Goal: Task Accomplishment & Management: Use online tool/utility

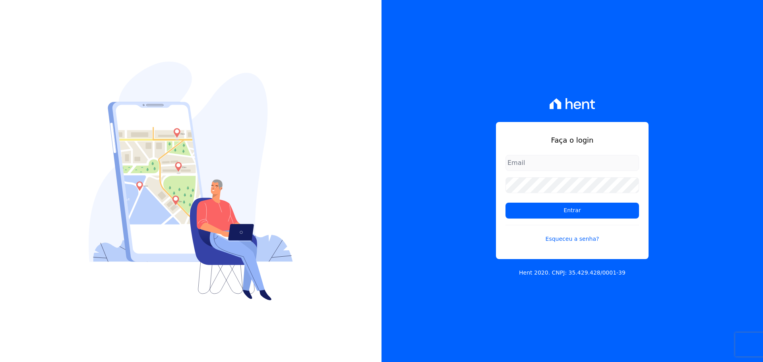
type input "[PERSON_NAME][EMAIL_ADDRESS][DOMAIN_NAME]"
click at [471, 112] on div "Faça o login raquel.almeida@cavazani.com.br Entrar Esqueceu a senha? Hent 2020.…" at bounding box center [573, 181] width 382 height 362
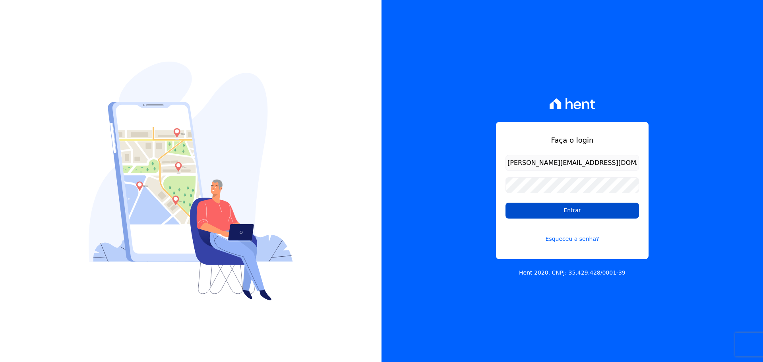
click at [551, 211] on input "Entrar" at bounding box center [573, 211] width 134 height 16
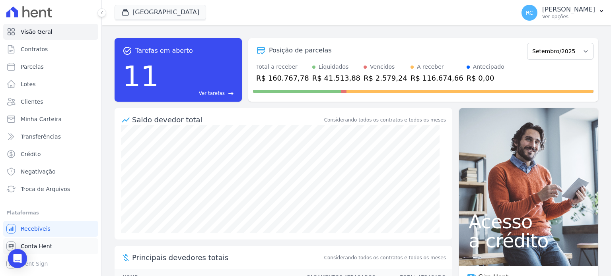
click at [49, 246] on link "Conta Hent" at bounding box center [50, 247] width 95 height 16
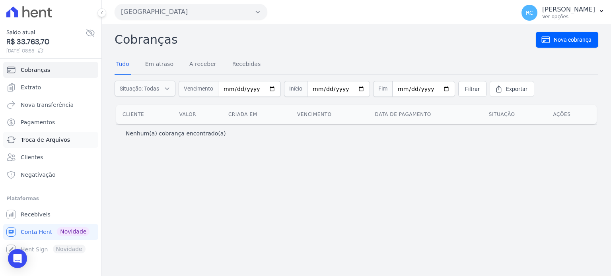
click at [43, 140] on span "Troca de Arquivos" at bounding box center [45, 140] width 49 height 8
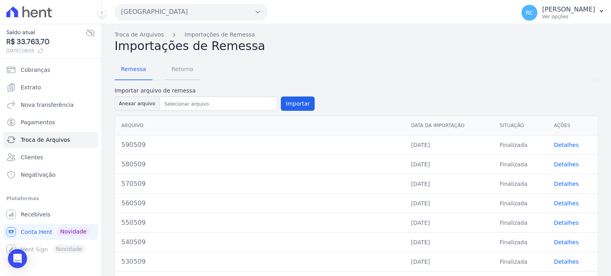
click at [177, 68] on span "Retorno" at bounding box center [182, 69] width 31 height 16
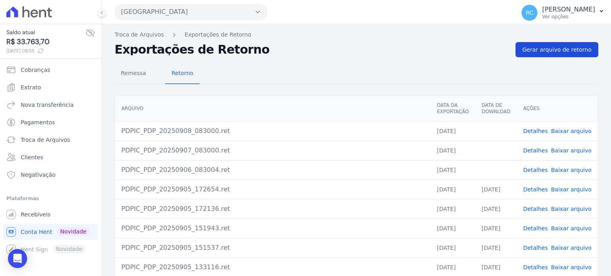
click at [559, 52] on span "Gerar arquivo de retorno" at bounding box center [556, 50] width 69 height 8
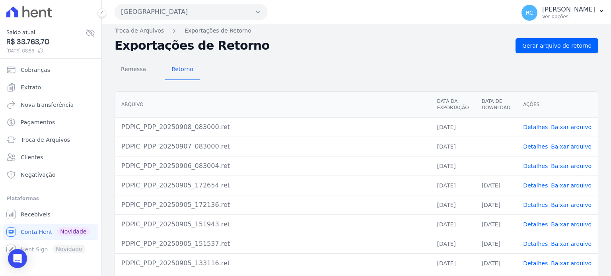
scroll to position [80, 0]
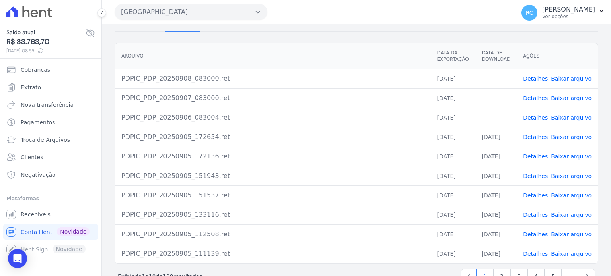
click at [567, 115] on link "Baixar arquivo" at bounding box center [571, 117] width 41 height 6
click at [566, 98] on link "Baixar arquivo" at bounding box center [571, 98] width 41 height 6
click at [574, 78] on link "Baixar arquivo" at bounding box center [571, 79] width 41 height 6
click at [390, 11] on div "Parque Dos Passaros CAVAZANI EMPREENDIMENTOS IMOBILIARIOS PARQUE DAS FLORES PAR…" at bounding box center [312, 12] width 397 height 25
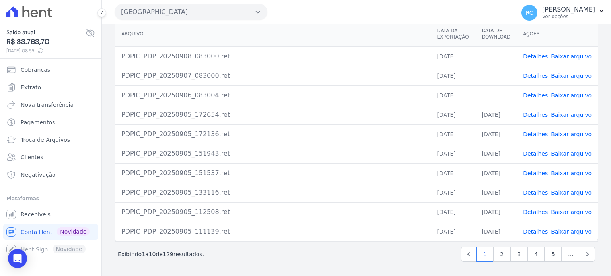
scroll to position [52, 0]
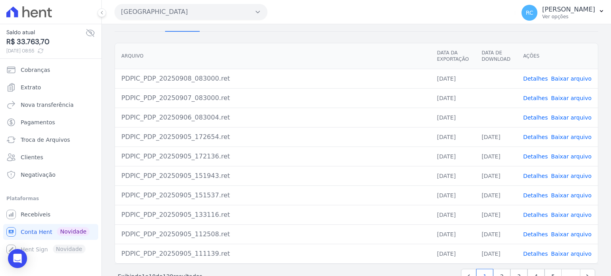
click at [567, 97] on link "Baixar arquivo" at bounding box center [571, 98] width 41 height 6
click at [565, 76] on link "Baixar arquivo" at bounding box center [571, 79] width 41 height 6
drag, startPoint x: 366, startPoint y: 43, endPoint x: 380, endPoint y: 47, distance: 14.5
click at [367, 43] on th "Arquivo" at bounding box center [272, 56] width 315 height 26
click at [573, 79] on link "Baixar arquivo" at bounding box center [571, 79] width 41 height 6
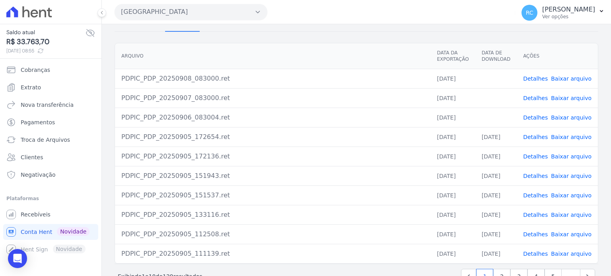
click at [573, 100] on link "Baixar arquivo" at bounding box center [571, 98] width 41 height 6
click at [566, 118] on link "Baixar arquivo" at bounding box center [571, 117] width 41 height 6
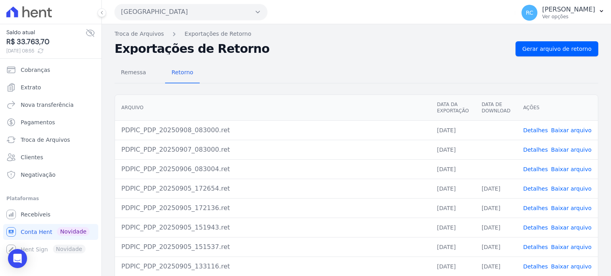
scroll to position [0, 0]
click at [184, 9] on button "[GEOGRAPHIC_DATA]" at bounding box center [190, 12] width 153 height 16
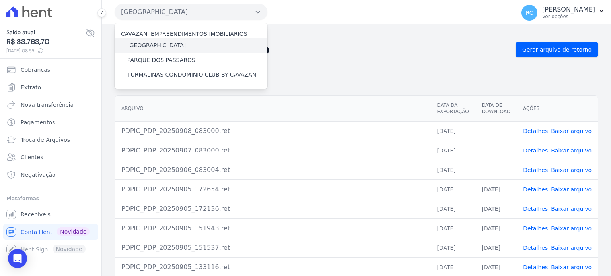
click at [169, 45] on label "[GEOGRAPHIC_DATA]" at bounding box center [156, 45] width 58 height 8
click at [0, 0] on input "[GEOGRAPHIC_DATA]" at bounding box center [0, 0] width 0 height 0
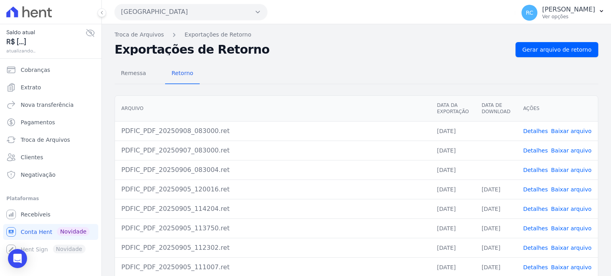
click at [566, 170] on link "Baixar arquivo" at bounding box center [571, 170] width 41 height 6
click at [569, 149] on link "Baixar arquivo" at bounding box center [571, 150] width 41 height 6
click at [574, 133] on link "Baixar arquivo" at bounding box center [571, 131] width 41 height 6
click at [546, 52] on span "Gerar arquivo de retorno" at bounding box center [556, 50] width 69 height 8
click at [211, 17] on button "[GEOGRAPHIC_DATA]" at bounding box center [190, 12] width 153 height 16
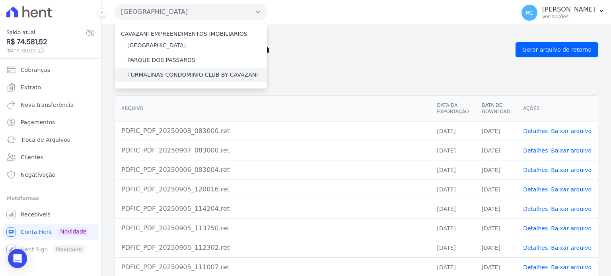
click at [156, 75] on label "TURMALINAS CONDOMINIO CLUB BY CAVAZANI" at bounding box center [192, 75] width 130 height 8
click at [0, 0] on input "TURMALINAS CONDOMINIO CLUB BY CAVAZANI" at bounding box center [0, 0] width 0 height 0
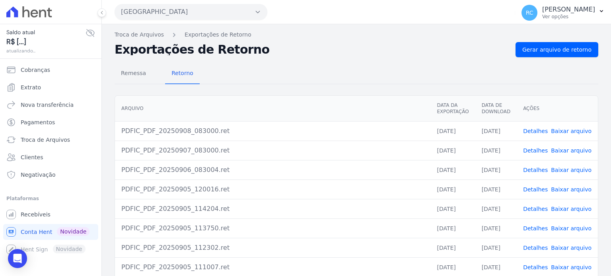
click at [215, 10] on button "[GEOGRAPHIC_DATA]" at bounding box center [190, 12] width 153 height 16
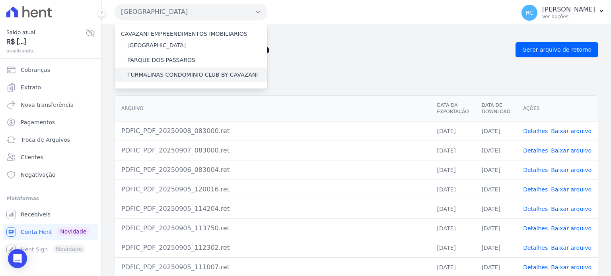
click at [183, 74] on label "TURMALINAS CONDOMINIO CLUB BY CAVAZANI" at bounding box center [192, 75] width 130 height 8
click at [0, 0] on input "TURMALINAS CONDOMINIO CLUB BY CAVAZANI" at bounding box center [0, 0] width 0 height 0
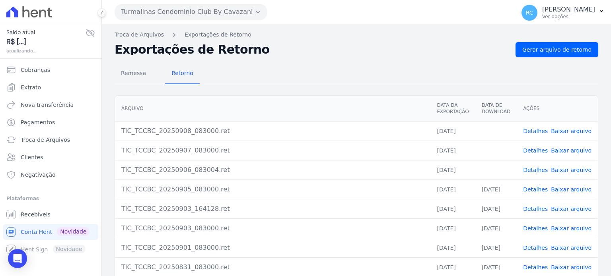
click at [565, 170] on link "Baixar arquivo" at bounding box center [571, 170] width 41 height 6
click at [563, 150] on link "Baixar arquivo" at bounding box center [571, 150] width 41 height 6
click at [572, 132] on link "Baixar arquivo" at bounding box center [571, 131] width 41 height 6
click at [572, 129] on link "Baixar arquivo" at bounding box center [571, 131] width 41 height 6
click at [570, 149] on link "Baixar arquivo" at bounding box center [571, 150] width 41 height 6
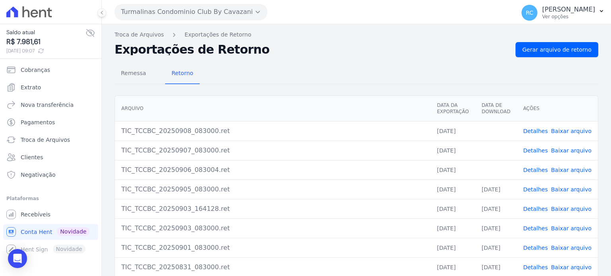
click at [569, 149] on link "Baixar arquivo" at bounding box center [571, 150] width 41 height 6
click at [569, 169] on link "Baixar arquivo" at bounding box center [571, 170] width 41 height 6
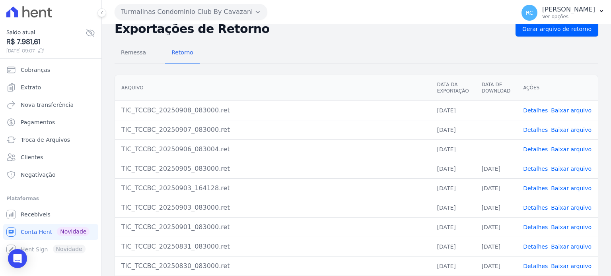
scroll to position [40, 0]
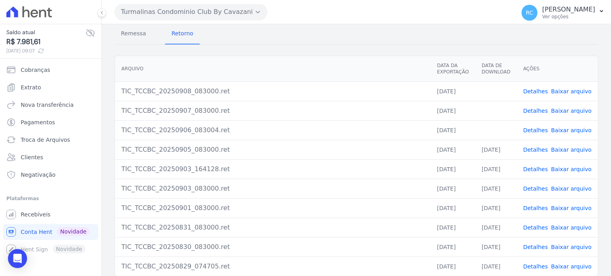
click at [573, 147] on link "Baixar arquivo" at bounding box center [571, 150] width 41 height 6
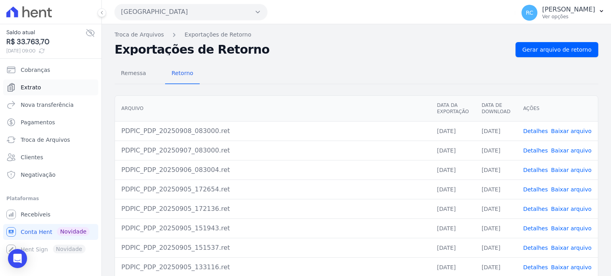
click at [51, 85] on link "Extrato" at bounding box center [50, 88] width 95 height 16
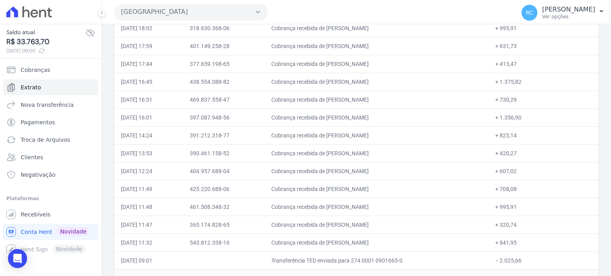
scroll to position [358, 0]
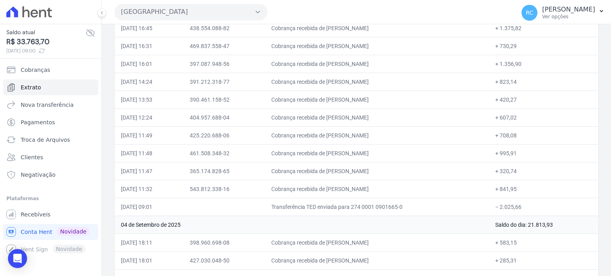
drag, startPoint x: 530, startPoint y: 203, endPoint x: 504, endPoint y: 206, distance: 25.2
click at [504, 206] on td "− 2.025,66" at bounding box center [543, 207] width 109 height 18
copy td "2.025,66"
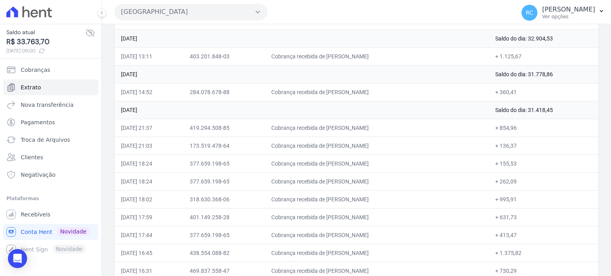
scroll to position [119, 0]
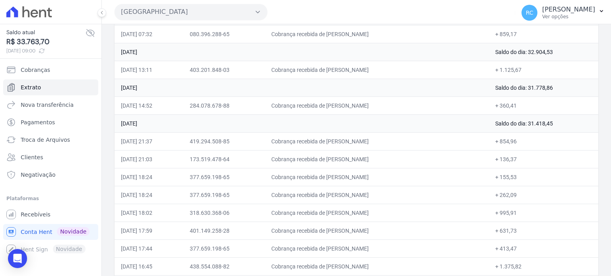
click at [191, 5] on button "[GEOGRAPHIC_DATA]" at bounding box center [190, 12] width 153 height 16
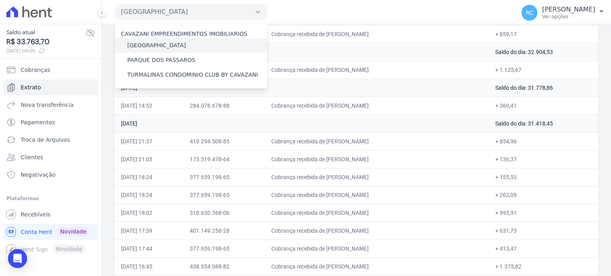
click at [172, 48] on label "[GEOGRAPHIC_DATA]" at bounding box center [156, 45] width 58 height 8
click at [0, 0] on input "[GEOGRAPHIC_DATA]" at bounding box center [0, 0] width 0 height 0
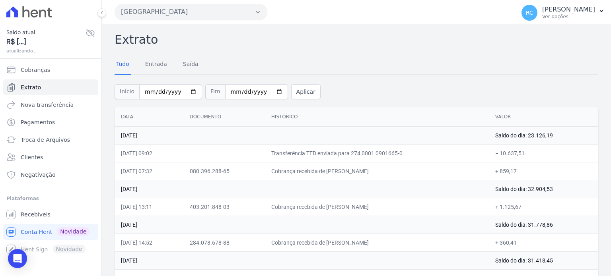
click at [209, 14] on button "[GEOGRAPHIC_DATA]" at bounding box center [190, 12] width 153 height 16
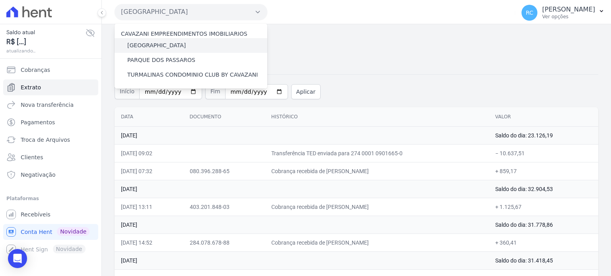
click at [177, 49] on label "[GEOGRAPHIC_DATA]" at bounding box center [156, 45] width 58 height 8
click at [0, 0] on input "[GEOGRAPHIC_DATA]" at bounding box center [0, 0] width 0 height 0
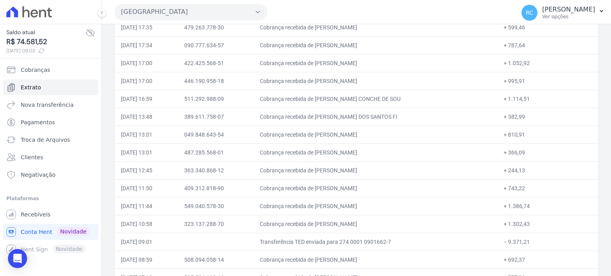
scroll to position [636, 0]
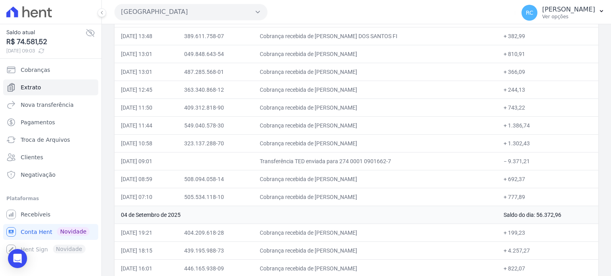
drag, startPoint x: 536, startPoint y: 157, endPoint x: 504, endPoint y: 160, distance: 32.0
click at [506, 159] on td "− 9.371,21" at bounding box center [547, 161] width 101 height 18
copy td "9.371,21"
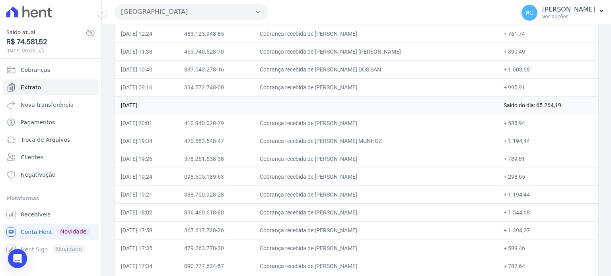
scroll to position [358, 0]
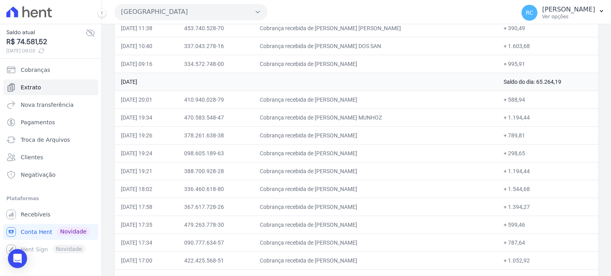
drag, startPoint x: 405, startPoint y: 96, endPoint x: 327, endPoint y: 105, distance: 78.0
click at [327, 105] on td "Cobrança recebida de ALINE SANTOS DA SILVA TELES" at bounding box center [375, 100] width 244 height 18
copy td "ALINE SANTOS DA SILVA TELE"
drag, startPoint x: 380, startPoint y: 115, endPoint x: 326, endPoint y: 121, distance: 54.7
click at [326, 121] on td "Cobrança recebida de KEVIN LEMOS MUNHOZ" at bounding box center [375, 118] width 244 height 18
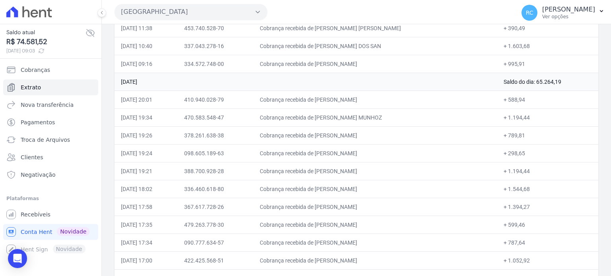
copy td "KEVIN LEMOS MUNH"
drag, startPoint x: 402, startPoint y: 134, endPoint x: 329, endPoint y: 136, distance: 72.8
click at [329, 136] on td "Cobrança recebida de RODRIGO DA SILVA MOREIRA" at bounding box center [375, 135] width 244 height 18
copy td "RODRIGO DA SILVA MOREIRA"
drag, startPoint x: 409, startPoint y: 150, endPoint x: 317, endPoint y: 149, distance: 92.2
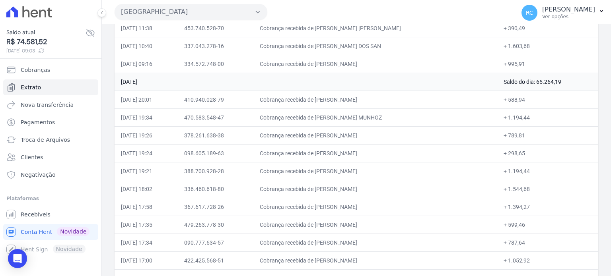
click at [326, 150] on td "Cobrança recebida de NATALIA LEANDRO DOS SANTOS" at bounding box center [375, 153] width 244 height 18
copy td "NATALIA LEANDRO DOS SANTOS"
drag, startPoint x: 386, startPoint y: 166, endPoint x: 328, endPoint y: 171, distance: 58.7
click at [328, 171] on td "Cobrança recebida de JESSICA VIEIRA POLTRONIERI" at bounding box center [375, 171] width 244 height 18
copy td "JESSICA VIEIRA POLTR"
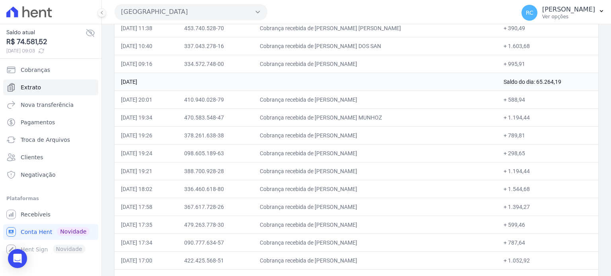
drag, startPoint x: 353, startPoint y: 186, endPoint x: 328, endPoint y: 186, distance: 25.0
click at [328, 186] on td "Cobrança recebida de CARINA DE SOUZA" at bounding box center [375, 189] width 244 height 18
copy td "CARINA DE SOUZ"
drag, startPoint x: 395, startPoint y: 207, endPoint x: 37, endPoint y: 187, distance: 359.1
click at [328, 210] on td "Cobrança recebida de VINICIUS FERNANDES SILVA" at bounding box center [375, 207] width 244 height 18
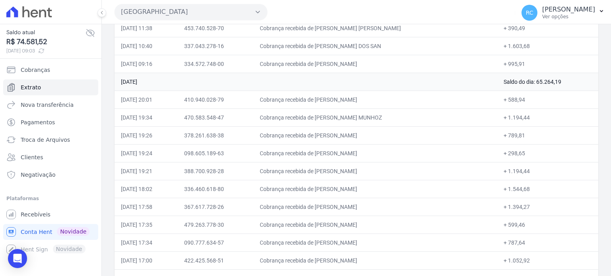
copy td "VINICIUS FERNANDES SILV"
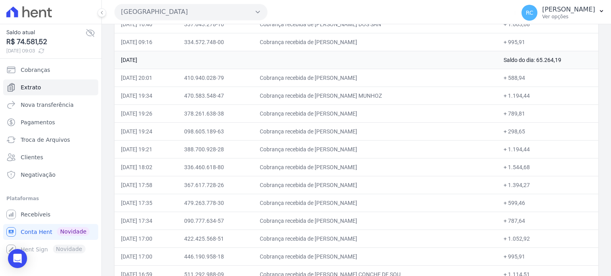
scroll to position [398, 0]
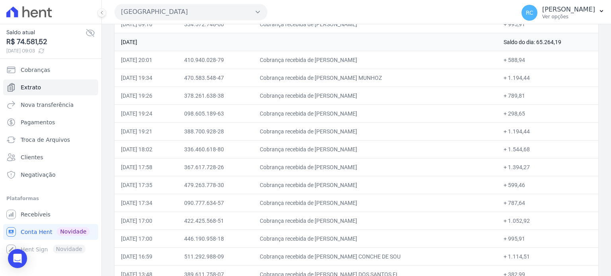
drag, startPoint x: 381, startPoint y: 182, endPoint x: 328, endPoint y: 189, distance: 53.4
click at [328, 189] on td "Cobrança recebida de NATALIA GUEDES OLIVEIRA" at bounding box center [375, 185] width 244 height 18
copy td "NATALIA GUEDES OLIV"
drag, startPoint x: 395, startPoint y: 200, endPoint x: 328, endPoint y: 206, distance: 67.1
click at [328, 206] on td "Cobrança recebida de RENATO HENRIQUE ROCHA DA SILVA" at bounding box center [375, 203] width 244 height 18
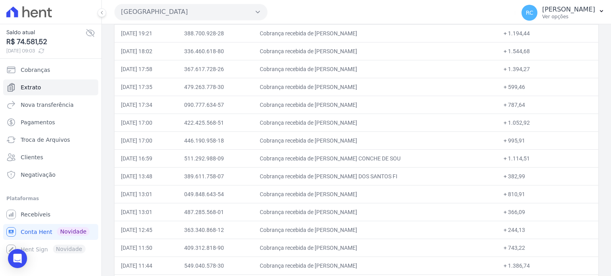
scroll to position [517, 0]
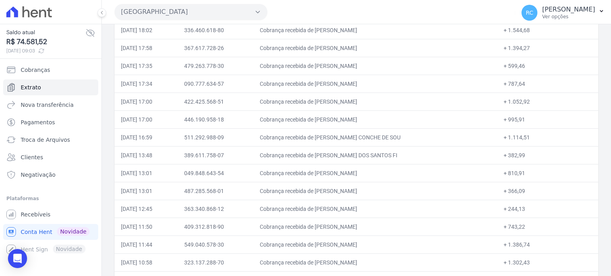
drag, startPoint x: 395, startPoint y: 97, endPoint x: 328, endPoint y: 103, distance: 67.4
click at [328, 103] on td "Cobrança recebida de RENAN CUNHA SOUSA COSTA" at bounding box center [375, 102] width 244 height 18
drag, startPoint x: 395, startPoint y: 114, endPoint x: 327, endPoint y: 119, distance: 68.2
click at [327, 119] on td "Cobrança recebida de BEATRIZ OLIVEIRA DA ROCHA" at bounding box center [375, 120] width 244 height 18
drag, startPoint x: 408, startPoint y: 132, endPoint x: 295, endPoint y: 140, distance: 113.1
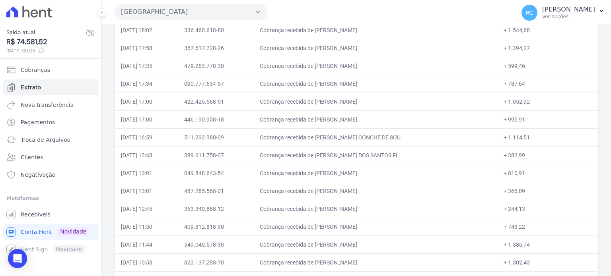
click at [328, 140] on td "Cobrança recebida de MICKAELI STEFANY CONCHE DE SOU" at bounding box center [375, 137] width 244 height 18
drag, startPoint x: 409, startPoint y: 153, endPoint x: 328, endPoint y: 157, distance: 81.2
click at [328, 157] on td "Cobrança recebida de HERMES RODRIGUES DOS SANTOS FI" at bounding box center [375, 155] width 244 height 18
drag, startPoint x: 390, startPoint y: 168, endPoint x: 328, endPoint y: 168, distance: 62.0
click at [328, 168] on td "Cobrança recebida de EDSON NERES SILVA SOBRINHO" at bounding box center [375, 173] width 244 height 18
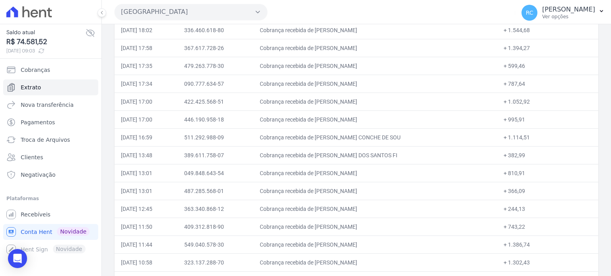
drag, startPoint x: 376, startPoint y: 187, endPoint x: 328, endPoint y: 190, distance: 48.6
click at [328, 190] on td "Cobrança recebida de BRUNO OLIVEIRA SILVA" at bounding box center [375, 191] width 244 height 18
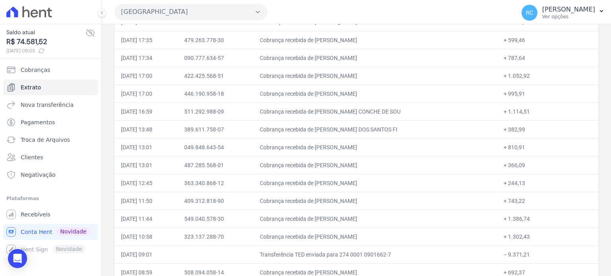
scroll to position [557, 0]
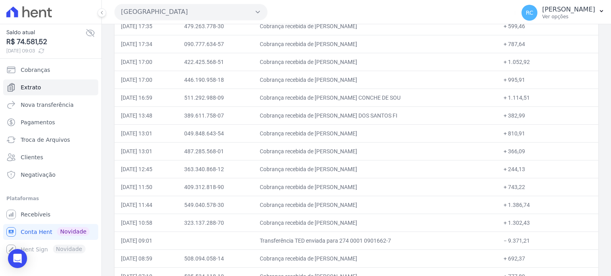
drag, startPoint x: 389, startPoint y: 163, endPoint x: 328, endPoint y: 168, distance: 61.8
click at [328, 168] on td "Cobrança recebida de MONICA CHINCOA CORREIA" at bounding box center [375, 169] width 244 height 18
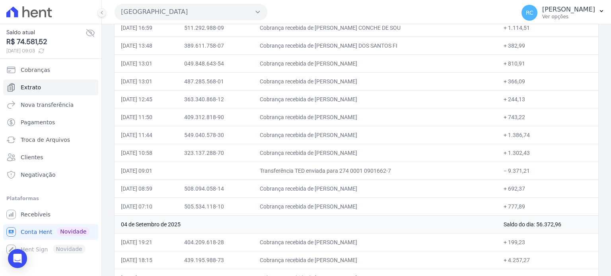
scroll to position [636, 0]
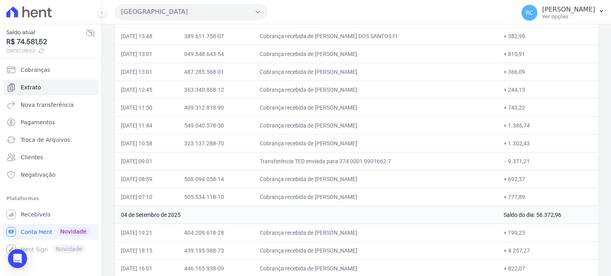
drag, startPoint x: 376, startPoint y: 99, endPoint x: 326, endPoint y: 109, distance: 51.5
click at [328, 108] on td "Cobrança recebida de THALIA ALVES SANTOS" at bounding box center [375, 108] width 244 height 18
drag, startPoint x: 410, startPoint y: 120, endPoint x: 326, endPoint y: 126, distance: 84.5
click at [326, 126] on td "Cobrança recebida de MARCOS ANTONIO PEREIRA ARAUJO" at bounding box center [375, 125] width 244 height 18
drag, startPoint x: 402, startPoint y: 137, endPoint x: 328, endPoint y: 145, distance: 73.6
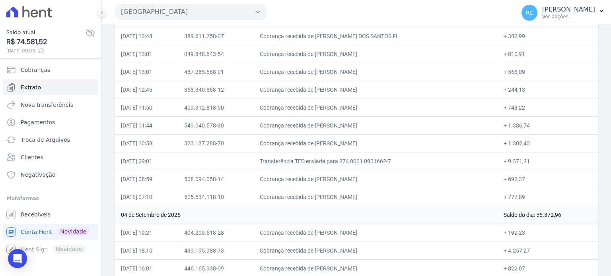
click at [328, 145] on td "Cobrança recebida de CAIO EDUARDO TOME DE SALES" at bounding box center [375, 143] width 244 height 18
drag, startPoint x: 385, startPoint y: 171, endPoint x: 328, endPoint y: 180, distance: 57.9
click at [328, 180] on td "Cobrança recebida de MATHEUS PEREIRA LINS" at bounding box center [375, 179] width 244 height 18
drag, startPoint x: 391, startPoint y: 194, endPoint x: 327, endPoint y: 199, distance: 63.8
click at [327, 199] on td "Cobrança recebida de LEANDRO CRISPIM DA SILVA" at bounding box center [375, 197] width 244 height 18
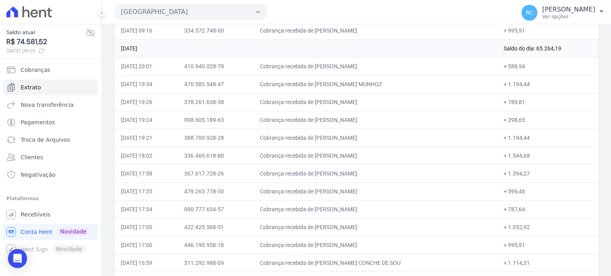
scroll to position [358, 0]
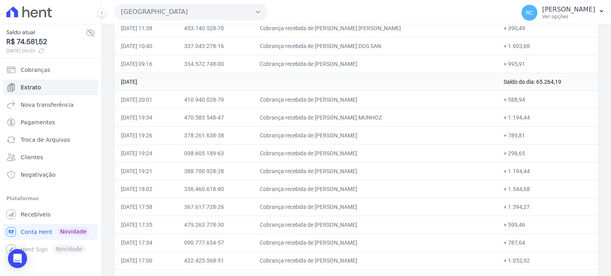
click at [198, 4] on button "[GEOGRAPHIC_DATA]" at bounding box center [190, 12] width 153 height 16
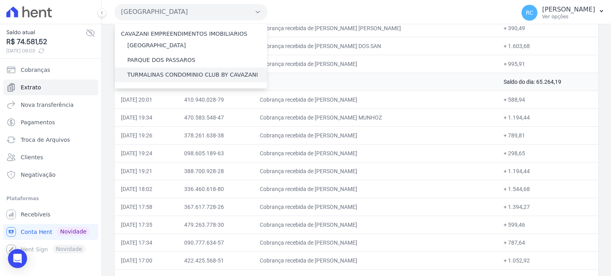
click at [153, 76] on label "TURMALINAS CONDOMINIO CLUB BY CAVAZANI" at bounding box center [192, 75] width 130 height 8
click at [0, 0] on input "TURMALINAS CONDOMINIO CLUB BY CAVAZANI" at bounding box center [0, 0] width 0 height 0
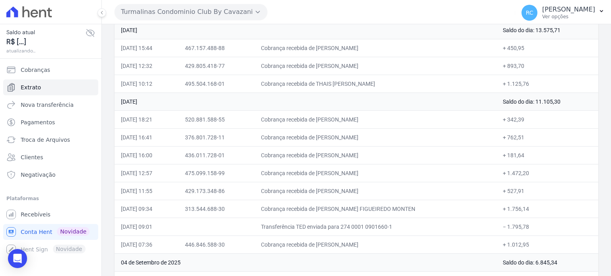
scroll to position [199, 0]
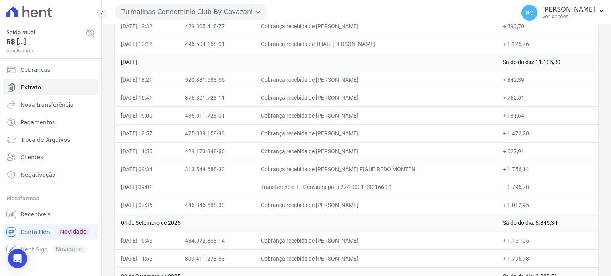
drag, startPoint x: 542, startPoint y: 187, endPoint x: 505, endPoint y: 190, distance: 36.7
click at [505, 190] on td "− 1.795,78" at bounding box center [547, 187] width 102 height 18
drag, startPoint x: 399, startPoint y: 80, endPoint x: 328, endPoint y: 85, distance: 71.0
click at [328, 85] on td "Cobrança recebida de BRUNA DE OLIVEIRA CERDEIRA" at bounding box center [375, 80] width 242 height 18
drag, startPoint x: 380, startPoint y: 95, endPoint x: 327, endPoint y: 101, distance: 53.6
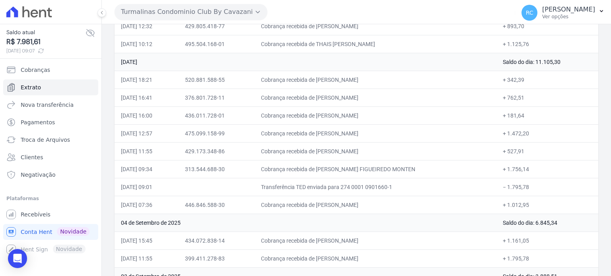
click at [327, 101] on td "Cobrança recebida de FLAVIA AGUIAR DA SILVA" at bounding box center [375, 98] width 242 height 18
drag, startPoint x: 382, startPoint y: 118, endPoint x: 328, endPoint y: 120, distance: 54.5
click at [328, 120] on td "Cobrança recebida de RAQUEL DA SILVA BRAGA SOARES" at bounding box center [375, 116] width 242 height 18
drag, startPoint x: 402, startPoint y: 132, endPoint x: 329, endPoint y: 136, distance: 73.3
click at [329, 136] on td "Cobrança recebida de ADSON JUNIOR DA SILVA SANTOS" at bounding box center [375, 133] width 242 height 18
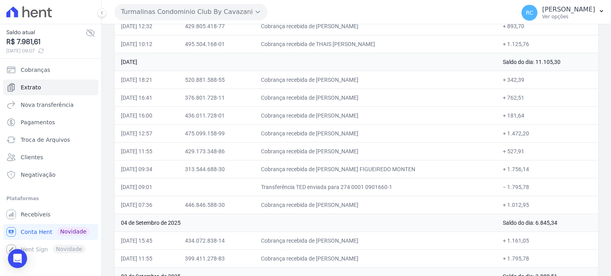
drag, startPoint x: 377, startPoint y: 148, endPoint x: 273, endPoint y: 147, distance: 104.6
click at [329, 153] on td "Cobrança recebida de MAICON SANTOS LIMA" at bounding box center [375, 151] width 242 height 18
drag, startPoint x: 409, startPoint y: 165, endPoint x: 329, endPoint y: 169, distance: 80.4
click at [329, 169] on td "Cobrança recebida de NAYARA KELLY FIGUEIREDO MONTEN" at bounding box center [375, 169] width 242 height 18
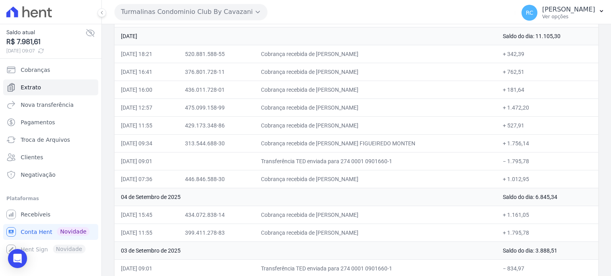
scroll to position [239, 0]
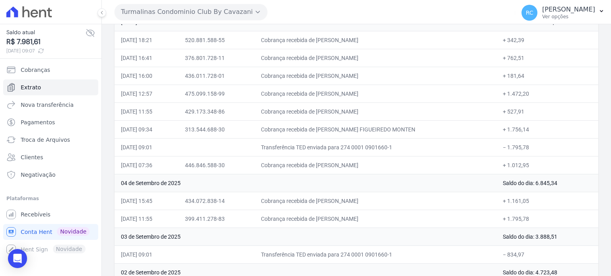
drag, startPoint x: 388, startPoint y: 146, endPoint x: 424, endPoint y: 173, distance: 44.8
click at [396, 150] on td "Transferência TED enviada para 274 0001 0901660-1" at bounding box center [375, 147] width 242 height 18
drag, startPoint x: 413, startPoint y: 161, endPoint x: 329, endPoint y: 170, distance: 84.7
click at [329, 170] on td "Cobrança recebida de ALAN ROMAO DA SILVA DE CAMARGO" at bounding box center [375, 165] width 242 height 18
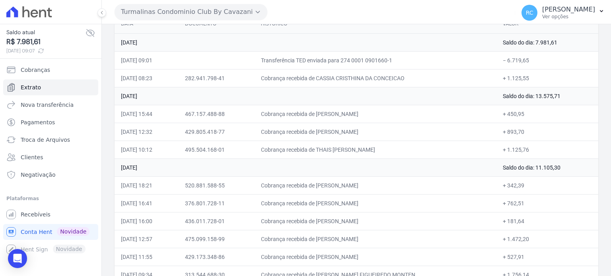
scroll to position [80, 0]
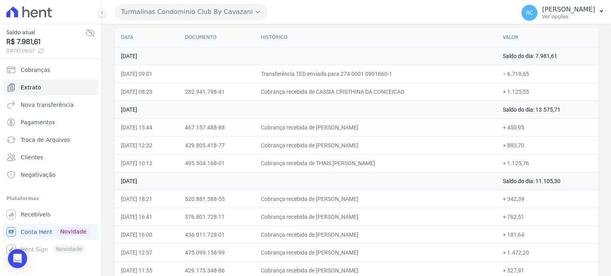
drag, startPoint x: 404, startPoint y: 162, endPoint x: 330, endPoint y: 167, distance: 74.5
click at [330, 167] on td "Cobrança recebida de THAIS APARECIDA SANTOS SILVA" at bounding box center [375, 163] width 242 height 18
drag, startPoint x: 385, startPoint y: 138, endPoint x: 329, endPoint y: 142, distance: 56.2
click at [329, 142] on td "Cobrança recebida de JOSEFA LOURENCO DA SILVA" at bounding box center [375, 145] width 242 height 18
drag, startPoint x: 405, startPoint y: 124, endPoint x: 328, endPoint y: 132, distance: 77.1
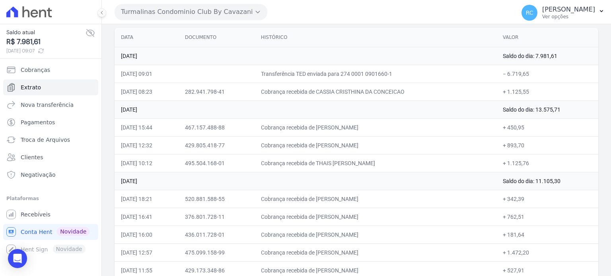
click at [330, 131] on td "Cobrança recebida de JOALLYSON MYCK SILVA PINHEIRO" at bounding box center [375, 127] width 242 height 18
drag, startPoint x: 405, startPoint y: 91, endPoint x: 328, endPoint y: 99, distance: 77.5
click at [328, 99] on td "Cobrança recebida de CASSIA CRISTHINA DA CONCEICAO" at bounding box center [375, 92] width 242 height 18
drag, startPoint x: 530, startPoint y: 73, endPoint x: 504, endPoint y: 78, distance: 26.0
click at [504, 78] on td "− 6.719,65" at bounding box center [547, 74] width 102 height 18
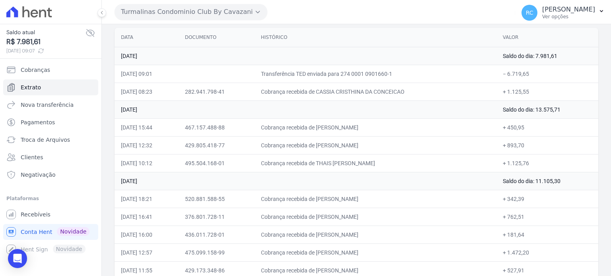
click at [256, 13] on icon "button" at bounding box center [257, 12] width 6 height 6
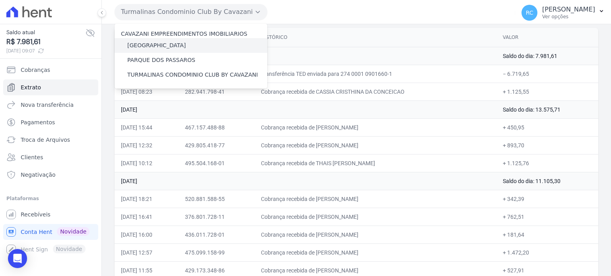
click at [200, 50] on div "[GEOGRAPHIC_DATA]" at bounding box center [190, 45] width 153 height 15
click at [201, 46] on div "[GEOGRAPHIC_DATA]" at bounding box center [190, 45] width 153 height 15
drag, startPoint x: 152, startPoint y: 39, endPoint x: 155, endPoint y: 46, distance: 7.6
click at [152, 40] on div "[GEOGRAPHIC_DATA]" at bounding box center [190, 45] width 153 height 15
click at [155, 46] on label "[GEOGRAPHIC_DATA]" at bounding box center [156, 45] width 58 height 8
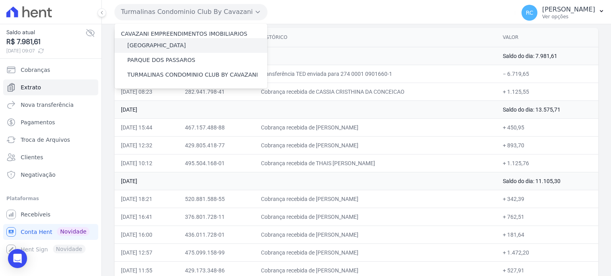
click at [0, 0] on input "[GEOGRAPHIC_DATA]" at bounding box center [0, 0] width 0 height 0
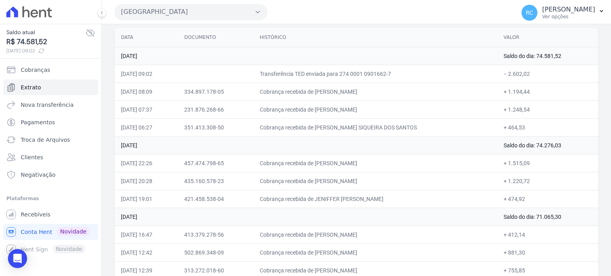
drag, startPoint x: 536, startPoint y: 73, endPoint x: 507, endPoint y: 78, distance: 29.0
click at [506, 78] on td "− 2.602,02" at bounding box center [547, 74] width 101 height 18
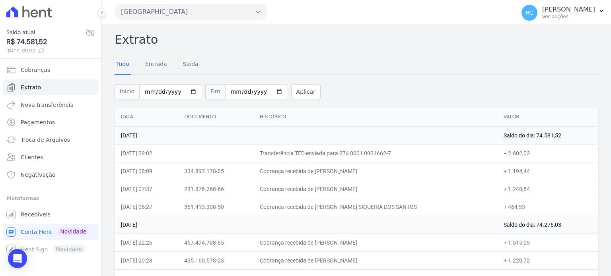
scroll to position [0, 0]
click at [227, 13] on button "[GEOGRAPHIC_DATA]" at bounding box center [190, 12] width 153 height 16
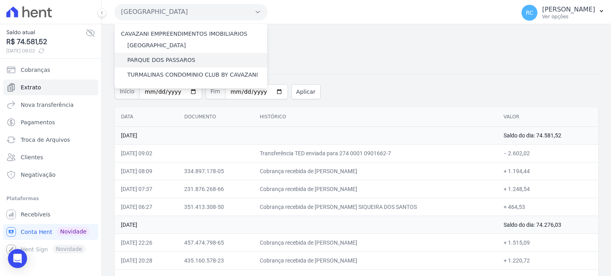
click at [171, 61] on label "PARQUE DOS PASSAROS" at bounding box center [161, 60] width 68 height 8
click at [0, 0] on input "PARQUE DOS PASSAROS" at bounding box center [0, 0] width 0 height 0
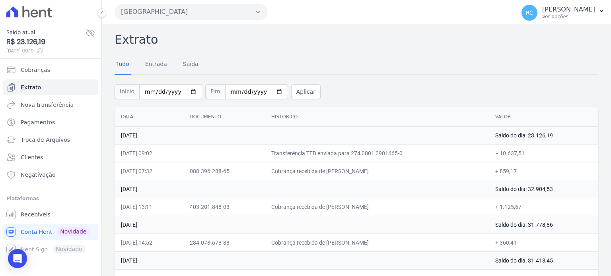
drag, startPoint x: 558, startPoint y: 148, endPoint x: 505, endPoint y: 159, distance: 54.3
click at [505, 159] on td "− 10.637,51" at bounding box center [543, 153] width 109 height 18
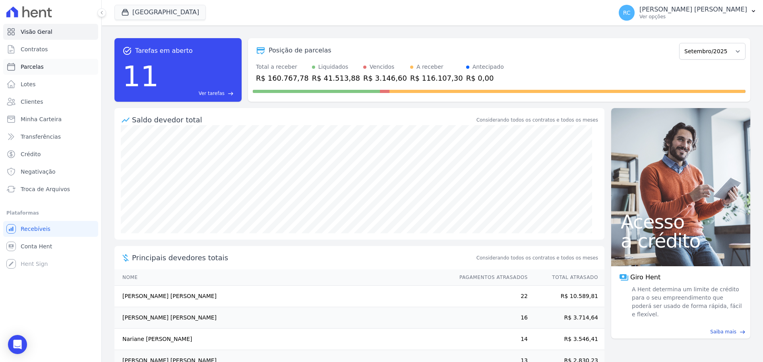
click at [52, 68] on link "Parcelas" at bounding box center [50, 67] width 95 height 16
select select
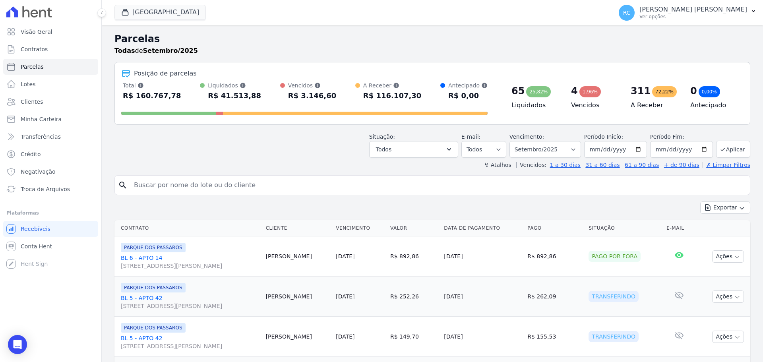
click at [285, 190] on input "search" at bounding box center [438, 185] width 618 height 16
type input "[PERSON_NAME]"
select select
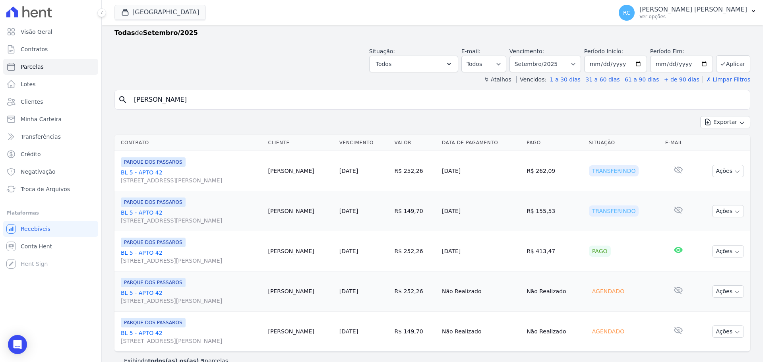
scroll to position [32, 0]
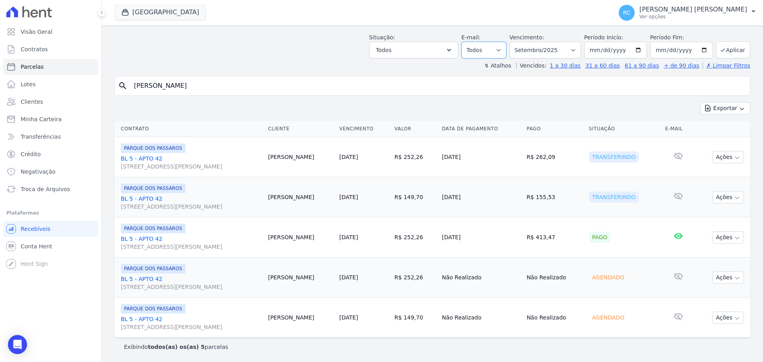
click at [501, 51] on select "Todos Lido Não-lido" at bounding box center [484, 50] width 45 height 17
click at [403, 51] on button "Todos" at bounding box center [413, 50] width 89 height 17
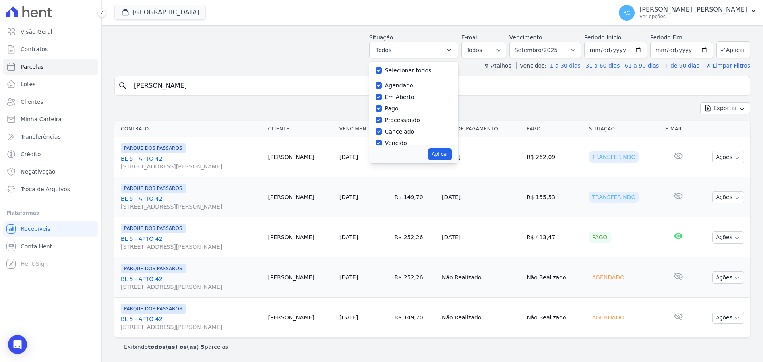
click at [535, 80] on input "lucas gomes da silva" at bounding box center [438, 86] width 618 height 16
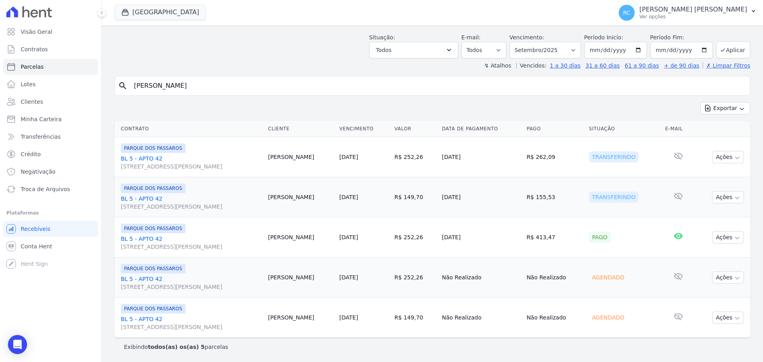
click at [428, 108] on div "Exportar Exportar PDF Exportar CSV" at bounding box center [432, 111] width 636 height 19
click at [560, 45] on select "Filtrar por período ──────── Todos os meses Dezembro/2021 Janeiro/2022 Fevereir…" at bounding box center [546, 50] width 72 height 17
select select "all"
click at [515, 42] on select "Filtrar por período ──────── Todos os meses Dezembro/2021 Janeiro/2022 Fevereir…" at bounding box center [546, 50] width 72 height 17
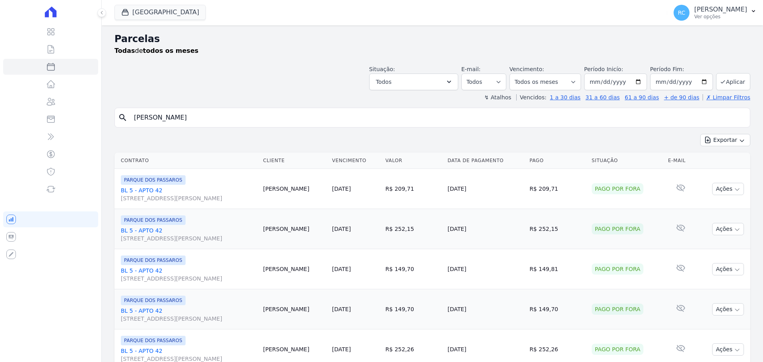
select select
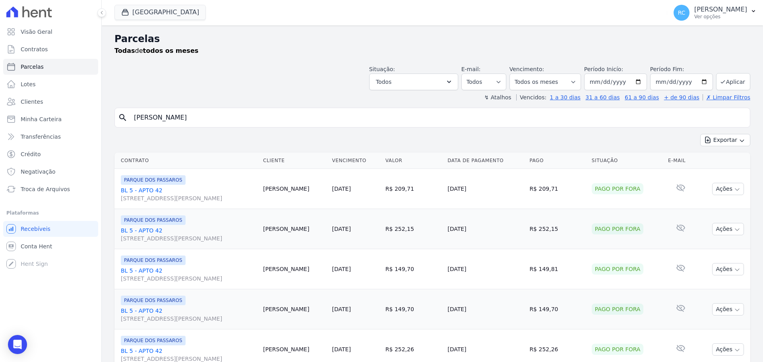
drag, startPoint x: 192, startPoint y: 116, endPoint x: 0, endPoint y: 124, distance: 191.8
click at [0, 124] on div "Visão Geral Contratos [GEOGRAPHIC_DATA] Lotes Clientes Minha Carteira Transferê…" at bounding box center [381, 181] width 763 height 362
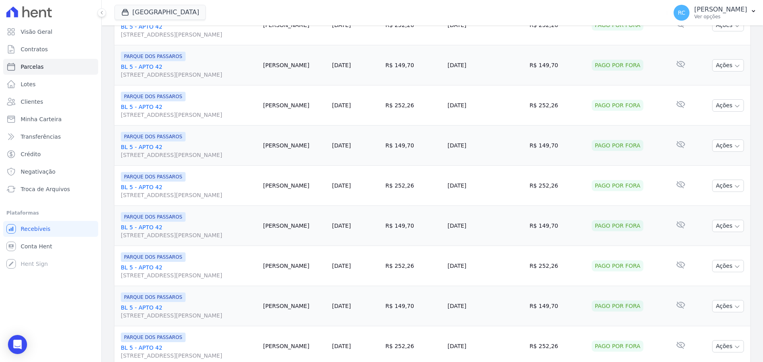
scroll to position [845, 0]
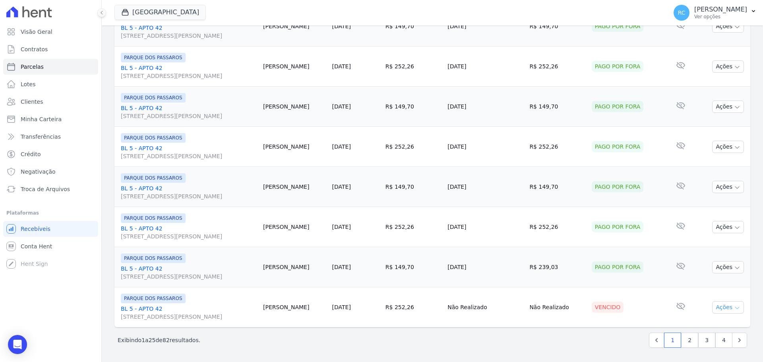
click at [734, 308] on icon "button" at bounding box center [737, 308] width 6 height 6
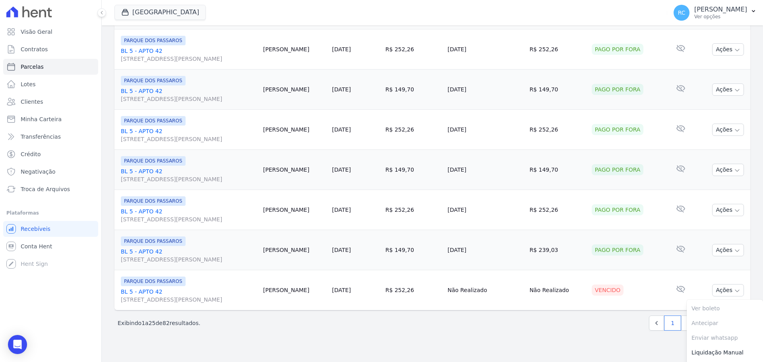
scroll to position [877, 0]
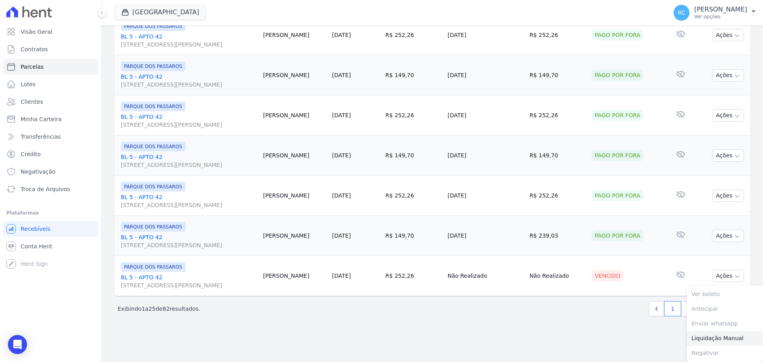
click at [712, 339] on link "Liquidação Manual" at bounding box center [725, 338] width 76 height 15
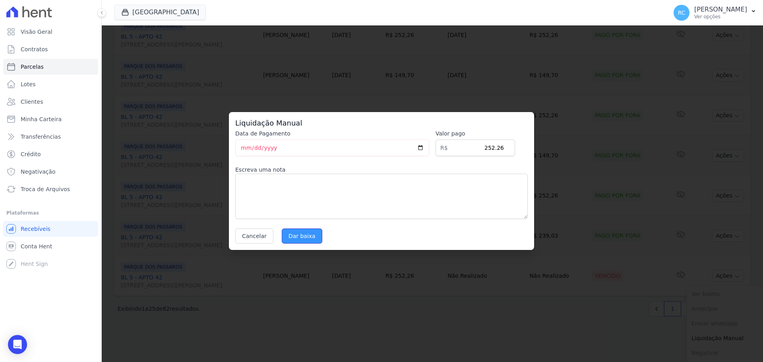
click at [300, 235] on input "Dar baixa" at bounding box center [302, 236] width 41 height 15
select select
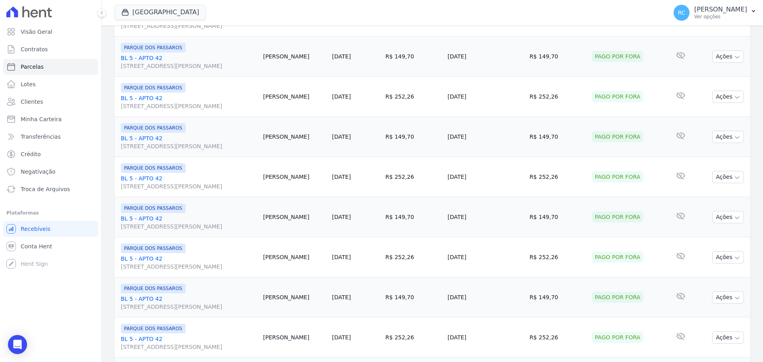
scroll to position [845, 0]
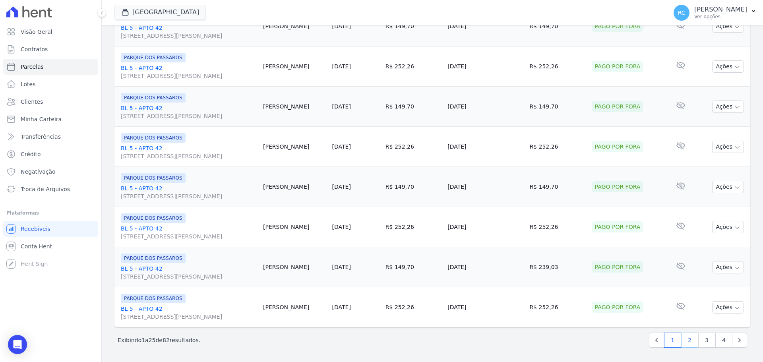
click at [683, 343] on link "2" at bounding box center [689, 340] width 17 height 15
select select
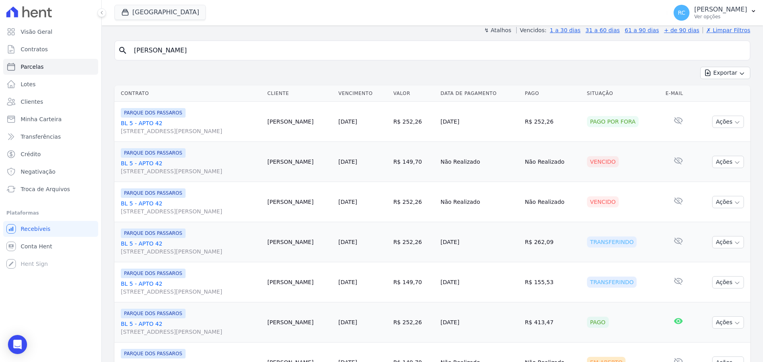
scroll to position [80, 0]
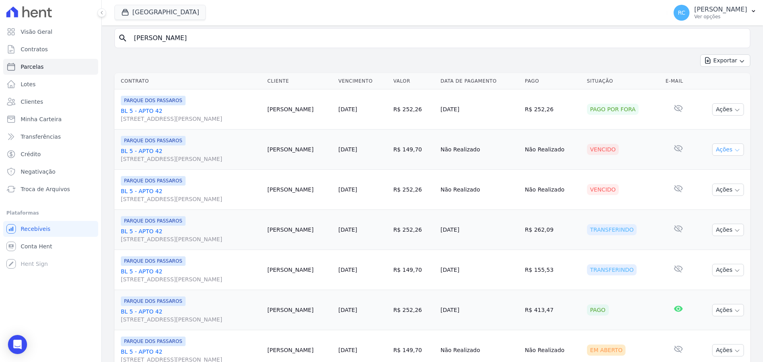
click at [734, 149] on icon "button" at bounding box center [737, 150] width 6 height 6
click at [704, 215] on link "Liquidação Manual" at bounding box center [725, 212] width 76 height 15
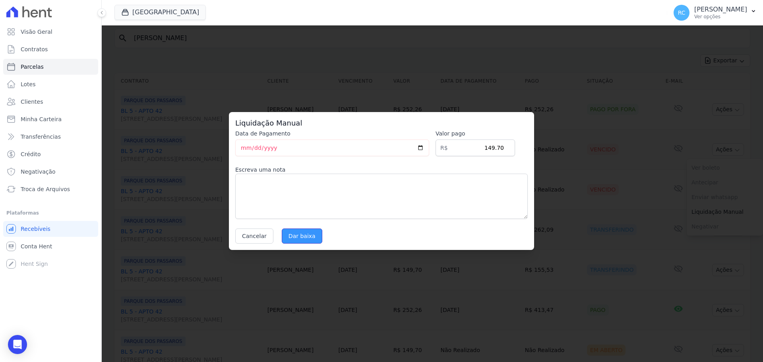
click at [301, 231] on input "Dar baixa" at bounding box center [302, 236] width 41 height 15
select select
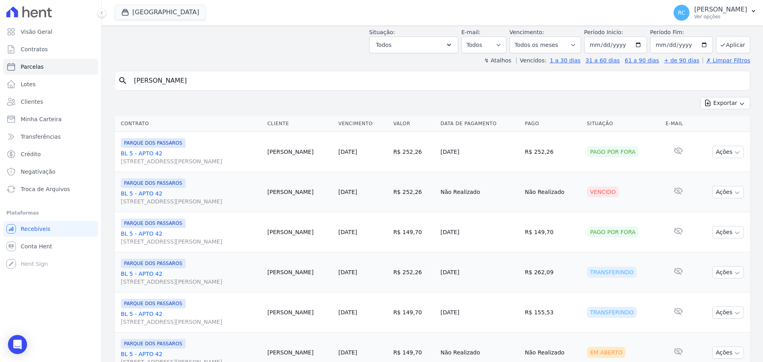
scroll to position [119, 0]
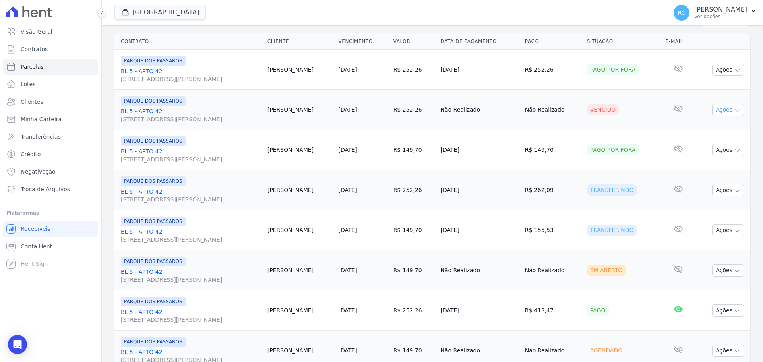
click at [726, 110] on button "Ações" at bounding box center [728, 110] width 32 height 12
click at [693, 175] on link "Liquidação Manual" at bounding box center [725, 172] width 76 height 15
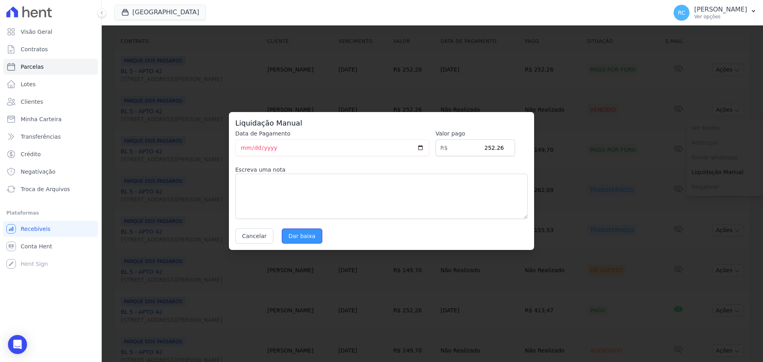
click at [303, 235] on input "Dar baixa" at bounding box center [302, 236] width 41 height 15
select select
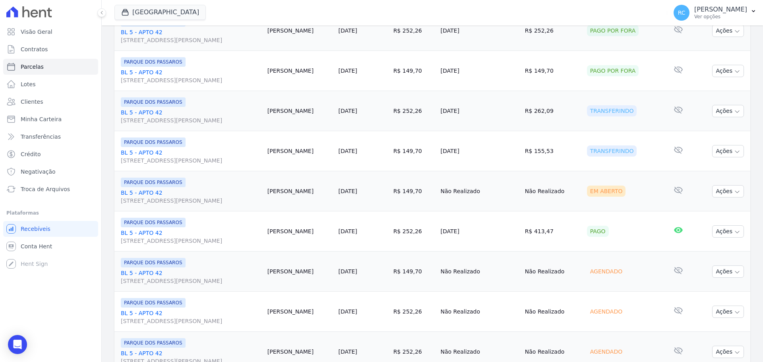
scroll to position [199, 0]
click at [723, 191] on button "Ações" at bounding box center [728, 191] width 32 height 12
click at [710, 258] on link "Liquidação Manual" at bounding box center [725, 253] width 76 height 15
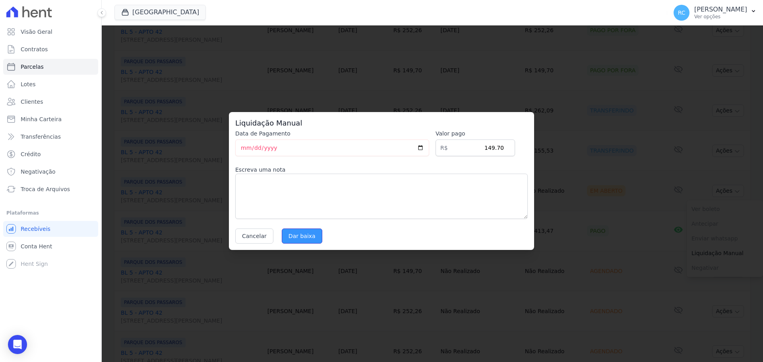
click at [310, 237] on input "Dar baixa" at bounding box center [302, 236] width 41 height 15
select select
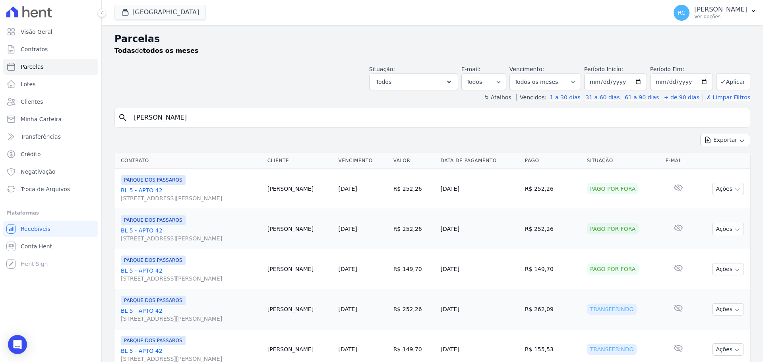
drag, startPoint x: 218, startPoint y: 116, endPoint x: 0, endPoint y: 130, distance: 218.7
click at [0, 130] on div "Visão Geral Contratos Parcelas Lotes Clientes Minha Carteira Transferências Cré…" at bounding box center [381, 181] width 763 height 362
type input "[PERSON_NAME]"
select select
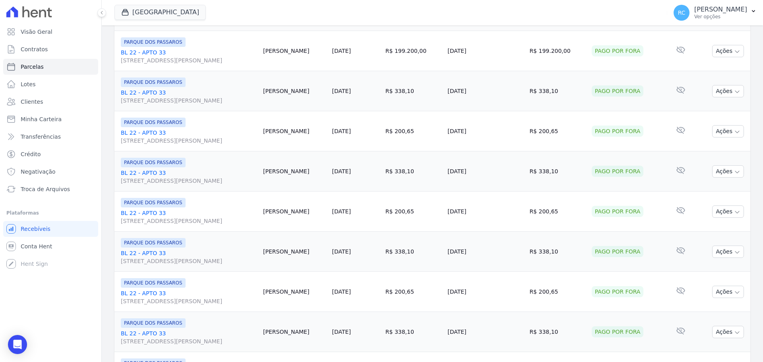
scroll to position [845, 0]
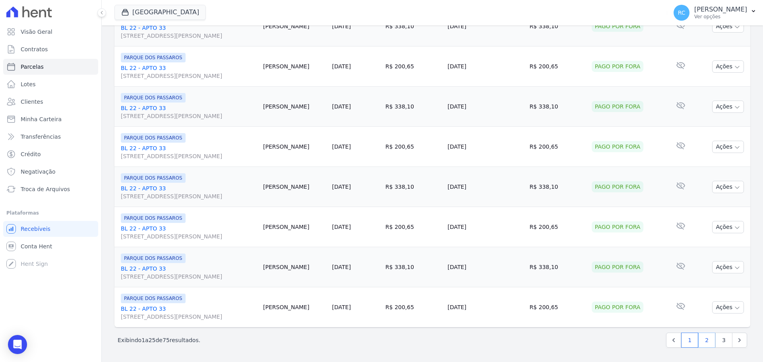
click at [698, 344] on link "2" at bounding box center [706, 340] width 17 height 15
select select
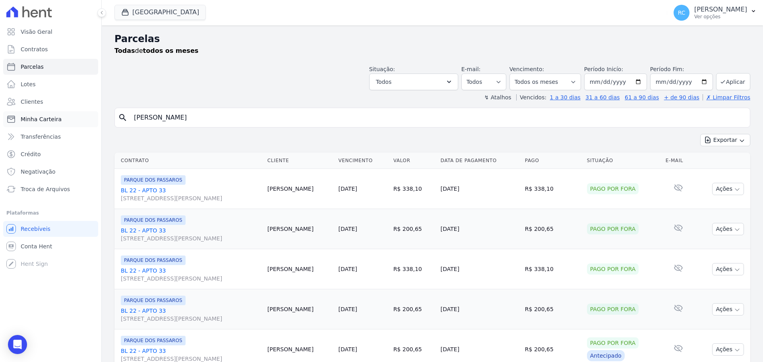
drag, startPoint x: 148, startPoint y: 114, endPoint x: 81, endPoint y: 116, distance: 67.2
click at [81, 116] on div "Visão Geral Contratos Parcelas Lotes Clientes Minha Carteira Transferências Cré…" at bounding box center [381, 181] width 763 height 362
select select
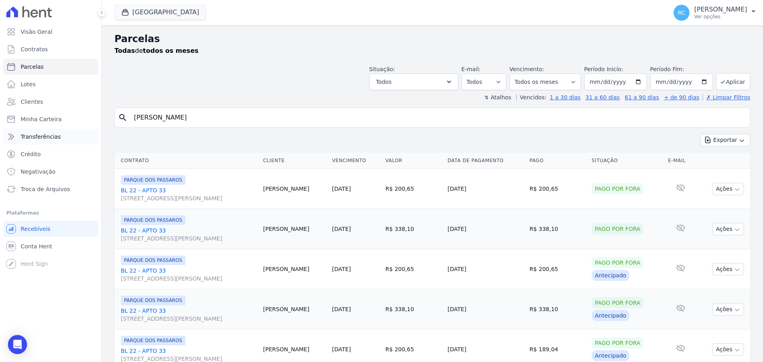
drag, startPoint x: 217, startPoint y: 120, endPoint x: 49, endPoint y: 139, distance: 169.2
click at [49, 139] on div "Visão Geral Contratos Parcelas Lotes Clientes Minha Carteira Transferências Cré…" at bounding box center [381, 181] width 763 height 362
drag, startPoint x: 229, startPoint y: 116, endPoint x: 52, endPoint y: 135, distance: 177.8
click at [49, 137] on div "Visão Geral Contratos Parcelas Lotes Clientes Minha Carteira Transferências Cré…" at bounding box center [381, 181] width 763 height 362
paste input "MARIA DA PAZ NUNES PEREIR"
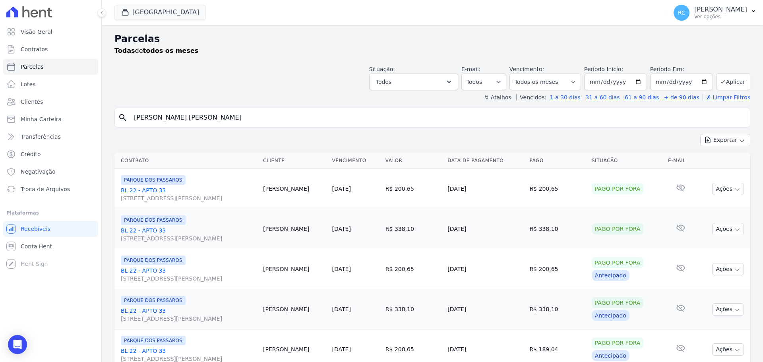
type input "MARIA DA PAZ NUNES PEREIR"
select select
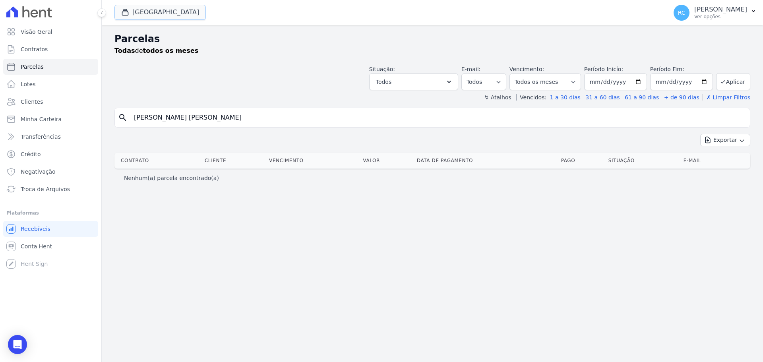
click at [143, 9] on button "[GEOGRAPHIC_DATA]" at bounding box center [159, 12] width 91 height 15
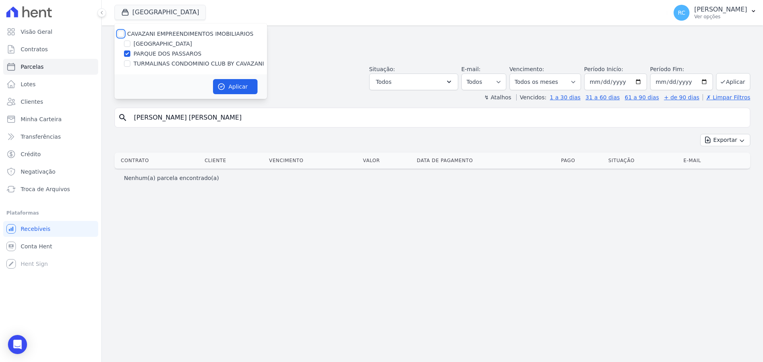
click at [120, 36] on input "CAVAZANI EMPREENDIMENTOS IMOBILIARIOS" at bounding box center [121, 34] width 6 height 6
checkbox input "true"
drag, startPoint x: 221, startPoint y: 81, endPoint x: 225, endPoint y: 82, distance: 4.4
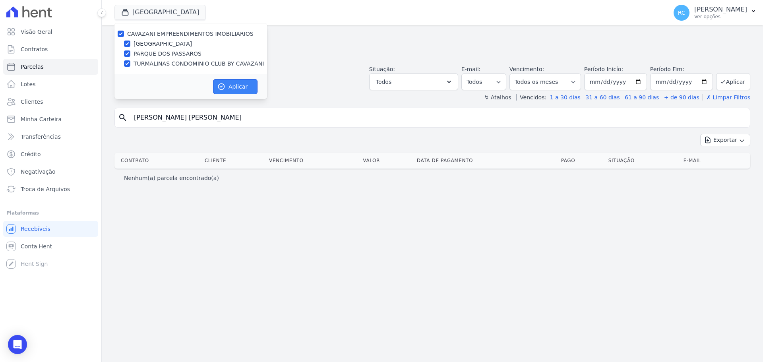
click at [223, 82] on button "Aplicar" at bounding box center [235, 86] width 45 height 15
select select
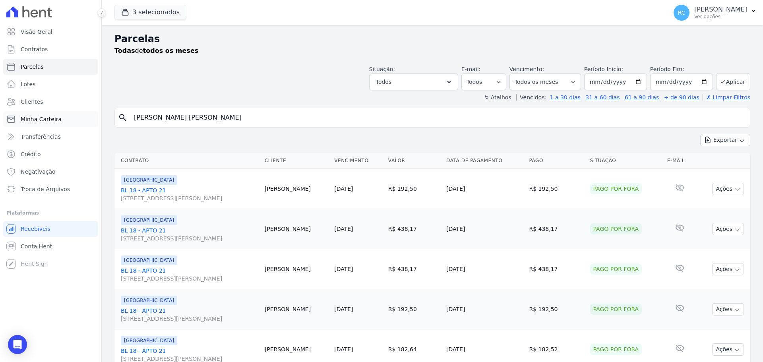
drag, startPoint x: 190, startPoint y: 113, endPoint x: 34, endPoint y: 122, distance: 156.2
click at [2, 128] on div "Visão Geral Contratos Parcelas Lotes Clientes Minha Carteira Transferências Cré…" at bounding box center [381, 181] width 763 height 362
paste input "ANA FILOMENA GIL GOMES"
type input "ANA FILOMENA GIL GOMES"
select select
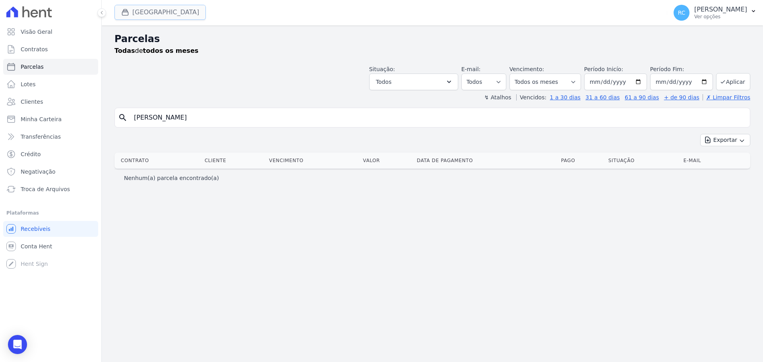
click at [171, 11] on button "[GEOGRAPHIC_DATA]" at bounding box center [159, 12] width 91 height 15
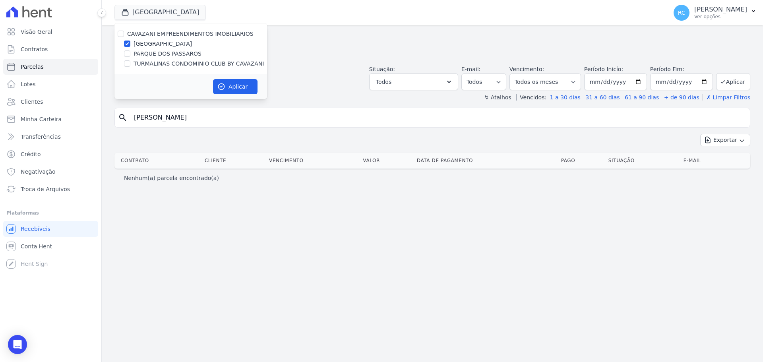
click at [114, 34] on div "Parcelas Todas de todos os meses Situação: Agendado Em Aberto Pago Processando …" at bounding box center [433, 193] width 662 height 337
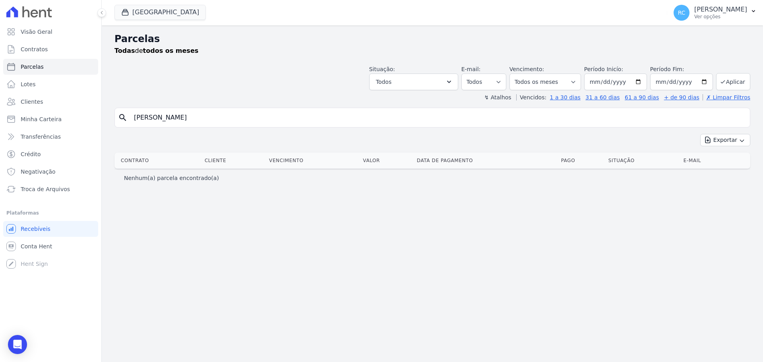
click at [115, 33] on h2 "Parcelas" at bounding box center [432, 39] width 636 height 14
click at [128, 11] on icon "button" at bounding box center [125, 12] width 8 height 8
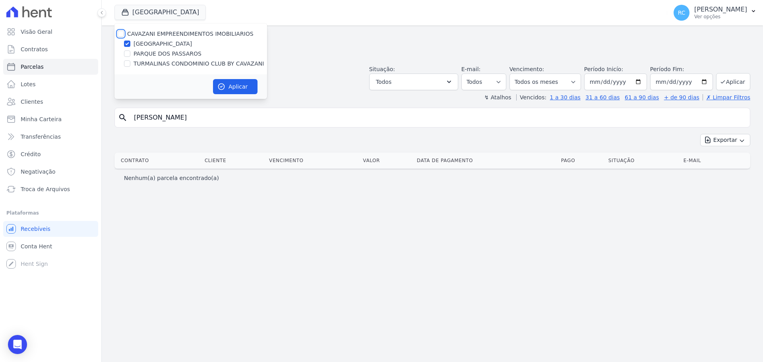
click at [122, 36] on input "CAVAZANI EMPREENDIMENTOS IMOBILIARIOS" at bounding box center [121, 34] width 6 height 6
checkbox input "true"
click at [220, 91] on button "Aplicar" at bounding box center [235, 86] width 45 height 15
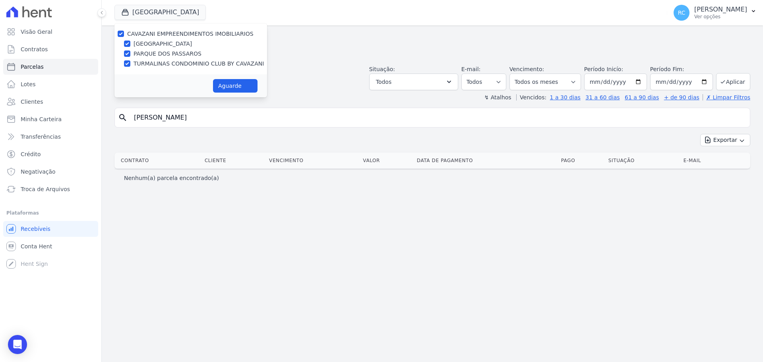
select select
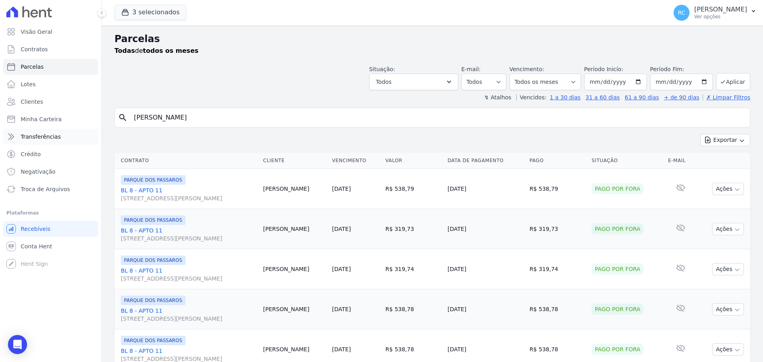
drag, startPoint x: 239, startPoint y: 116, endPoint x: 62, endPoint y: 130, distance: 178.2
click at [0, 138] on div "Visão Geral Contratos Parcelas Lotes Clientes Minha Carteira Transferências Cré…" at bounding box center [381, 181] width 763 height 362
paste input "ULYSSES CAVALCANTE SOAR"
type input "ULYSSES CAVALCANTE SOARES"
select select
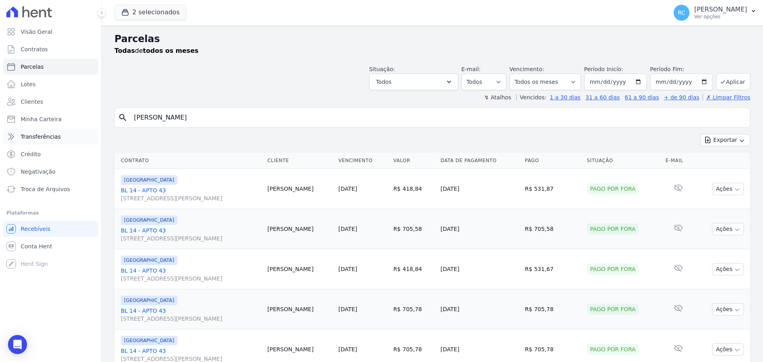
drag, startPoint x: 227, startPoint y: 118, endPoint x: 27, endPoint y: 134, distance: 200.6
click at [0, 145] on div "Visão Geral Contratos Parcelas Lotes Clientes Minha Carteira Transferências Cré…" at bounding box center [381, 181] width 763 height 362
paste input "LUCAS AUGUSTO ALV"
type input "LUCAS AUGUSTO ALVES"
select select
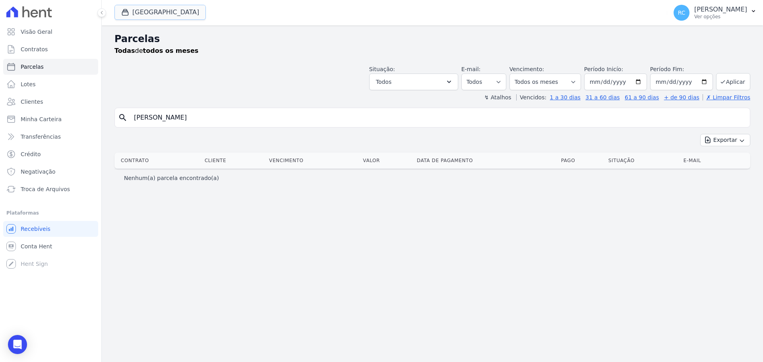
drag, startPoint x: 160, startPoint y: 14, endPoint x: 103, endPoint y: 43, distance: 63.5
click at [159, 14] on button "[GEOGRAPHIC_DATA]" at bounding box center [159, 12] width 91 height 15
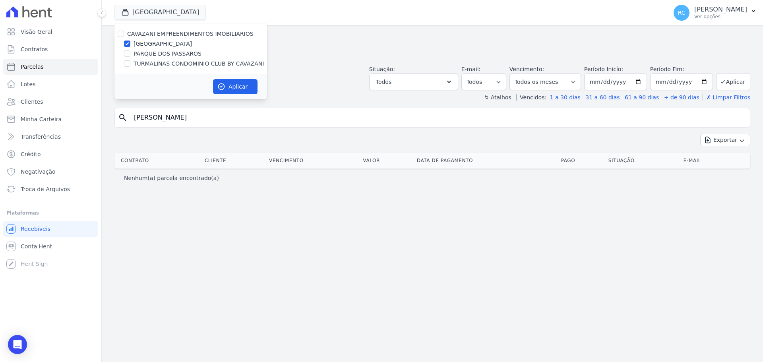
click at [116, 35] on div "CAVAZANI EMPREENDIMENTOS IMOBILIARIOS" at bounding box center [190, 34] width 153 height 8
click at [118, 35] on div "CAVAZANI EMPREENDIMENTOS IMOBILIARIOS" at bounding box center [190, 34] width 153 height 8
click at [120, 33] on input "CAVAZANI EMPREENDIMENTOS IMOBILIARIOS" at bounding box center [121, 34] width 6 height 6
checkbox input "true"
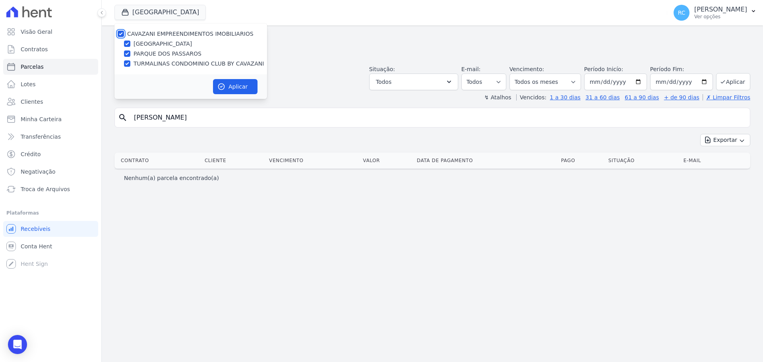
checkbox input "true"
click at [244, 90] on button "Aplicar" at bounding box center [235, 86] width 45 height 15
select select
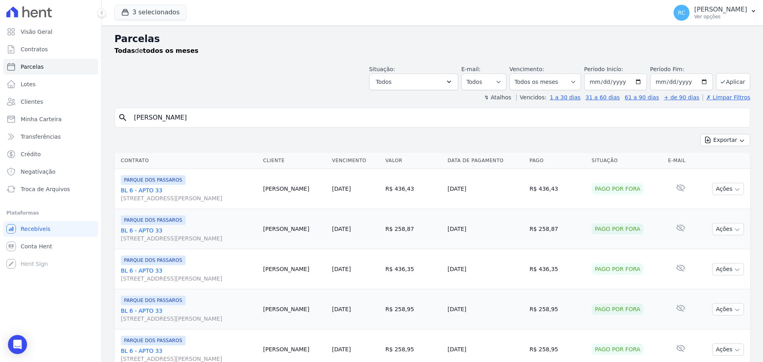
drag, startPoint x: 222, startPoint y: 114, endPoint x: 0, endPoint y: 129, distance: 222.3
click at [0, 129] on div "Visão Geral Contratos Parcelas Lotes Clientes Minha Carteira Transferências Cré…" at bounding box center [381, 181] width 763 height 362
paste input "[PERSON_NAME]"
type input "[PERSON_NAME]"
select select
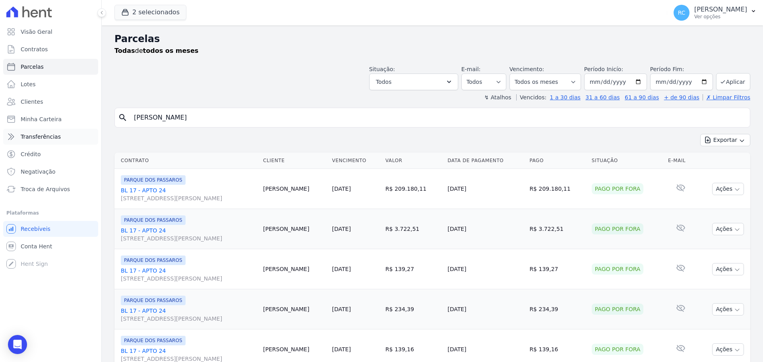
drag, startPoint x: 253, startPoint y: 117, endPoint x: 46, endPoint y: 136, distance: 207.6
click at [45, 136] on div "Visão Geral Contratos Parcelas Lotes Clientes Minha Carteira Transferências Cré…" at bounding box center [381, 181] width 763 height 362
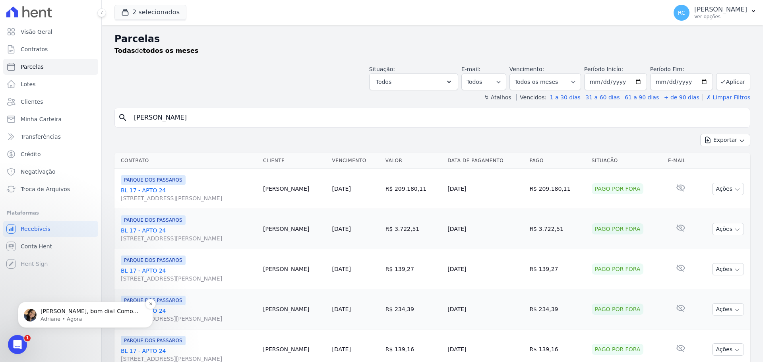
click at [94, 320] on p "Adriane • Agora" at bounding box center [92, 319] width 103 height 7
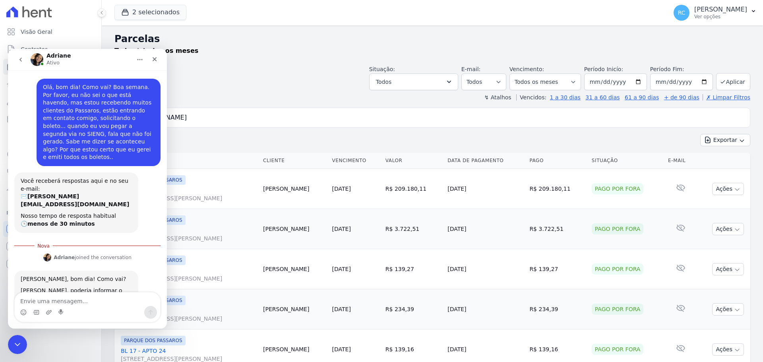
scroll to position [17, 0]
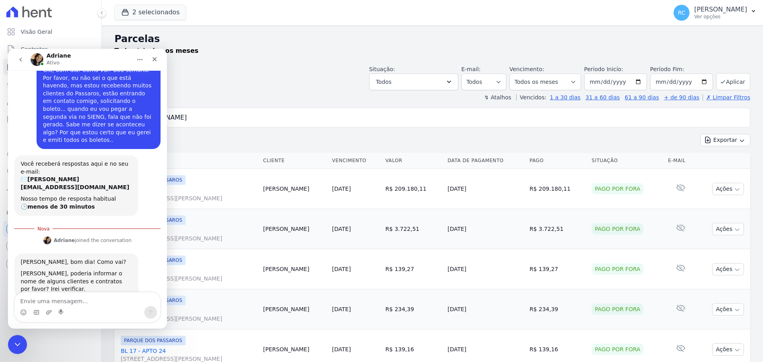
click at [87, 305] on textarea "Envie uma mensagem..." at bounding box center [87, 300] width 145 height 14
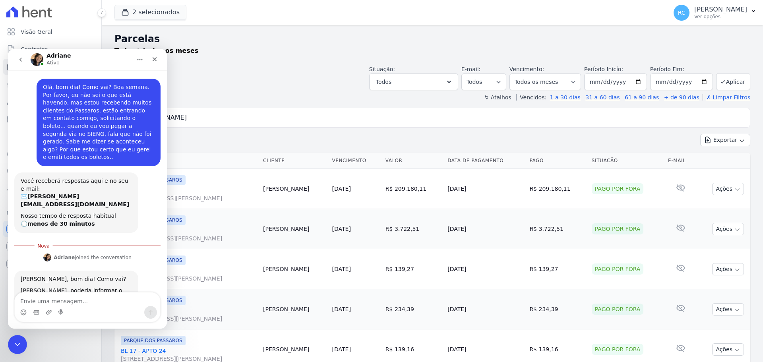
click at [273, 52] on div "Todas de todos os meses" at bounding box center [432, 51] width 636 height 10
click at [48, 306] on textarea "Envie uma mensagem..." at bounding box center [87, 300] width 145 height 14
type textarea "si"
type textarea "sto"
type textarea "Estou bem, e você?"
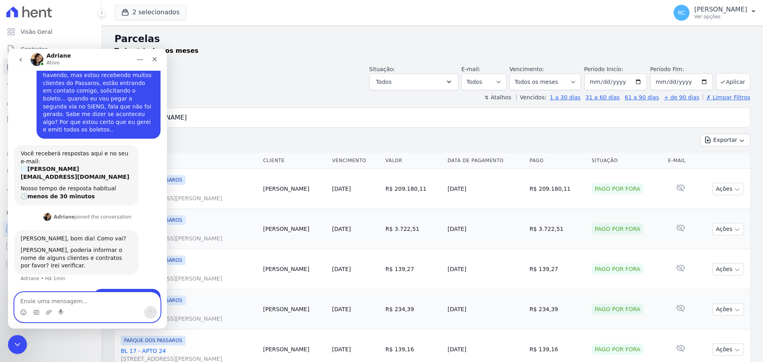
scroll to position [28, 0]
type textarea "Vou te mandar sim.."
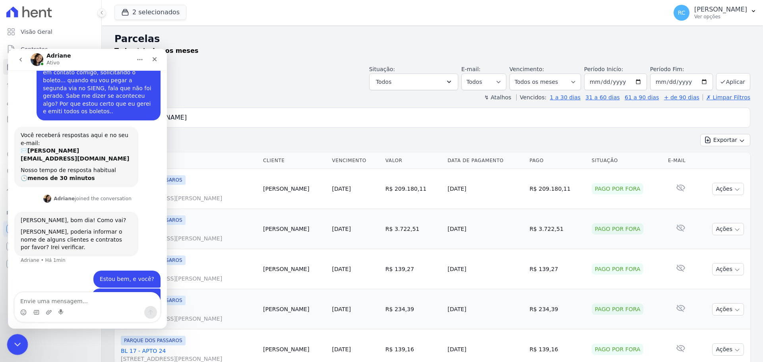
click at [13, 341] on icon "Fechar mensagem da Intercom" at bounding box center [17, 344] width 10 height 10
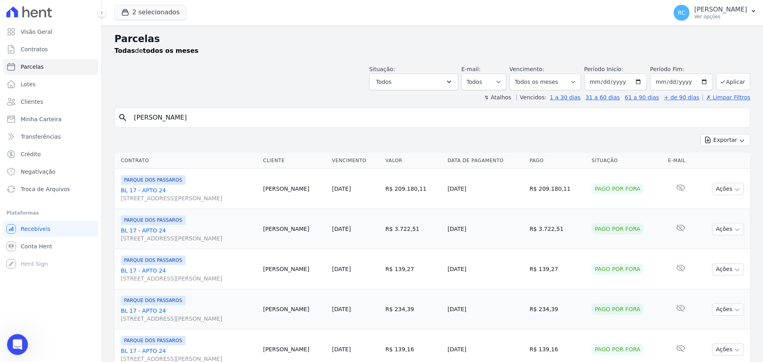
click at [17, 350] on div "Abrir mensagem da Intercom" at bounding box center [16, 343] width 26 height 26
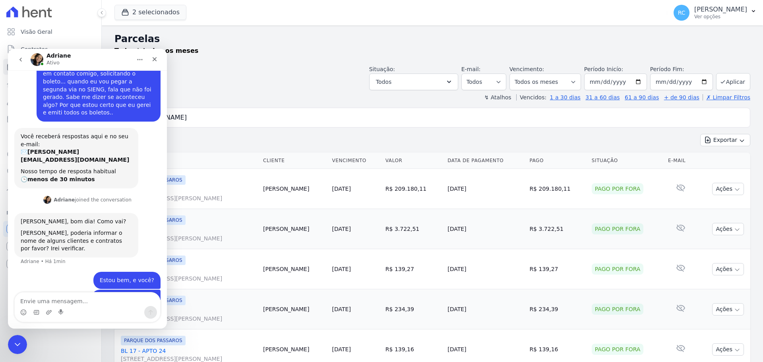
click at [58, 302] on textarea "Envie uma mensagem..." at bounding box center [87, 300] width 145 height 14
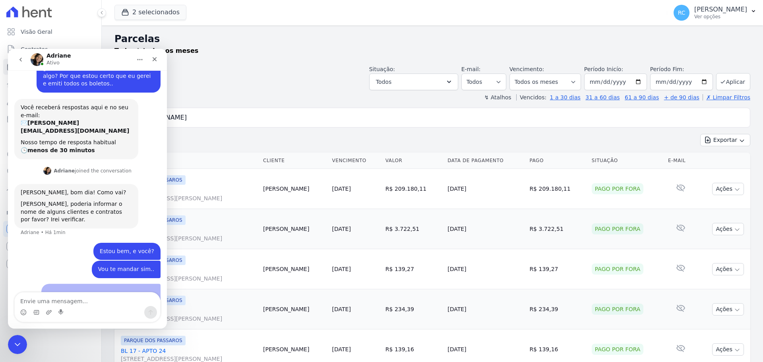
scroll to position [86, 0]
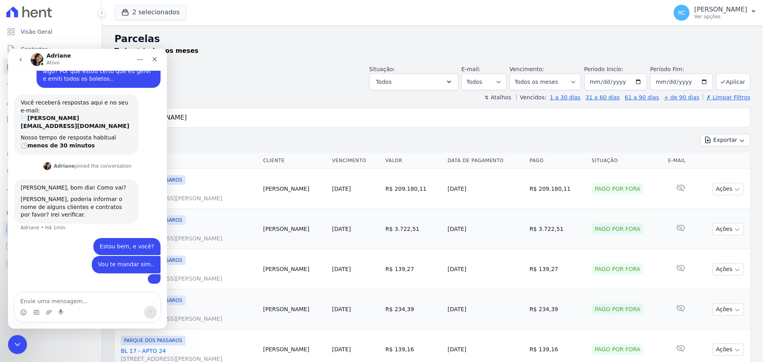
click at [246, 80] on div "Situação: Agendado Em Aberto Pago Processando Cancelado Vencido Transferindo De…" at bounding box center [432, 76] width 636 height 28
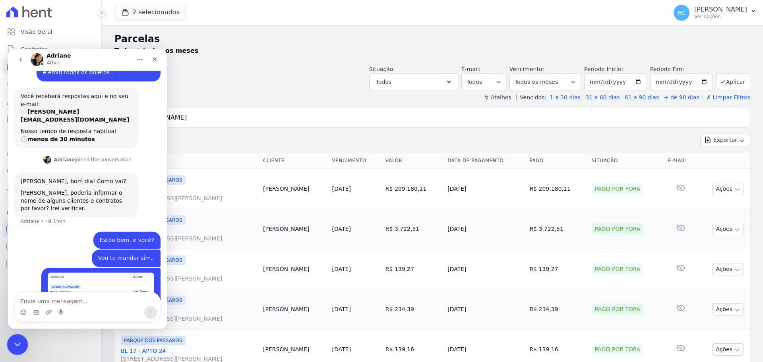
click at [7, 343] on div "Fechar mensagem da Intercom" at bounding box center [16, 343] width 19 height 19
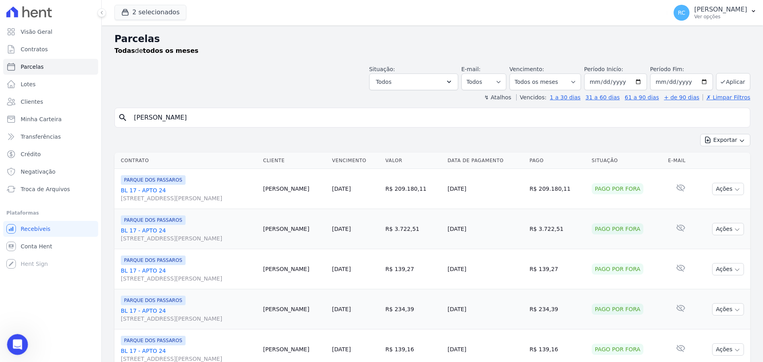
click at [18, 339] on div "Abrir mensagem da Intercom" at bounding box center [16, 343] width 26 height 26
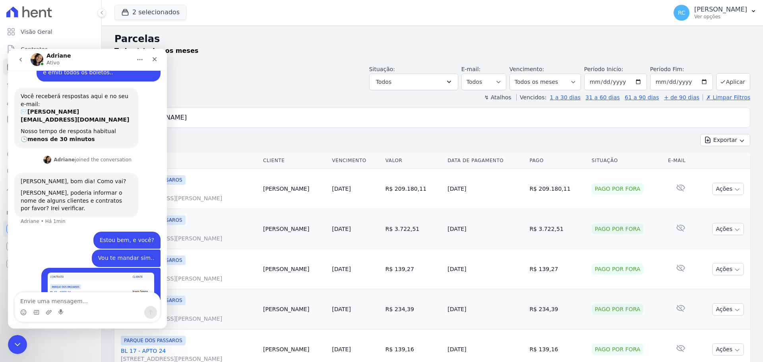
drag, startPoint x: 65, startPoint y: 299, endPoint x: 71, endPoint y: 285, distance: 15.1
click at [67, 293] on textarea "Envie uma mensagem..." at bounding box center [87, 300] width 145 height 14
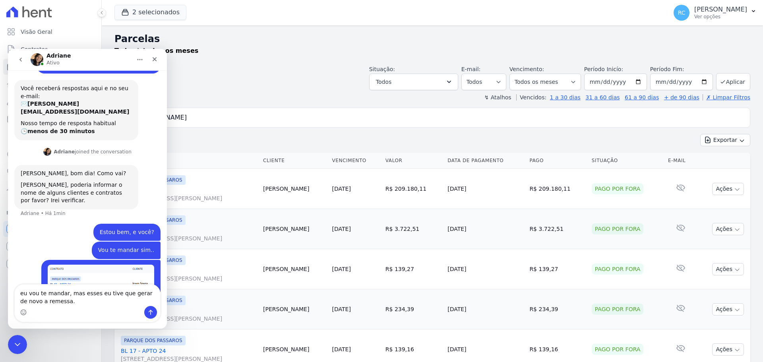
type textarea "eu vou te mandar, mas esses eu tive que gerar de novo a remessa."
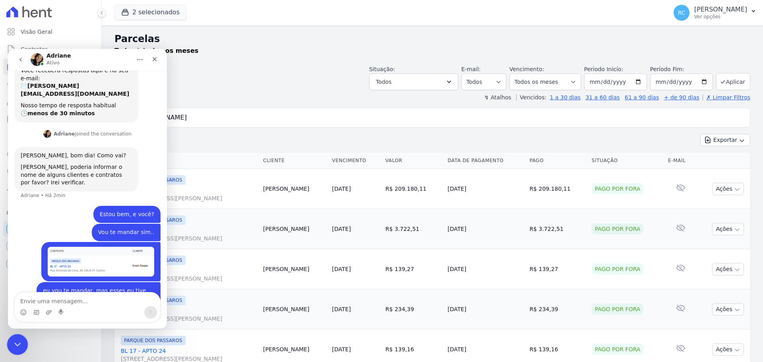
drag, startPoint x: 16, startPoint y: 347, endPoint x: 16, endPoint y: 342, distance: 5.6
click at [12, 348] on icon "Fechar mensagem da Intercom" at bounding box center [17, 344] width 10 height 10
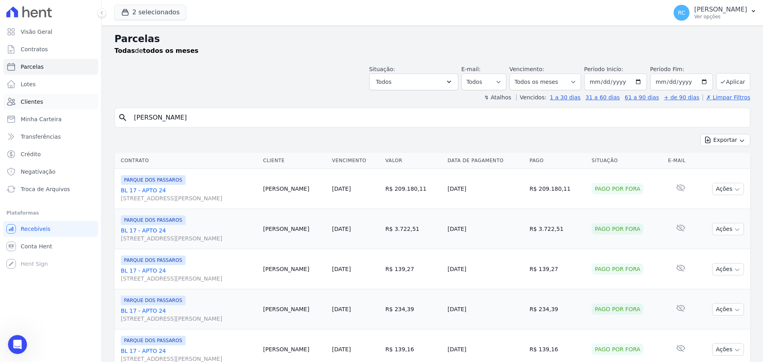
drag, startPoint x: 253, startPoint y: 113, endPoint x: 59, endPoint y: 105, distance: 194.6
click at [60, 105] on div "Visão Geral Contratos Parcelas Lotes Clientes Minha Carteira Transferências Cré…" at bounding box center [381, 181] width 763 height 362
type input "CESAR CUSTODIO DA SILVA"
select select
drag, startPoint x: 236, startPoint y: 118, endPoint x: 122, endPoint y: 107, distance: 114.3
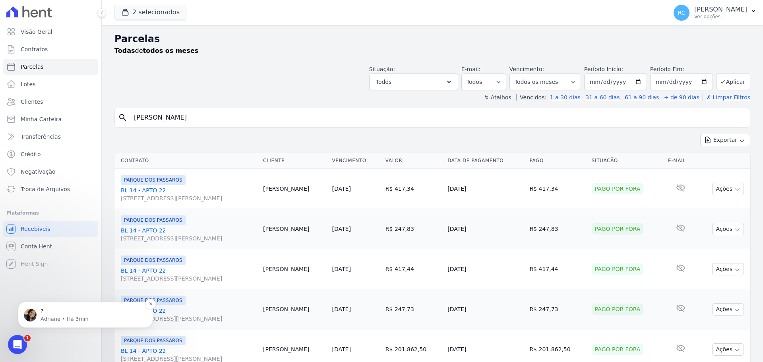
click at [68, 308] on p "?" at bounding box center [92, 312] width 103 height 8
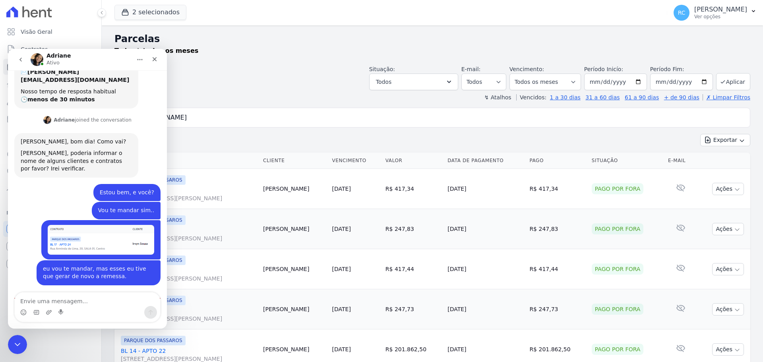
scroll to position [194, 0]
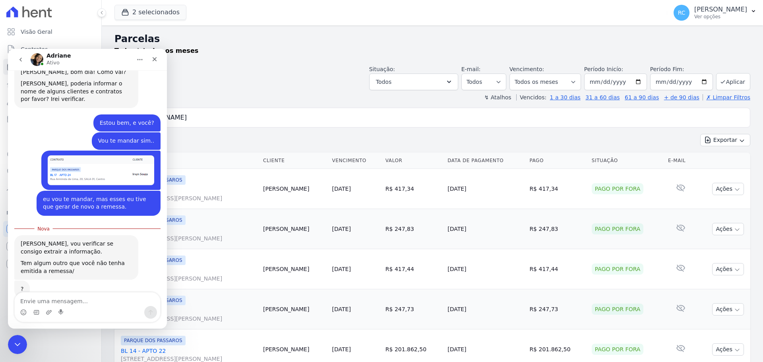
click at [74, 299] on textarea "Envie uma mensagem..." at bounding box center [87, 300] width 145 height 14
type textarea "Só um momento."
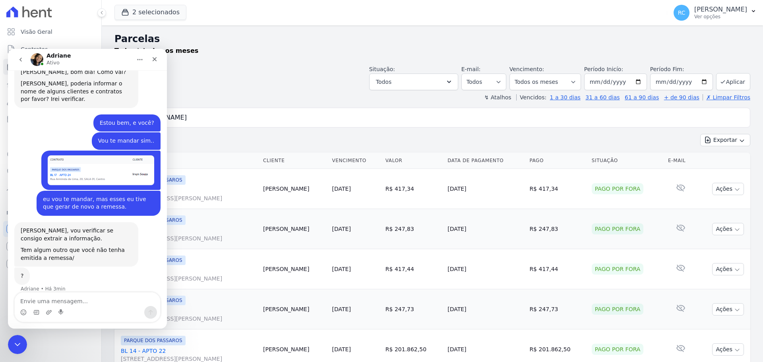
scroll to position [205, 0]
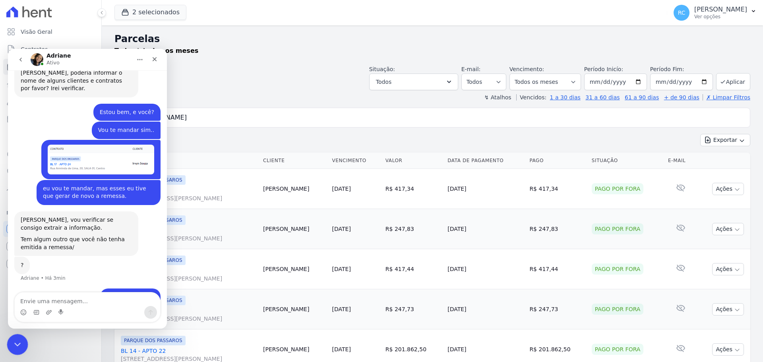
click at [17, 345] on icon "Fechar mensagem da Intercom" at bounding box center [17, 344] width 10 height 10
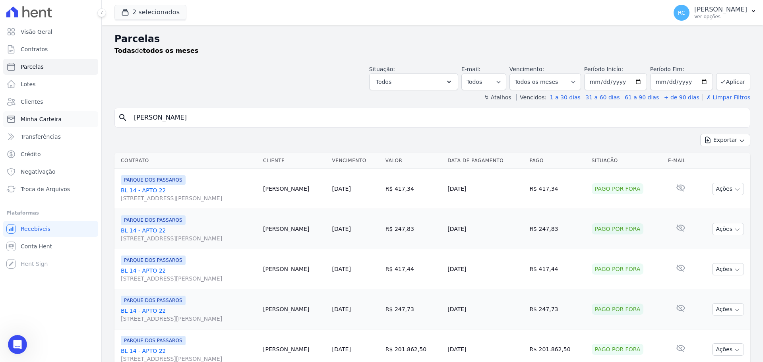
paste input "VALERIA SANTOS DE BRITO"
type input "VALERIA SANTOS DE BRITO"
select select
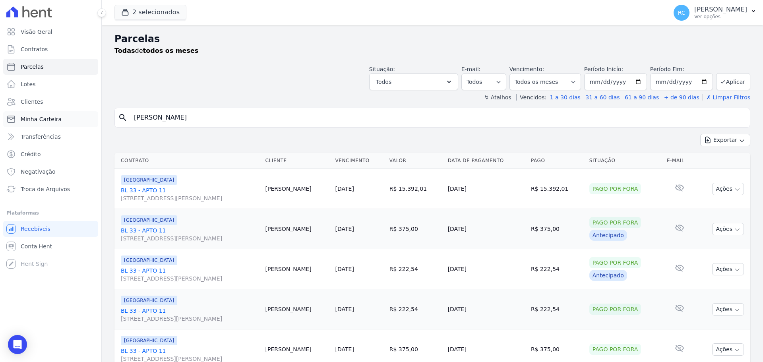
drag, startPoint x: 217, startPoint y: 120, endPoint x: 56, endPoint y: 122, distance: 161.0
click at [56, 122] on div "Visão Geral Contratos Parcelas Lotes Clientes Minha Carteira Transferências Cré…" at bounding box center [381, 181] width 763 height 362
drag, startPoint x: 572, startPoint y: 29, endPoint x: 560, endPoint y: 31, distance: 12.4
click at [14, 342] on icon "Open Intercom Messenger" at bounding box center [17, 344] width 10 height 10
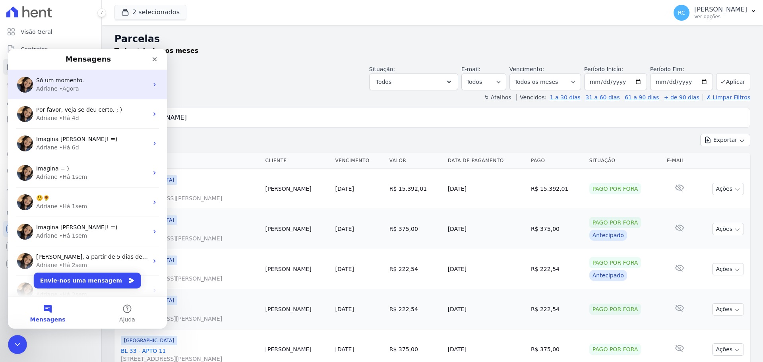
click at [97, 80] on div "Só um momento." at bounding box center [92, 80] width 112 height 8
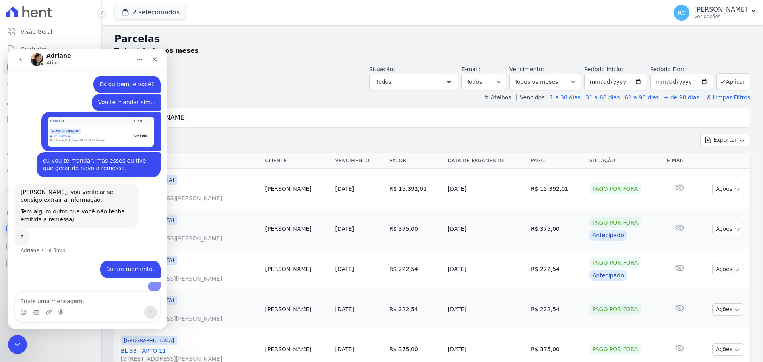
scroll to position [259, 0]
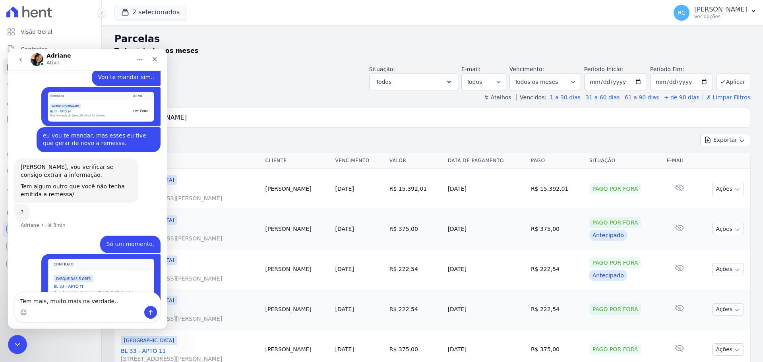
type textarea "Tem mais, muito mais na verdade.."
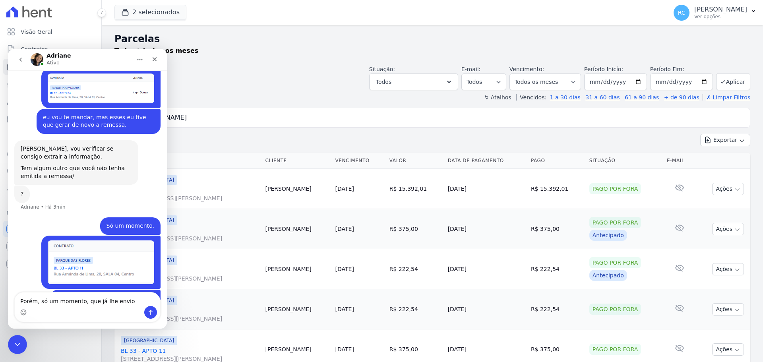
type textarea "Porém, só um momento, que já lhe envio"
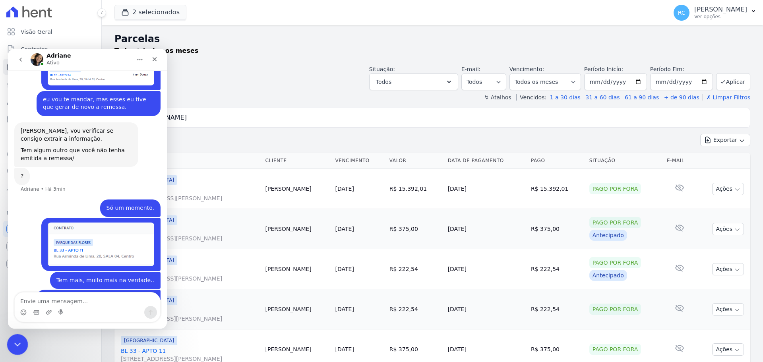
click at [16, 345] on icon "Fechar mensagem da Intercom" at bounding box center [17, 344] width 10 height 10
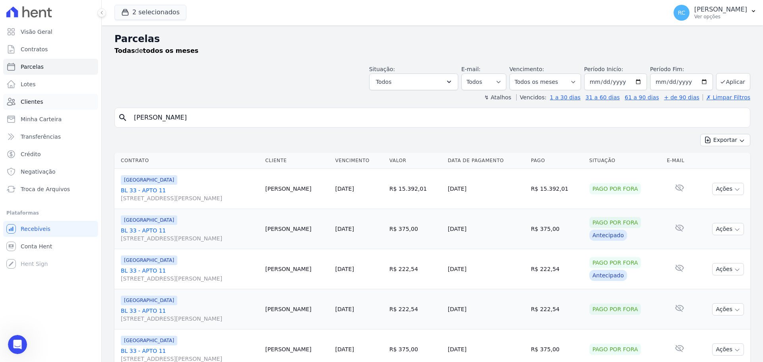
drag, startPoint x: 218, startPoint y: 118, endPoint x: 80, endPoint y: 99, distance: 139.2
click at [5, 130] on div "Visão Geral Contratos Parcelas Lotes Clientes Minha Carteira Transferências Cré…" at bounding box center [381, 181] width 763 height 362
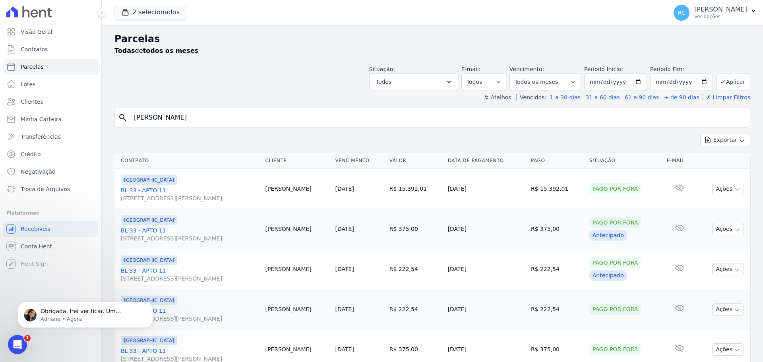
scroll to position [0, 0]
drag, startPoint x: 454, startPoint y: 143, endPoint x: 457, endPoint y: 145, distance: 4.1
click at [454, 143] on div "Exportar Exportar PDF Exportar CSV" at bounding box center [432, 143] width 636 height 19
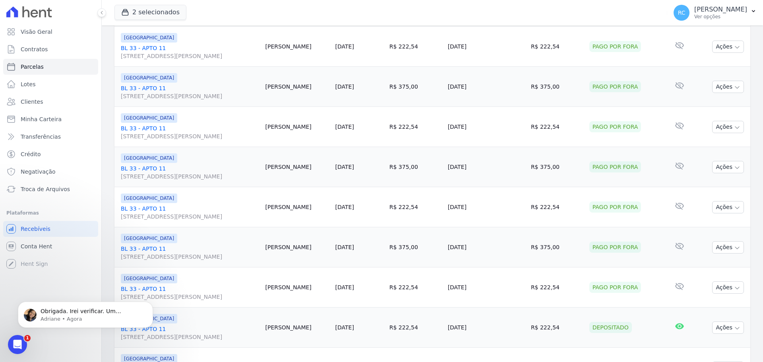
scroll to position [845, 0]
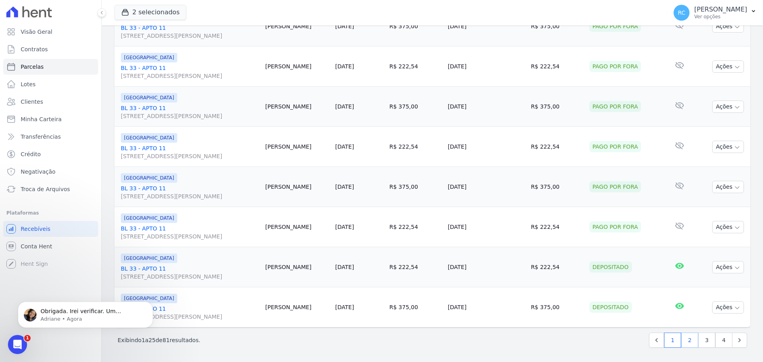
click at [691, 340] on link "2" at bounding box center [689, 340] width 17 height 15
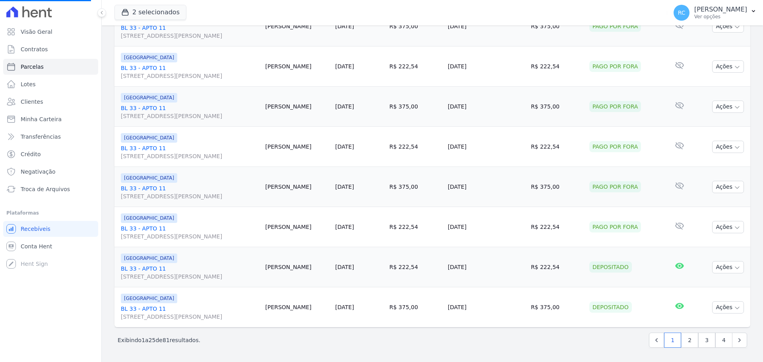
select select
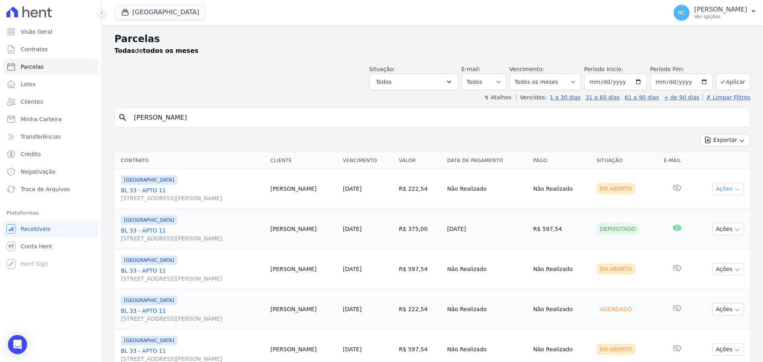
click at [727, 187] on button "Ações" at bounding box center [728, 189] width 32 height 12
click at [698, 252] on link "Liquidação Manual" at bounding box center [725, 251] width 76 height 15
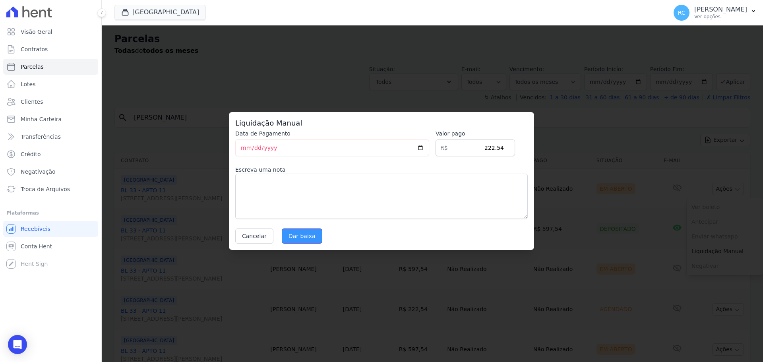
click at [299, 232] on input "Dar baixa" at bounding box center [302, 236] width 41 height 15
select select
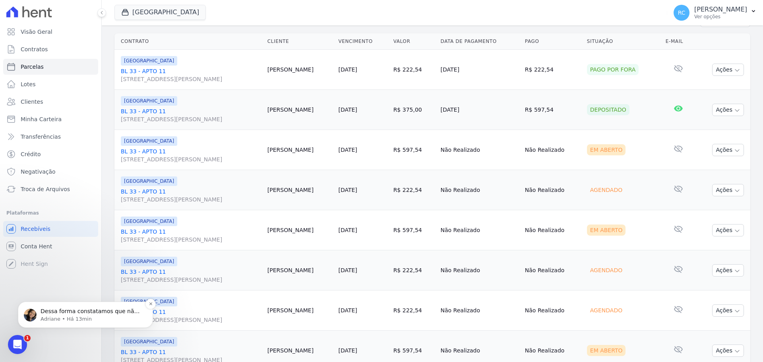
click at [79, 322] on p "Adriane • Há 13min" at bounding box center [92, 319] width 103 height 7
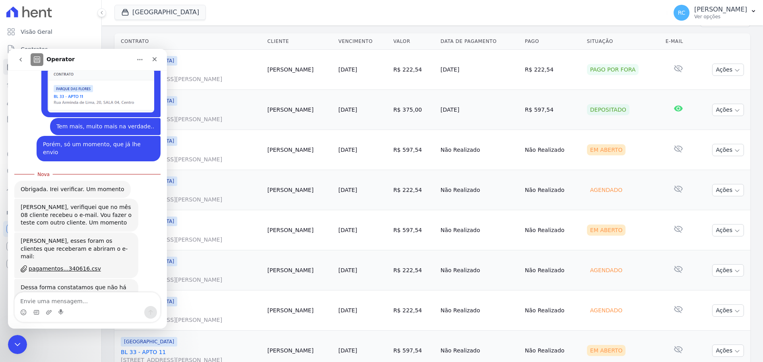
scroll to position [465, 0]
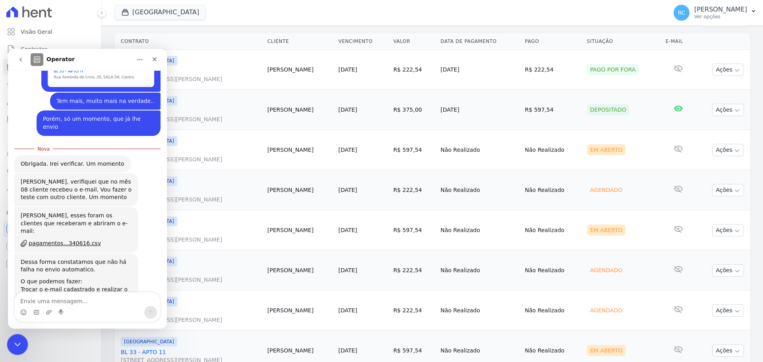
click at [23, 339] on div "Fechar mensagem da Intercom" at bounding box center [16, 343] width 19 height 19
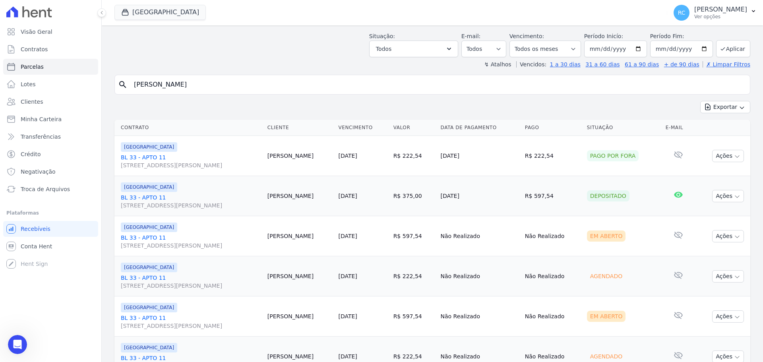
scroll to position [0, 0]
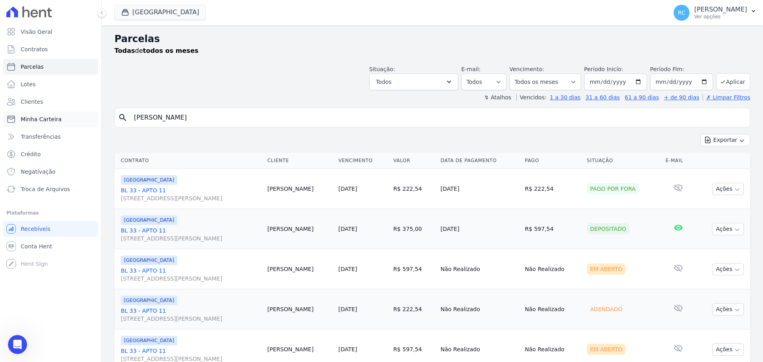
drag, startPoint x: 97, startPoint y: 134, endPoint x: 86, endPoint y: 122, distance: 16.3
click at [0, 147] on div "Visão Geral Contratos Parcelas Lotes Clientes Minha Carteira Transferências Cré…" at bounding box center [381, 181] width 763 height 362
type input "FABIANA DA SILVA SOUSA"
select select
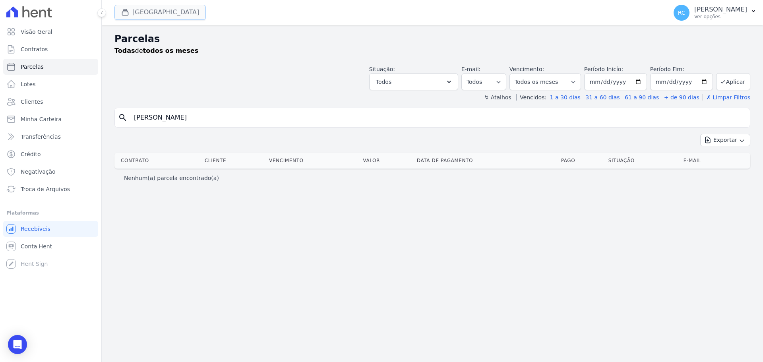
click at [161, 14] on button "Parque Das Flores" at bounding box center [159, 12] width 91 height 15
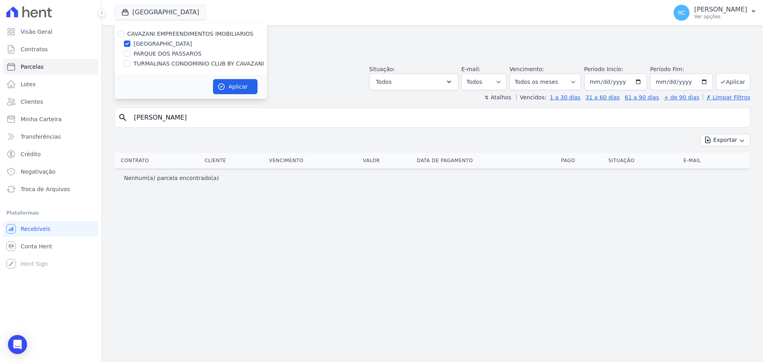
drag, startPoint x: 126, startPoint y: 31, endPoint x: 121, endPoint y: 33, distance: 5.5
click at [123, 32] on div "CAVAZANI EMPREENDIMENTOS IMOBILIARIOS" at bounding box center [190, 34] width 153 height 8
click at [121, 34] on input "CAVAZANI EMPREENDIMENTOS IMOBILIARIOS" at bounding box center [121, 34] width 6 height 6
checkbox input "true"
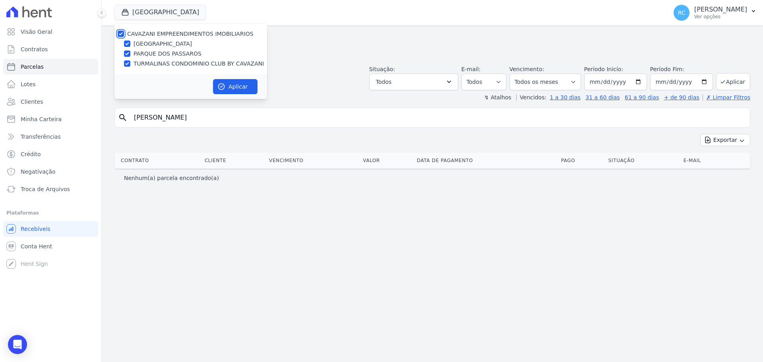
checkbox input "true"
click at [230, 86] on button "Aplicar" at bounding box center [235, 86] width 45 height 15
select select
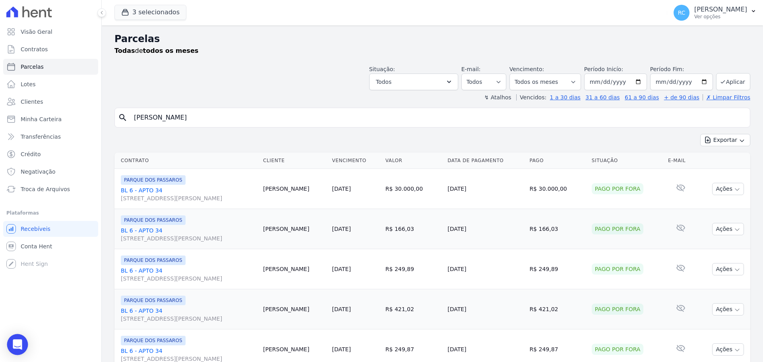
click at [11, 347] on div "Open Intercom Messenger" at bounding box center [17, 344] width 21 height 21
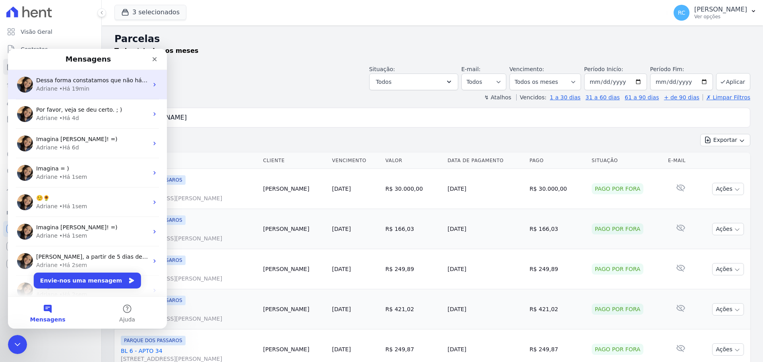
click at [94, 86] on div "Adriane • Há 19min" at bounding box center [92, 89] width 112 height 8
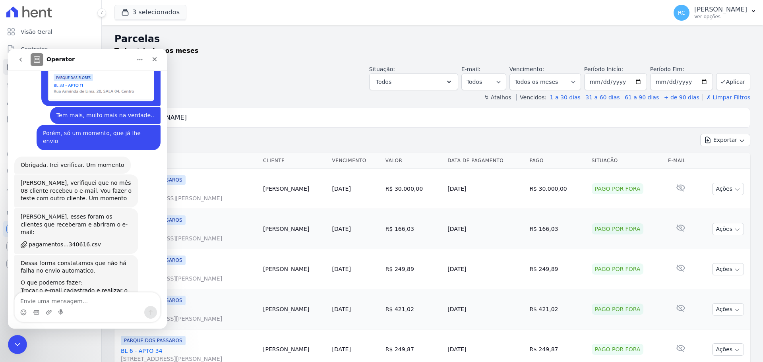
click at [74, 302] on textarea "Envie uma mensagem..." at bounding box center [87, 300] width 145 height 14
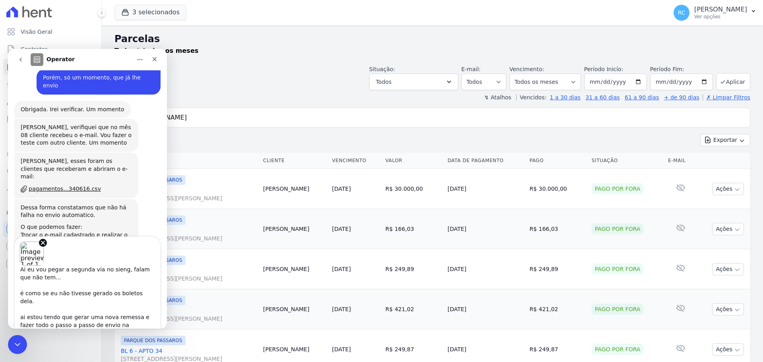
scroll to position [69, 0]
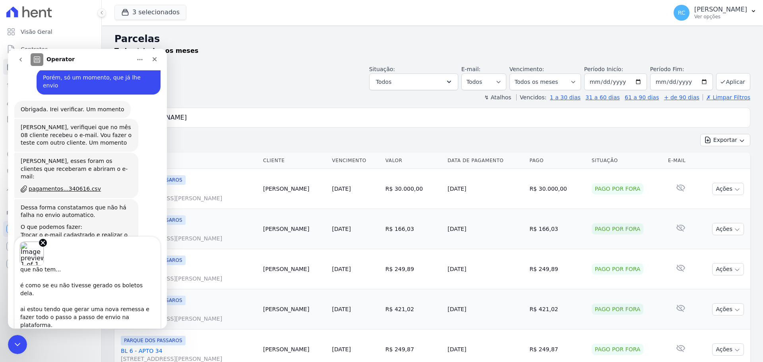
type textarea "Então, talves não me expressei certo. Exemplo, essa cliente acabou de entrar em…"
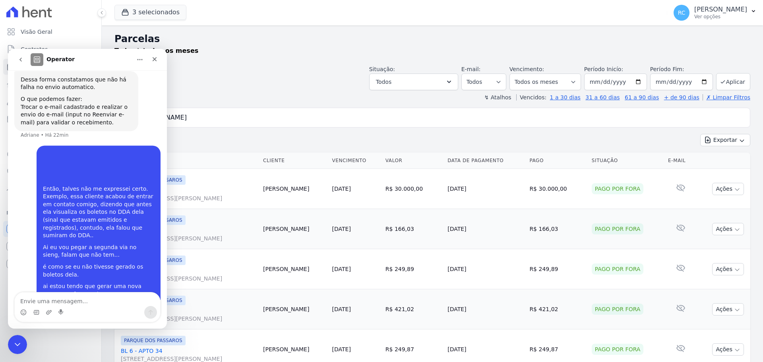
scroll to position [639, 0]
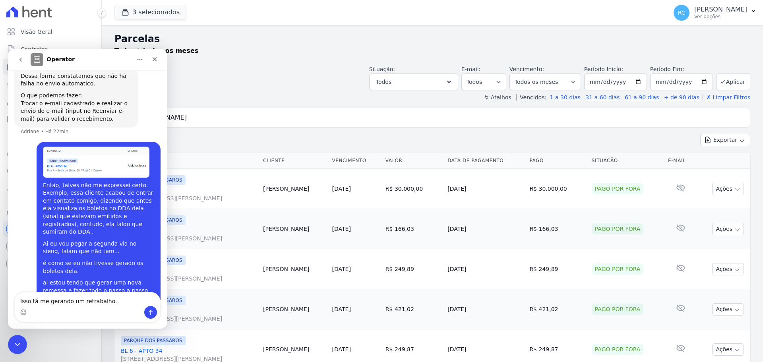
type textarea "Isso tá me gerando um retrabalho.."
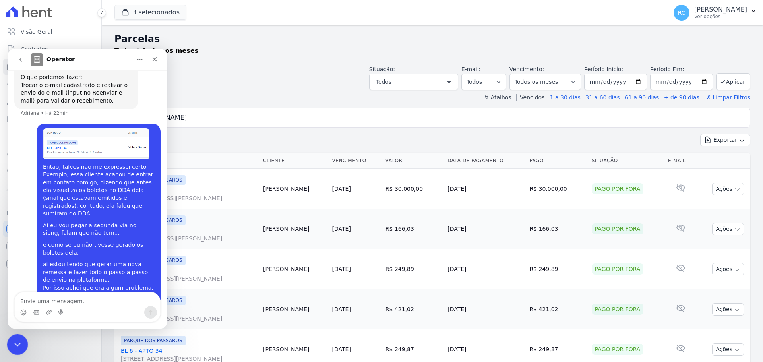
click at [19, 345] on icon "Fechar mensagem da Intercom" at bounding box center [17, 344] width 10 height 10
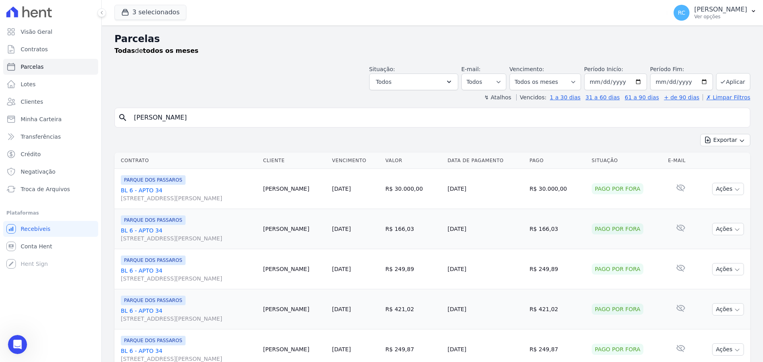
drag, startPoint x: 249, startPoint y: 122, endPoint x: 125, endPoint y: 141, distance: 125.0
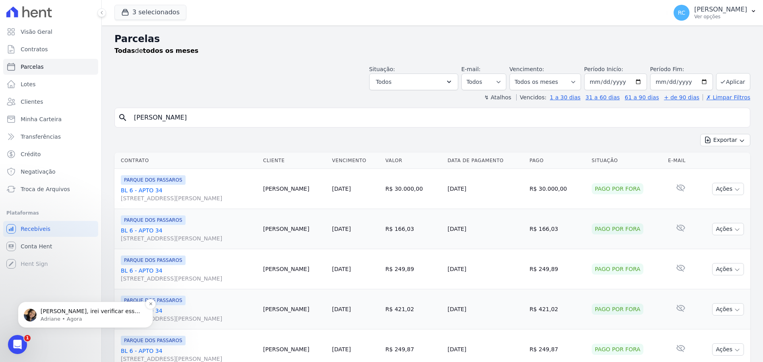
click at [74, 323] on div "Raquel, irei verificar essa cliente e já retorno com mais informações. Adriane …" at bounding box center [85, 315] width 135 height 26
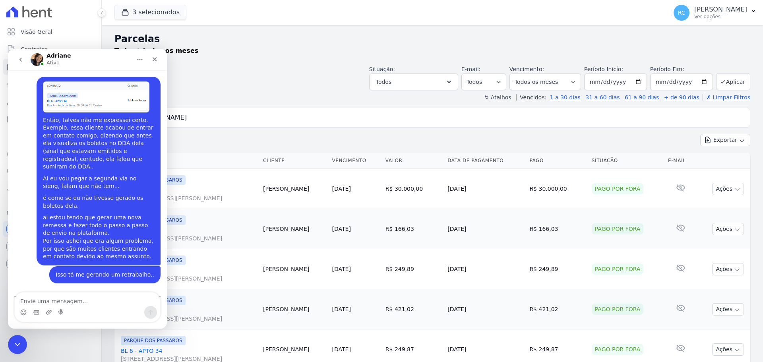
scroll to position [702, 0]
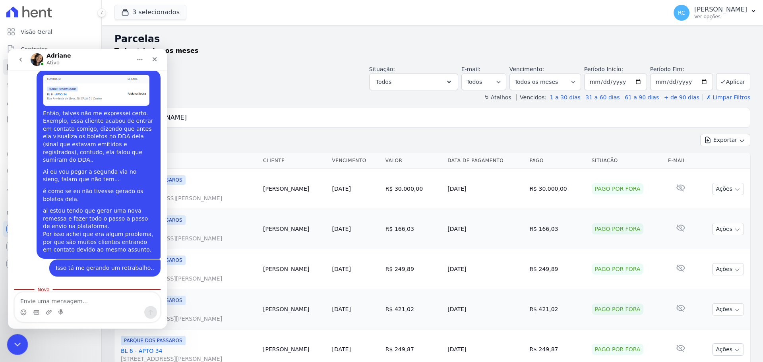
click at [13, 342] on icon "Fechar mensagem da Intercom" at bounding box center [17, 344] width 10 height 10
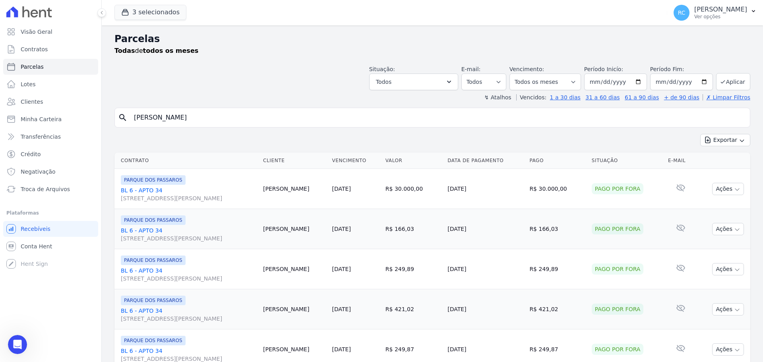
type input "YOHANA CRISTINA LOPES FIORINE"
select select
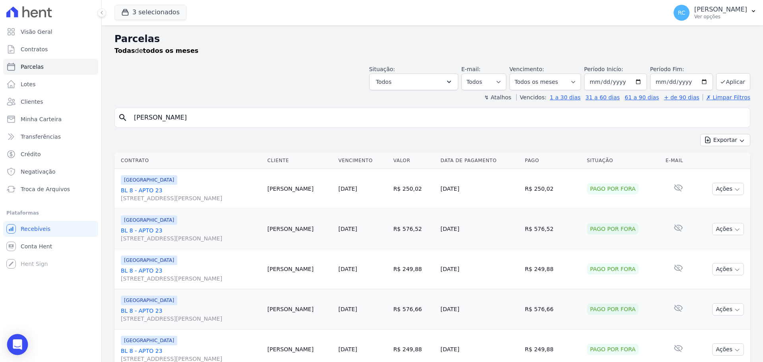
click at [21, 338] on div "Open Intercom Messenger" at bounding box center [17, 344] width 21 height 21
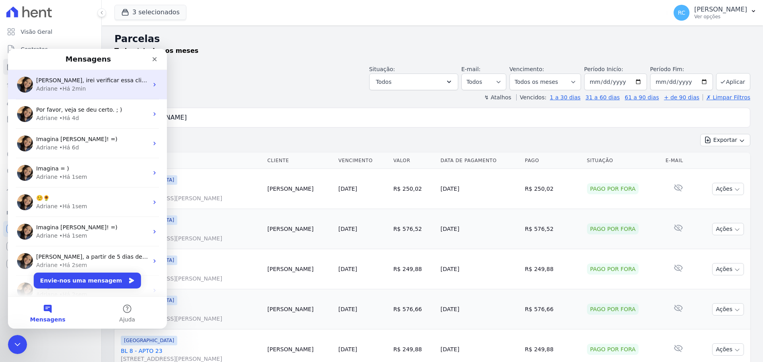
click at [96, 89] on div "Adriane • Há 2min" at bounding box center [92, 89] width 112 height 8
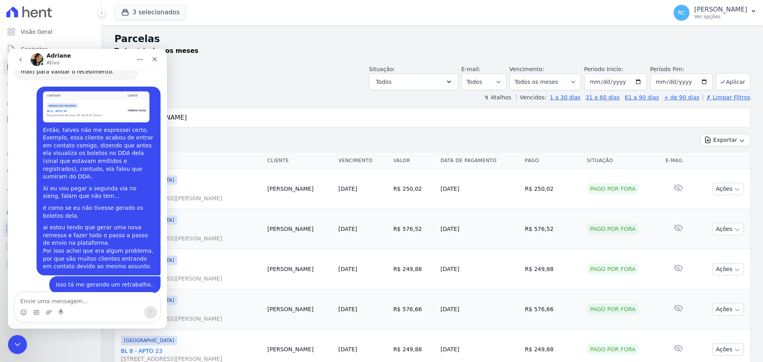
click at [65, 299] on textarea "Envie uma mensagem..." at bounding box center [87, 300] width 145 height 14
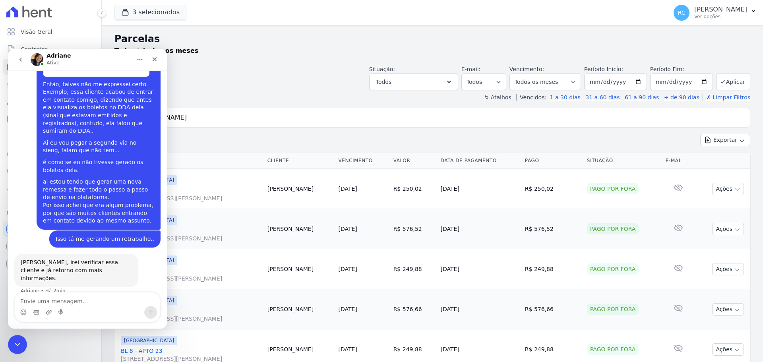
scroll to position [763, 0]
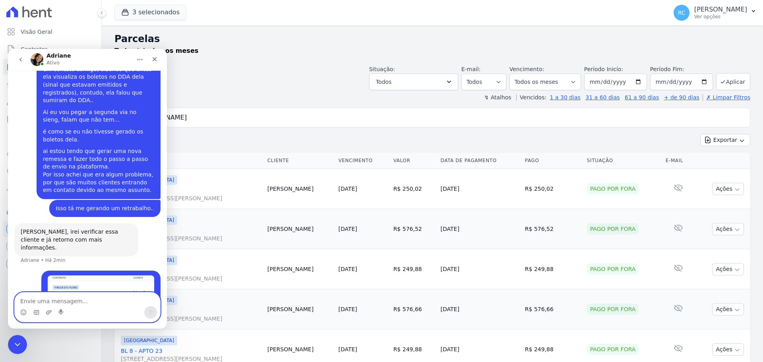
click at [67, 303] on textarea "Envie uma mensagem..." at bounding box center [87, 300] width 145 height 14
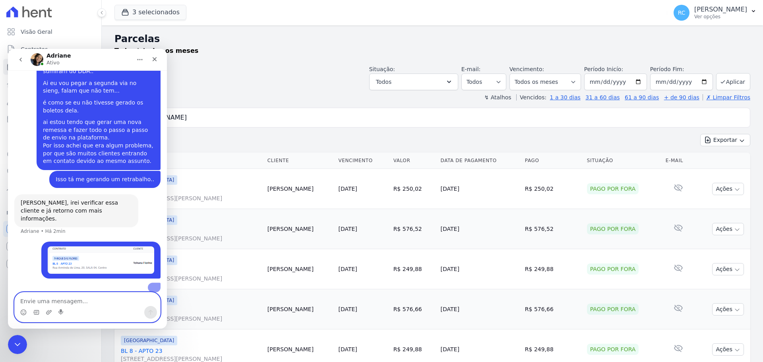
scroll to position [817, 0]
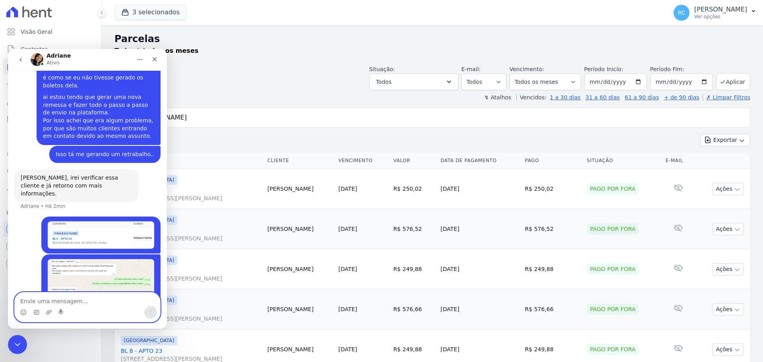
click at [256, 85] on div "Situação: Agendado Em Aberto Pago Processando Cancelado Vencido Transferindo De…" at bounding box center [432, 76] width 636 height 28
drag, startPoint x: 66, startPoint y: 308, endPoint x: 69, endPoint y: 302, distance: 7.0
click at [67, 305] on div "Messenger da Intercom" at bounding box center [87, 307] width 145 height 29
click at [68, 301] on textarea "Envie uma mensagem..." at bounding box center [87, 300] width 145 height 14
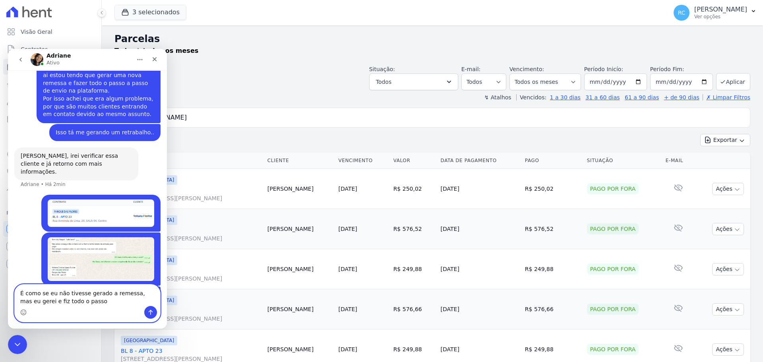
scroll to position [869, 0]
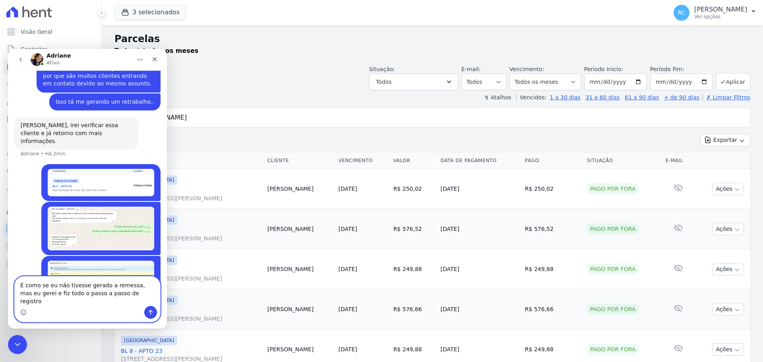
type textarea "É como se eu não tivesse gerado a remessa, mas eu gerei e fiz todo o passo a pa…"
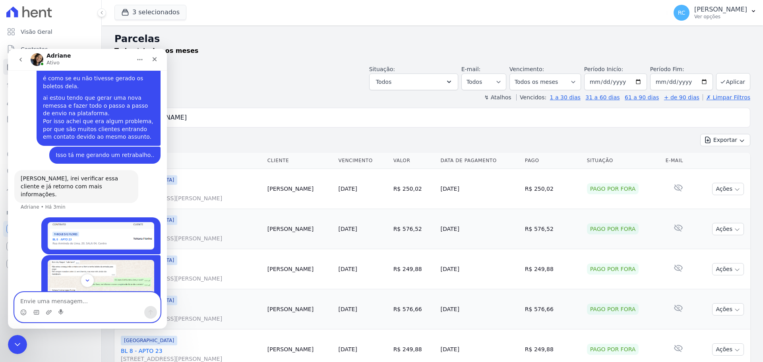
scroll to position [865, 0]
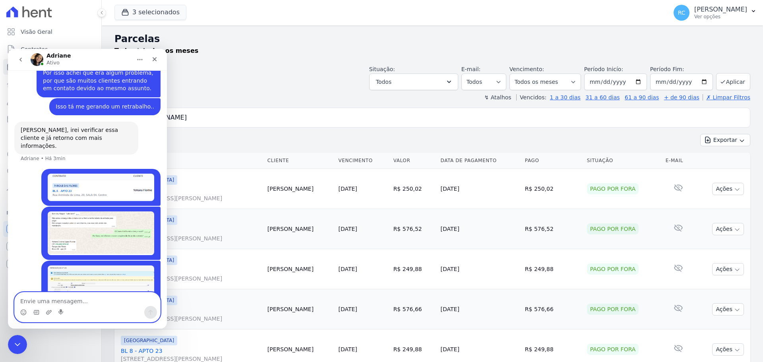
click at [117, 211] on img "Raquel diz…" at bounding box center [101, 232] width 107 height 43
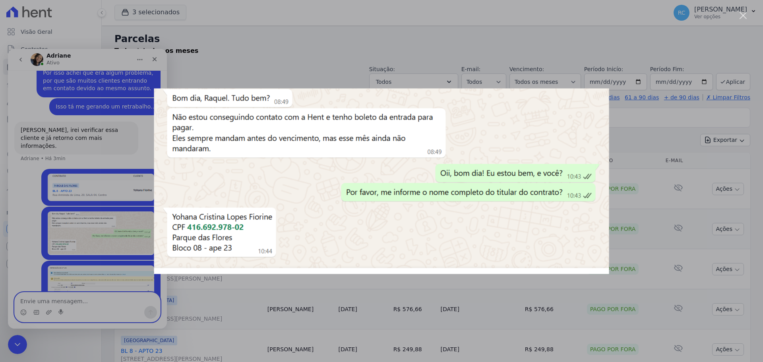
click at [103, 198] on div "Messenger da Intercom" at bounding box center [381, 181] width 763 height 362
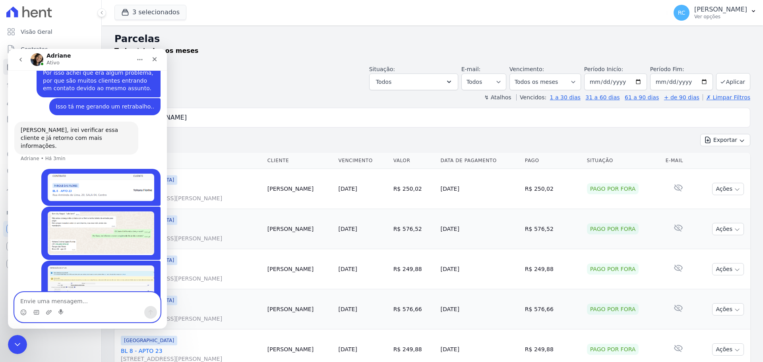
click at [90, 266] on img "Raquel diz…" at bounding box center [101, 283] width 107 height 35
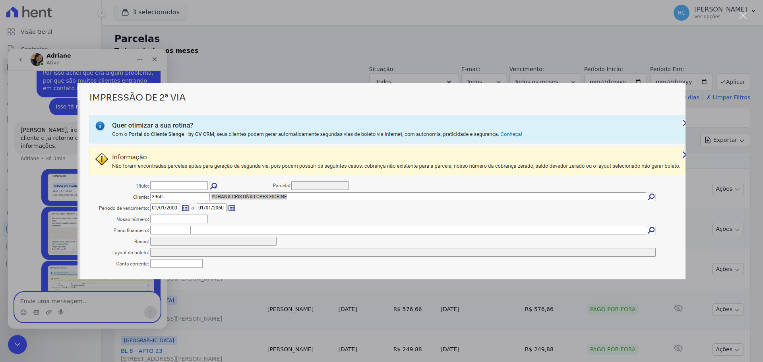
click at [40, 232] on div "Messenger da Intercom" at bounding box center [381, 181] width 763 height 362
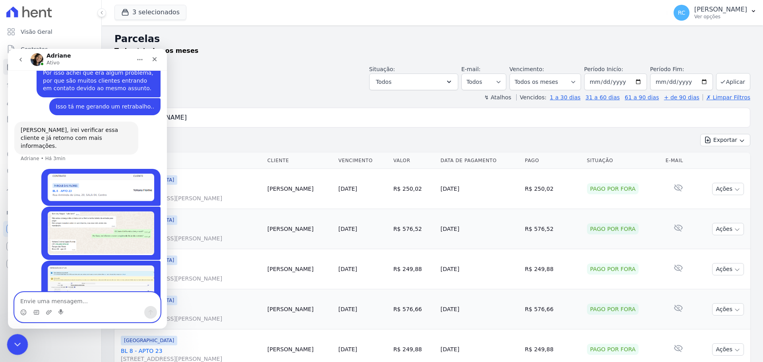
click at [19, 347] on icon "Fechar mensagem da Intercom" at bounding box center [17, 344] width 10 height 10
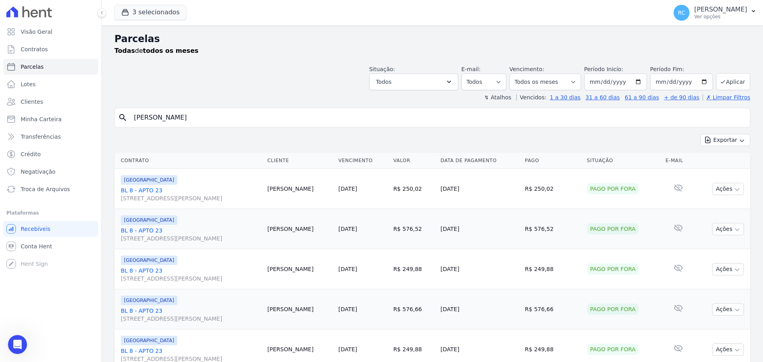
scroll to position [865, 0]
drag, startPoint x: 172, startPoint y: 122, endPoint x: 156, endPoint y: 58, distance: 65.1
click at [50, 126] on div "Visão Geral Contratos Parcelas Lotes Clientes Minha Carteira Transferências Cré…" at bounding box center [381, 181] width 763 height 362
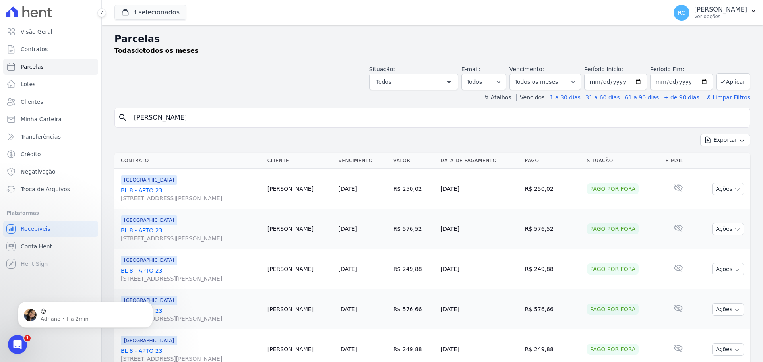
scroll to position [1238, 0]
paste input "JULIANA RODRIGUES DE SOUZA"
type input "JULIANA RODRIGUES DE SOUZA"
select select
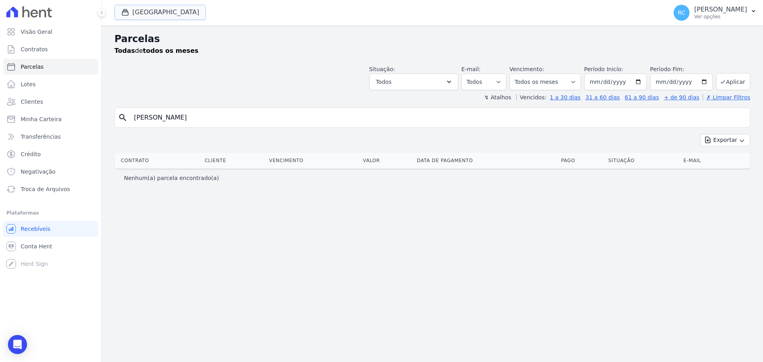
drag, startPoint x: 169, startPoint y: 13, endPoint x: 112, endPoint y: 32, distance: 59.6
click at [168, 14] on button "Parque Das Flores" at bounding box center [159, 12] width 91 height 15
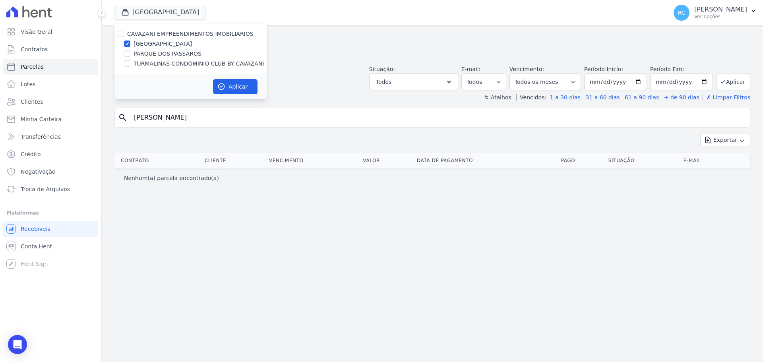
click at [124, 31] on div "CAVAZANI EMPREENDIMENTOS IMOBILIARIOS" at bounding box center [190, 34] width 153 height 8
drag, startPoint x: 122, startPoint y: 33, endPoint x: 264, endPoint y: 117, distance: 165.6
click at [122, 33] on input "CAVAZANI EMPREENDIMENTOS IMOBILIARIOS" at bounding box center [121, 34] width 6 height 6
checkbox input "true"
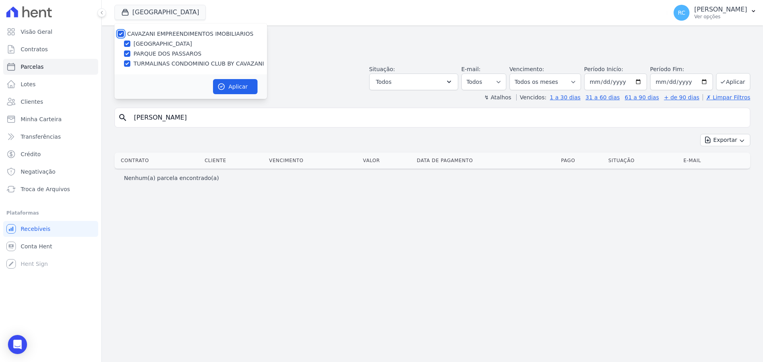
checkbox input "true"
click at [242, 89] on button "Aplicar" at bounding box center [235, 86] width 45 height 15
select select
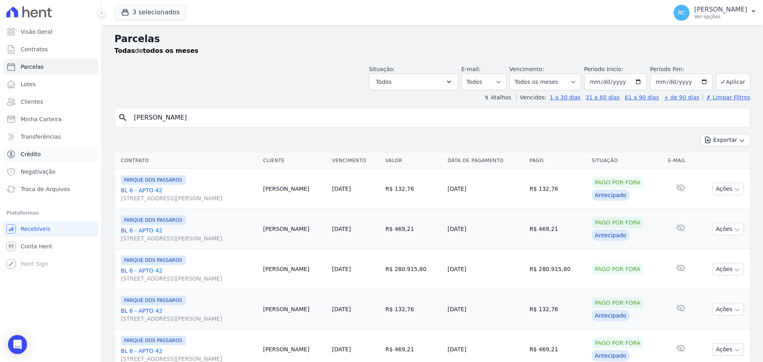
drag, startPoint x: 226, startPoint y: 119, endPoint x: 71, endPoint y: 146, distance: 157.8
click at [75, 145] on div "Visão Geral Contratos Parcelas Lotes Clientes Minha Carteira Transferências Cré…" at bounding box center [381, 181] width 763 height 362
paste input "Iago de Jesus Silva"
type input "Iago de Jesus Silva"
select select
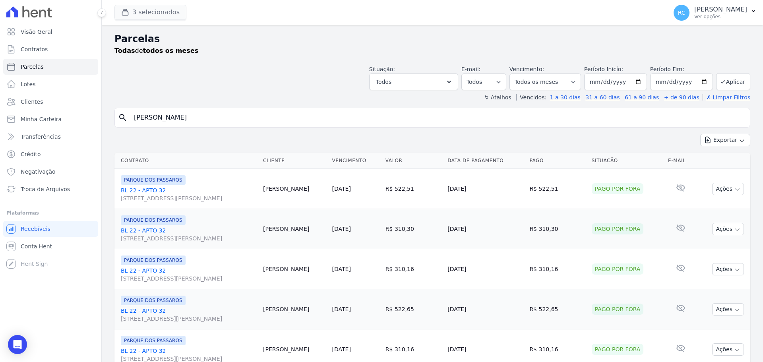
drag, startPoint x: 228, startPoint y: 122, endPoint x: 152, endPoint y: 18, distance: 128.5
click at [38, 141] on div "Visão Geral Contratos Parcelas Lotes Clientes Minha Carteira Transferências Cré…" at bounding box center [381, 181] width 763 height 362
type input "Thiago silva"
select select
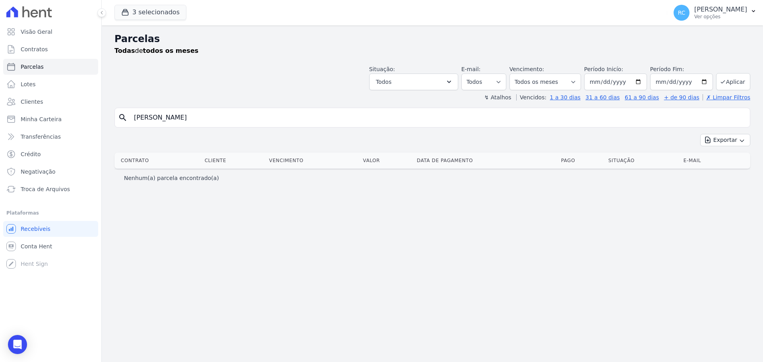
click at [195, 107] on div "Parcelas Todas de todos os meses Situação: Agendado Em Aberto Pago Processando …" at bounding box center [433, 193] width 662 height 337
click at [155, 122] on input "Thiago silva" at bounding box center [438, 118] width 618 height 16
click at [157, 118] on input "Thiago silva" at bounding box center [438, 118] width 618 height 16
type input "Thiago valdevino da silva"
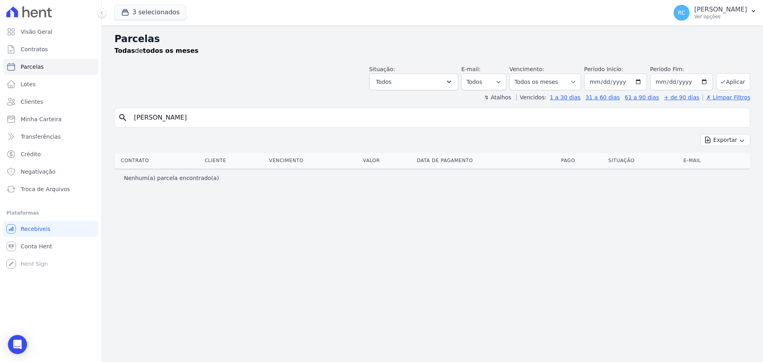
select select
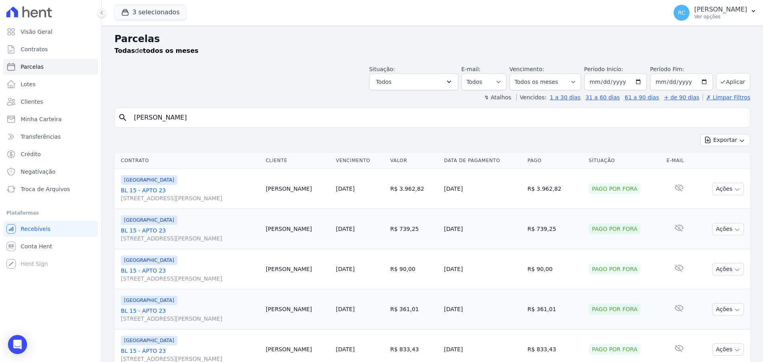
drag, startPoint x: 217, startPoint y: 114, endPoint x: 111, endPoint y: 99, distance: 107.3
type input "LUCAS GOMES DA SILVA"
select select
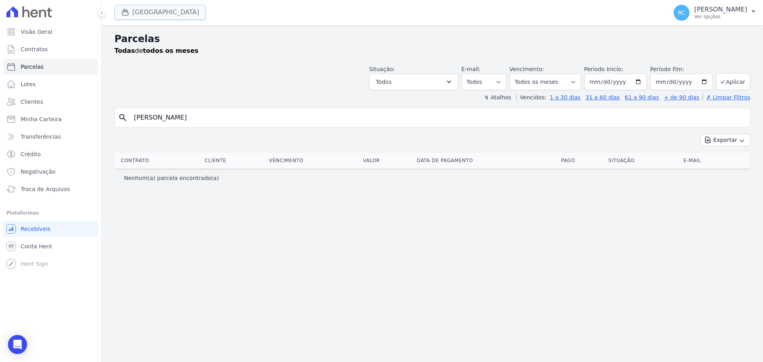
click at [157, 10] on button "Parque Das Flores" at bounding box center [159, 12] width 91 height 15
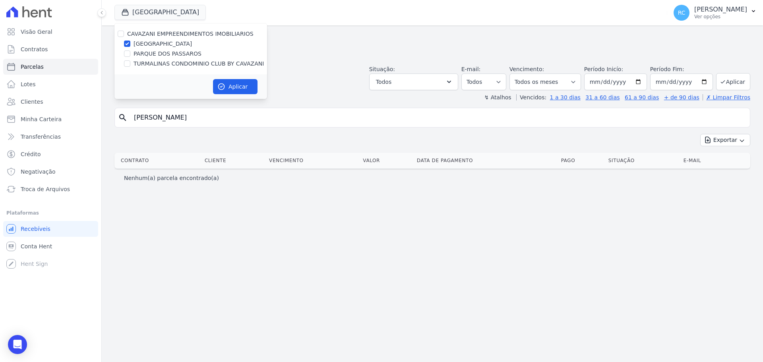
click at [116, 36] on div "CAVAZANI EMPREENDIMENTOS IMOBILIARIOS" at bounding box center [190, 34] width 153 height 8
click at [118, 35] on input "CAVAZANI EMPREENDIMENTOS IMOBILIARIOS" at bounding box center [121, 34] width 6 height 6
checkbox input "true"
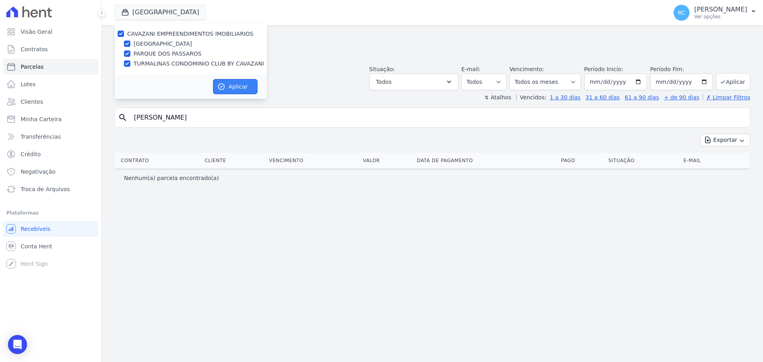
click at [227, 89] on button "Aplicar" at bounding box center [235, 86] width 45 height 15
select select
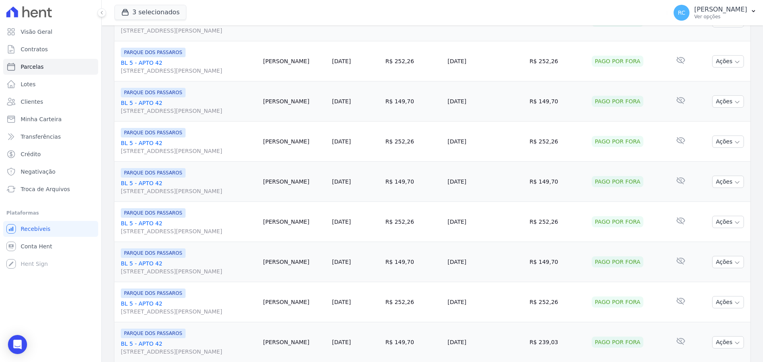
scroll to position [845, 0]
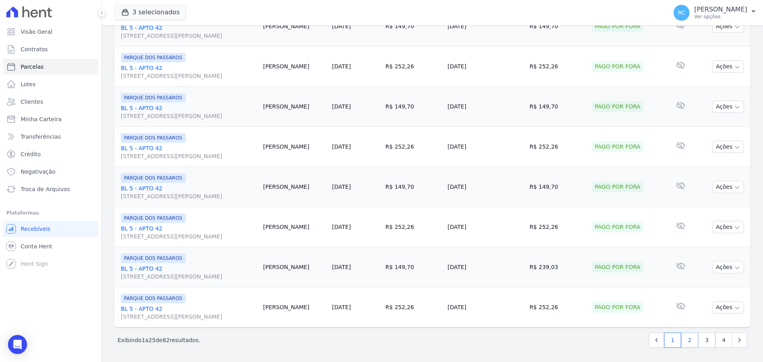
click at [684, 341] on link "2" at bounding box center [689, 340] width 17 height 15
select select
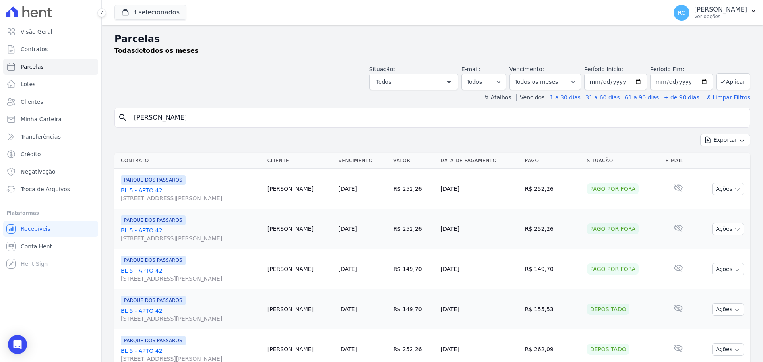
drag, startPoint x: 219, startPoint y: 123, endPoint x: 0, endPoint y: 115, distance: 218.8
click at [0, 115] on div "Visão Geral Contratos Parcelas Lotes Clientes Minha Carteira Transferências Cré…" at bounding box center [381, 181] width 763 height 362
type input "arl"
type input "Carlos Eduardo Nunes da Silva"
select select
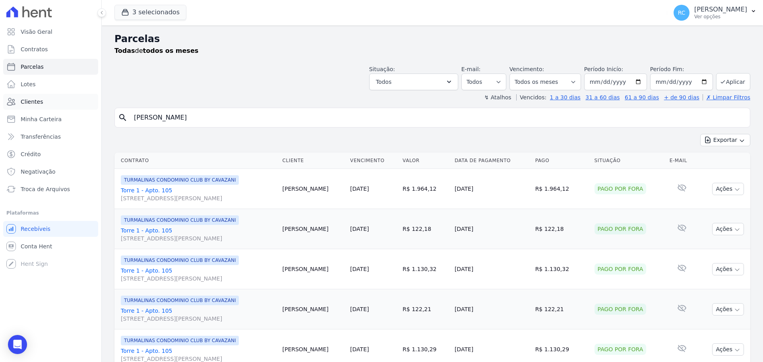
drag, startPoint x: 230, startPoint y: 106, endPoint x: 72, endPoint y: 94, distance: 158.2
click at [16, 97] on div "Visão Geral Contratos Parcelas Lotes Clientes Minha Carteira Transferências Cré…" at bounding box center [381, 181] width 763 height 362
paste input "Tatiane silva rego Oliveir"
click at [0, 131] on div "Visão Geral Contratos Parcelas Lotes Clientes Minha Carteira Transferências Cré…" at bounding box center [381, 181] width 763 height 362
type input "Tatiane silva rego Oliveira"
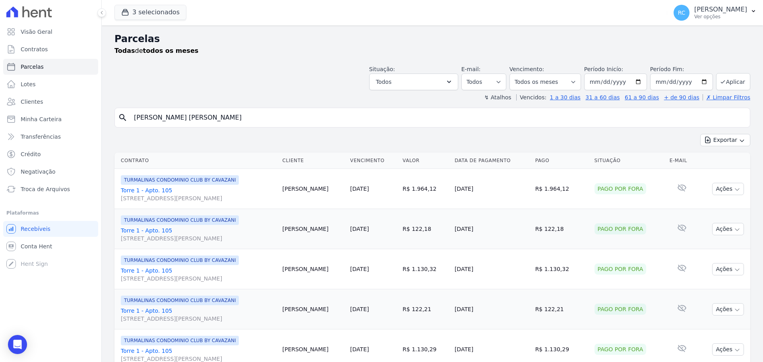
select select
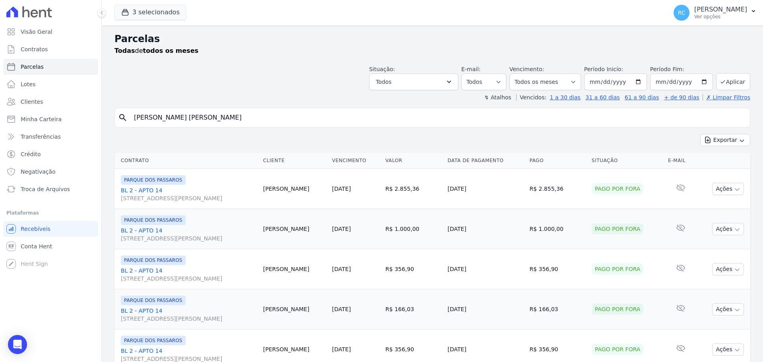
drag, startPoint x: 227, startPoint y: 118, endPoint x: 132, endPoint y: 75, distance: 103.7
click at [22, 134] on div "Visão Geral Contratos Parcelas Lotes Clientes Minha Carteira Transferências Cré…" at bounding box center [381, 181] width 763 height 362
paste input "[PERSON_NAME]"
type input "[PERSON_NAME]"
select select
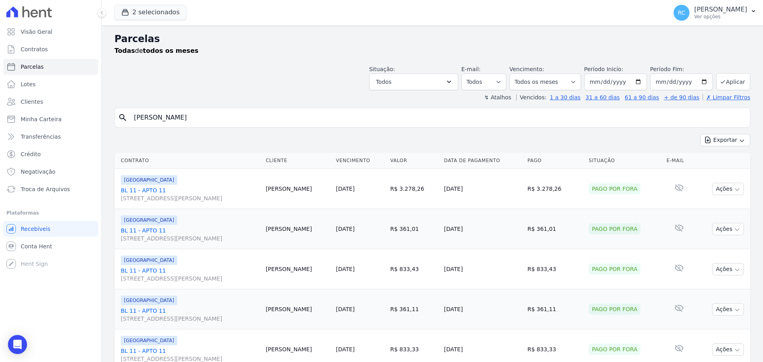
drag, startPoint x: 248, startPoint y: 114, endPoint x: 0, endPoint y: 128, distance: 248.9
click at [0, 124] on div "Visão Geral Contratos Parcelas Lotes Clientes Minha Carteira Transferências Cré…" at bounding box center [381, 181] width 763 height 362
type input "lucas gomes da si"
select select
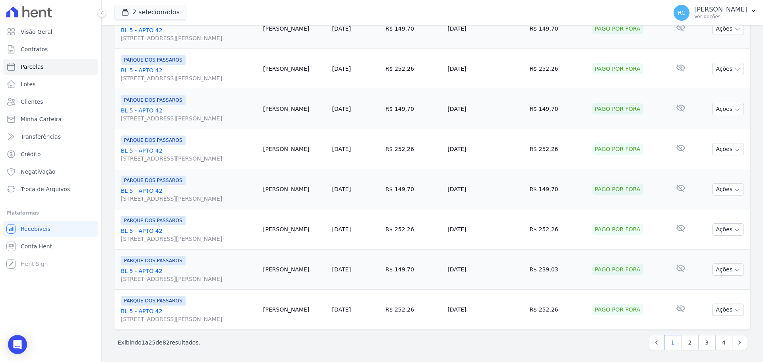
scroll to position [845, 0]
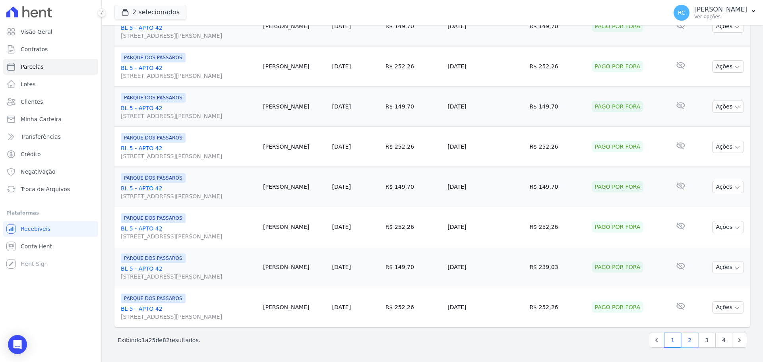
click at [689, 343] on link "2" at bounding box center [689, 340] width 17 height 15
select select
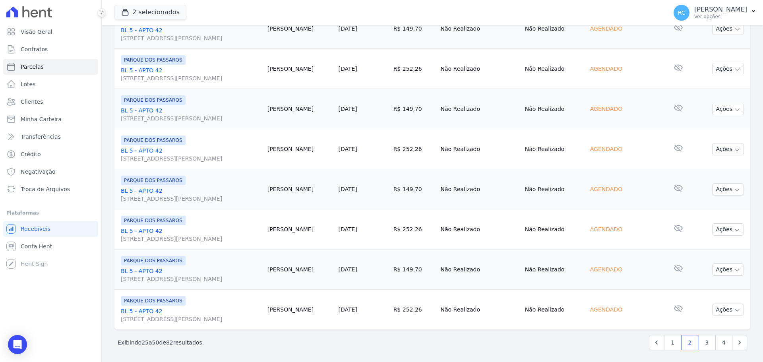
scroll to position [845, 0]
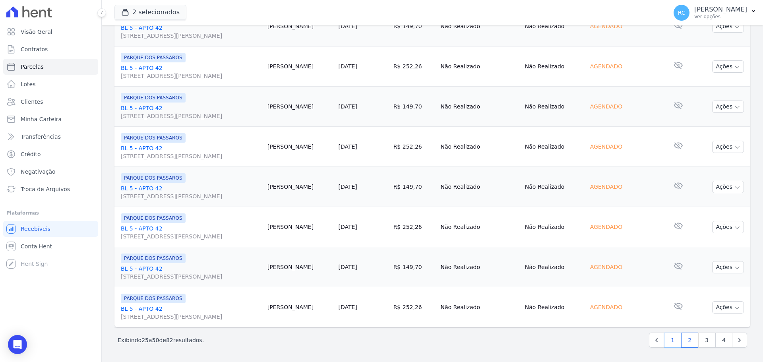
click at [664, 338] on link "1" at bounding box center [672, 340] width 17 height 15
select select
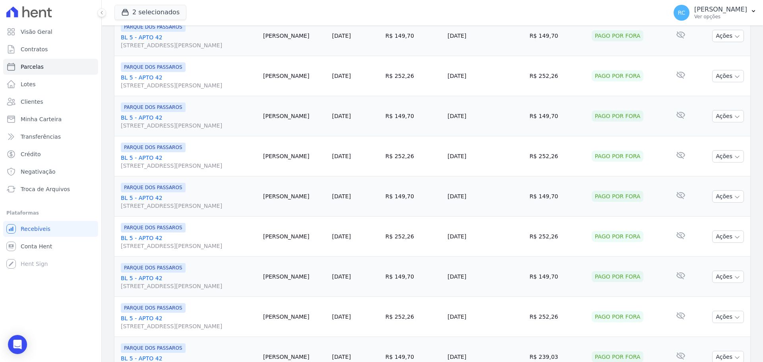
scroll to position [845, 0]
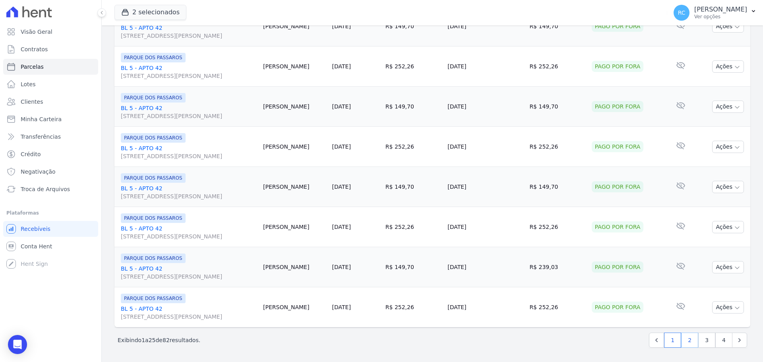
click at [683, 341] on link "2" at bounding box center [689, 340] width 17 height 15
select select
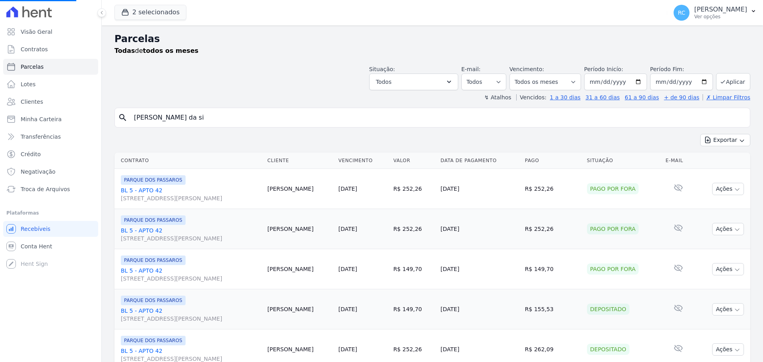
select select
click at [455, 77] on button "Todos" at bounding box center [413, 82] width 89 height 17
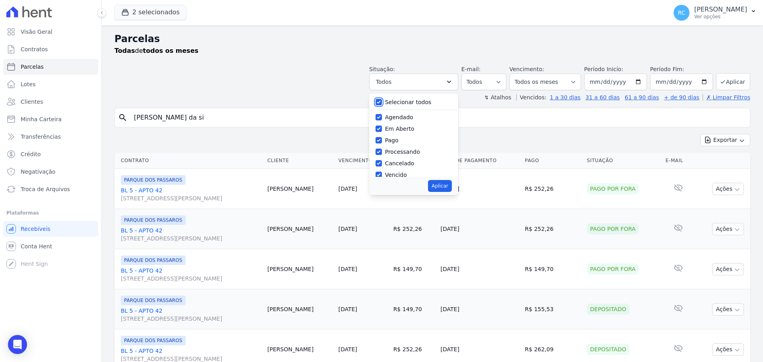
click at [382, 99] on input "Selecionar todos" at bounding box center [379, 102] width 6 height 6
checkbox input "false"
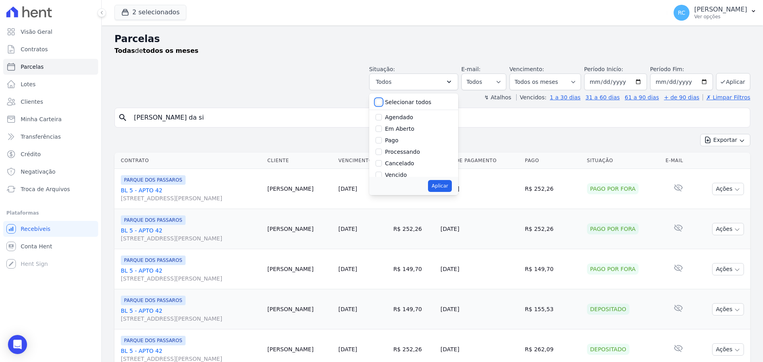
checkbox input "false"
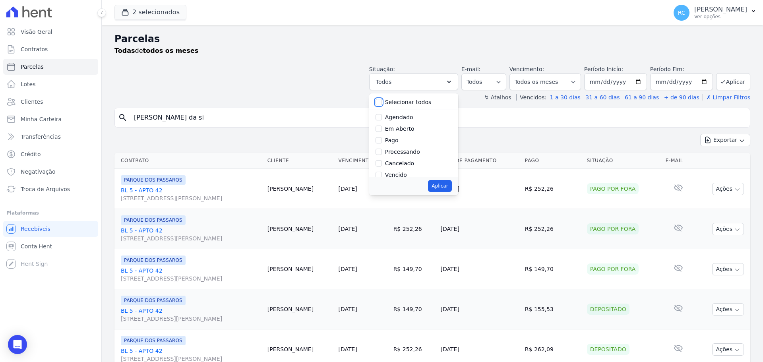
checkbox input "false"
click at [382, 135] on input "Vencido" at bounding box center [379, 135] width 6 height 6
checkbox input "true"
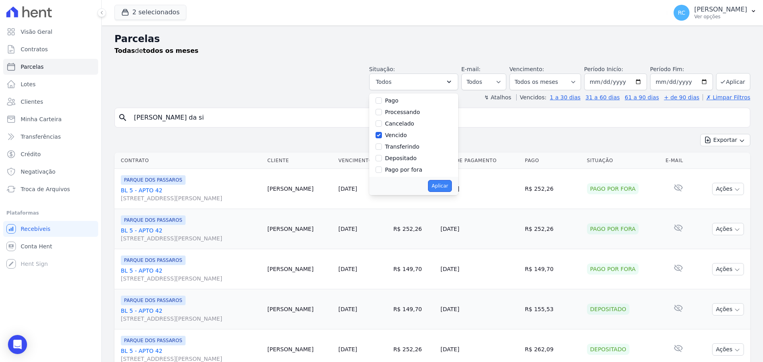
click at [444, 186] on button "Aplicar" at bounding box center [439, 186] width 23 height 12
select select "overdue"
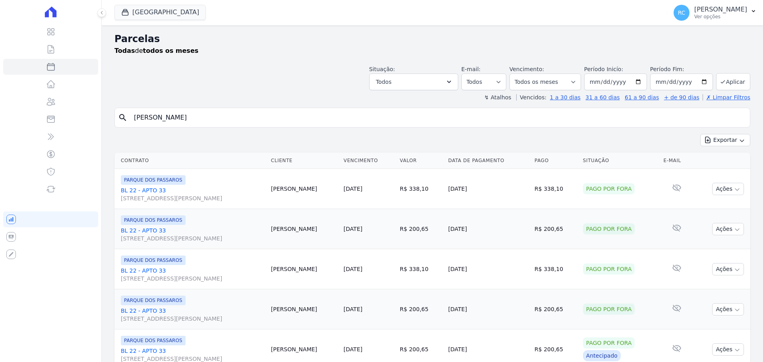
select select
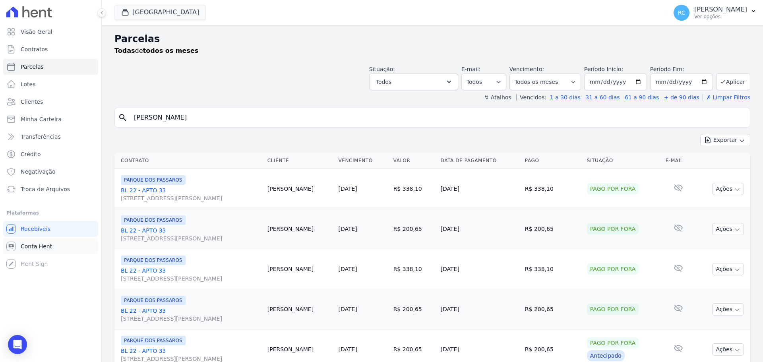
click at [43, 248] on span "Conta Hent" at bounding box center [36, 246] width 31 height 8
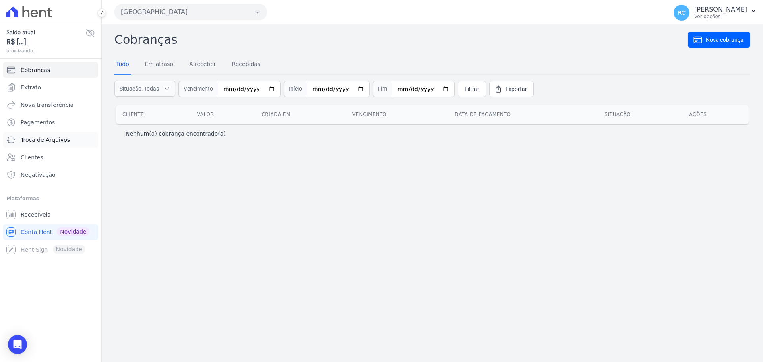
click at [54, 142] on span "Troca de Arquivos" at bounding box center [45, 140] width 49 height 8
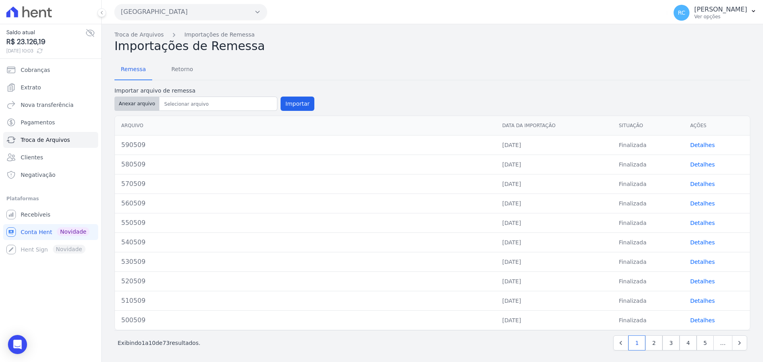
click at [145, 101] on button "Anexar arquivo" at bounding box center [136, 104] width 45 height 14
type input "600809"
click at [303, 101] on button "Importar" at bounding box center [298, 104] width 34 height 14
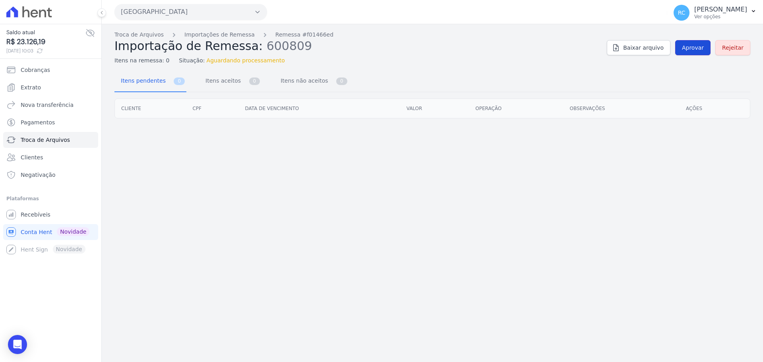
click at [697, 46] on span "Aprovar" at bounding box center [693, 48] width 22 height 8
click at [695, 49] on span "Aprovar" at bounding box center [693, 48] width 22 height 8
click at [700, 48] on span "Aprovar" at bounding box center [693, 48] width 22 height 8
click at [689, 47] on span "Aprovar" at bounding box center [693, 48] width 22 height 8
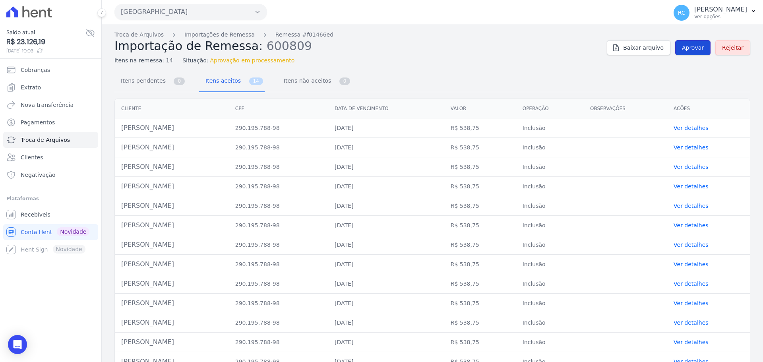
click at [689, 51] on span "Aprovar" at bounding box center [693, 48] width 22 height 8
click at [681, 52] on link "Aprovar" at bounding box center [692, 47] width 35 height 15
click at [685, 45] on span "Aprovar" at bounding box center [693, 48] width 22 height 8
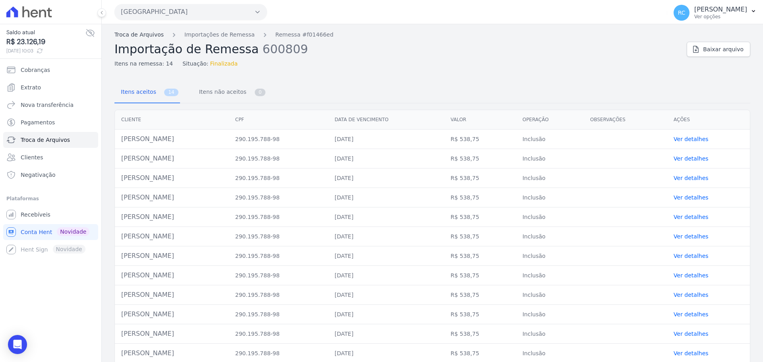
click at [148, 33] on link "Troca de Arquivos" at bounding box center [138, 35] width 49 height 8
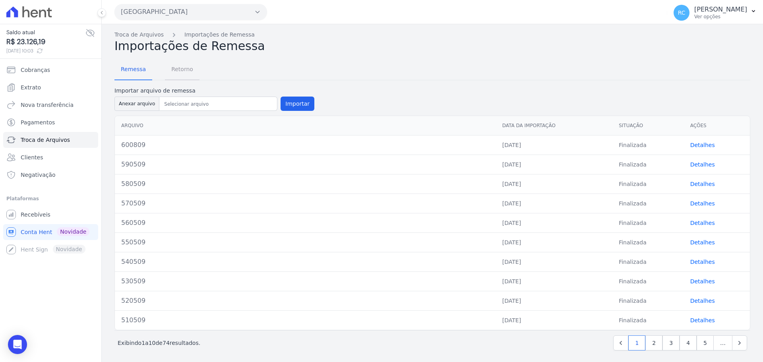
click at [182, 72] on span "Retorno" at bounding box center [182, 69] width 31 height 16
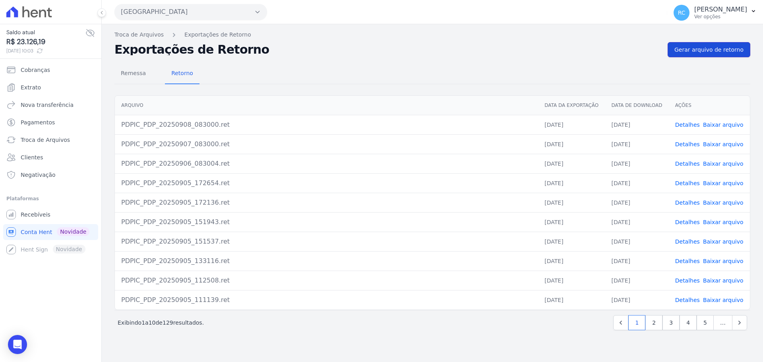
click at [705, 53] on link "Gerar arquivo de retorno" at bounding box center [709, 49] width 83 height 15
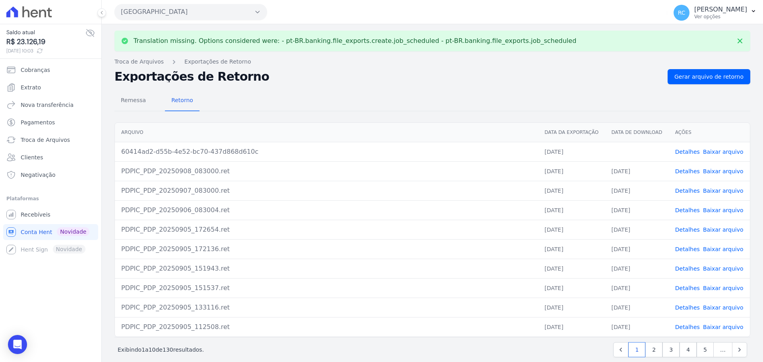
click at [723, 151] on link "Baixar arquivo" at bounding box center [723, 152] width 41 height 6
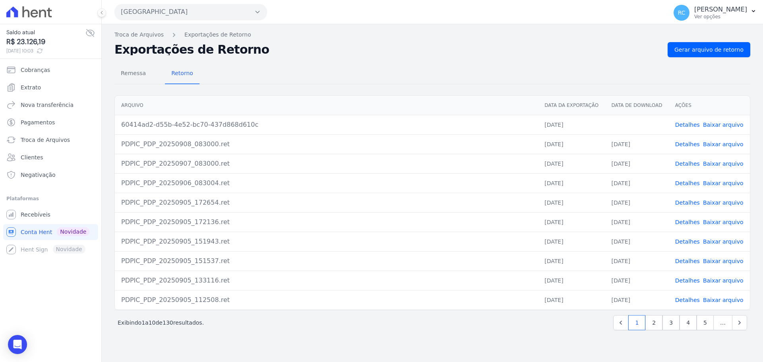
click at [163, 14] on button "[GEOGRAPHIC_DATA]" at bounding box center [190, 12] width 153 height 16
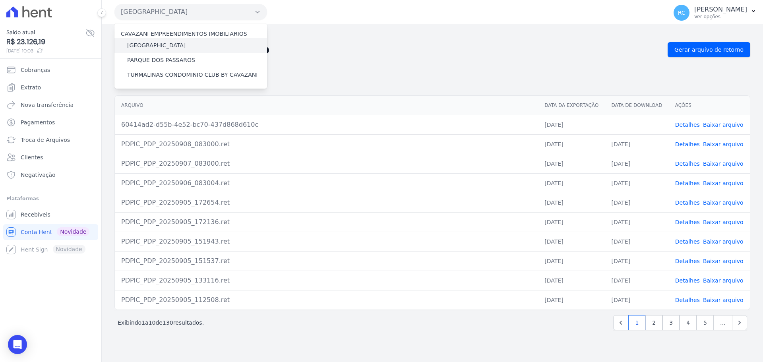
click at [174, 45] on label "[GEOGRAPHIC_DATA]" at bounding box center [156, 45] width 58 height 8
click at [0, 0] on input "[GEOGRAPHIC_DATA]" at bounding box center [0, 0] width 0 height 0
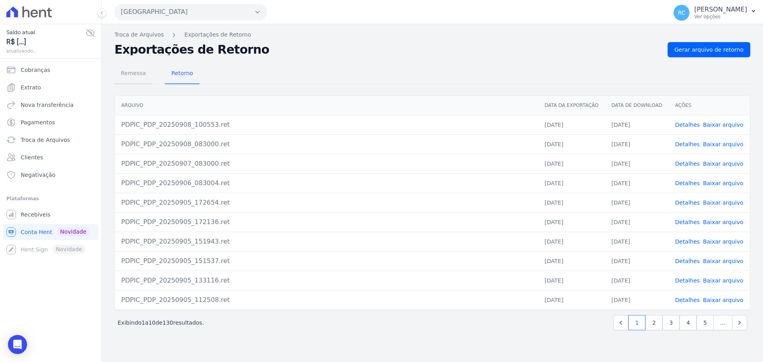
click at [138, 77] on span "Remessa" at bounding box center [133, 73] width 35 height 16
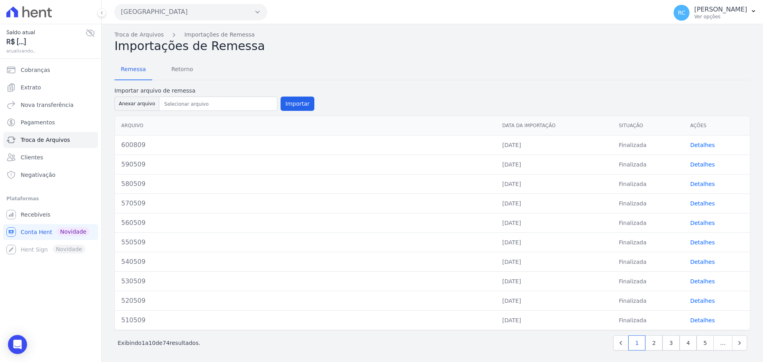
click at [183, 13] on button "[GEOGRAPHIC_DATA]" at bounding box center [190, 12] width 153 height 16
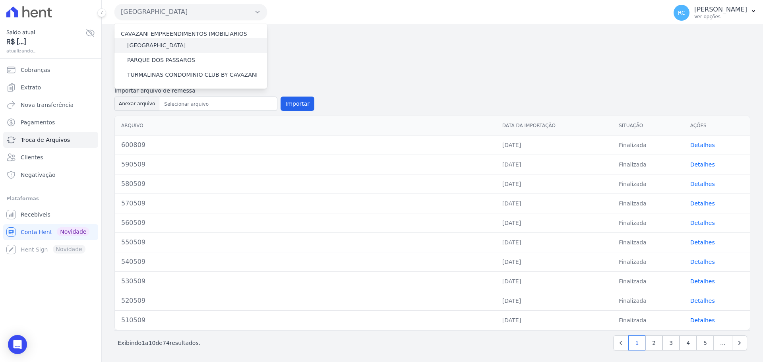
click at [164, 45] on label "[GEOGRAPHIC_DATA]" at bounding box center [156, 45] width 58 height 8
click at [0, 0] on input "[GEOGRAPHIC_DATA]" at bounding box center [0, 0] width 0 height 0
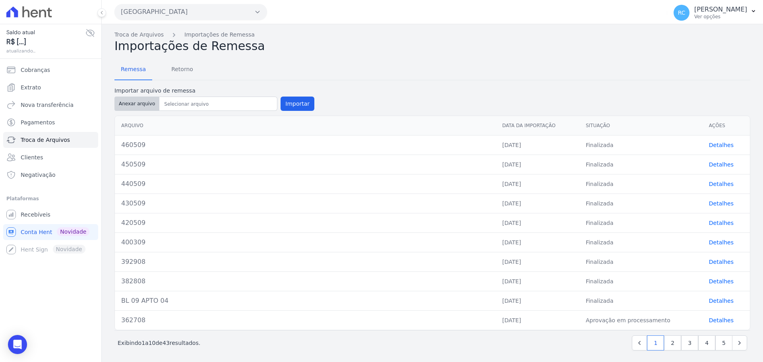
click at [139, 107] on button "Anexar arquivo" at bounding box center [136, 104] width 45 height 14
click at [141, 105] on button "Anexar arquivo" at bounding box center [136, 104] width 45 height 14
click at [143, 105] on button "Anexar arquivo" at bounding box center [136, 104] width 45 height 14
type input "470809[1]"
click at [148, 102] on button "Anexar arquivo" at bounding box center [136, 104] width 45 height 14
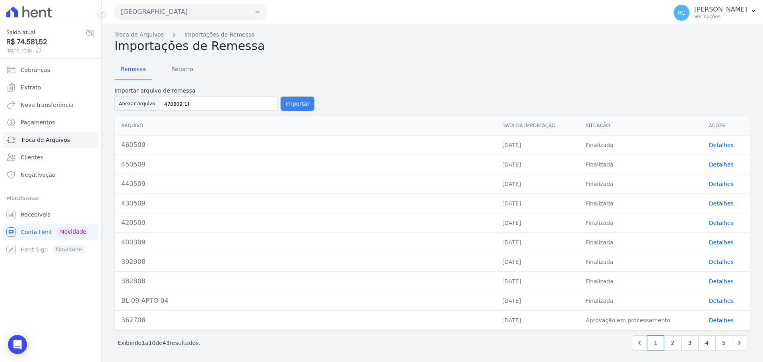
click at [291, 105] on button "Importar" at bounding box center [298, 104] width 34 height 14
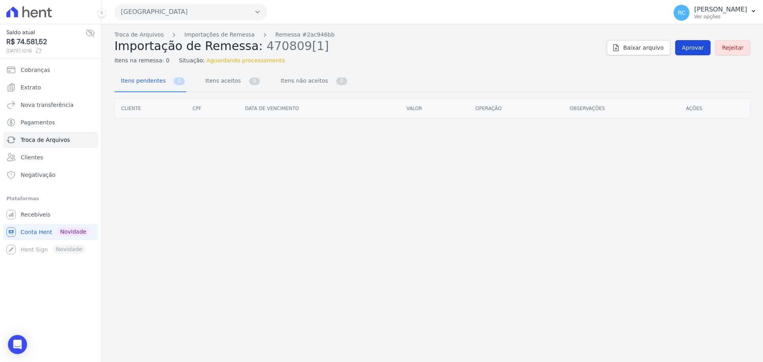
click at [702, 47] on span "Aprovar" at bounding box center [693, 48] width 22 height 8
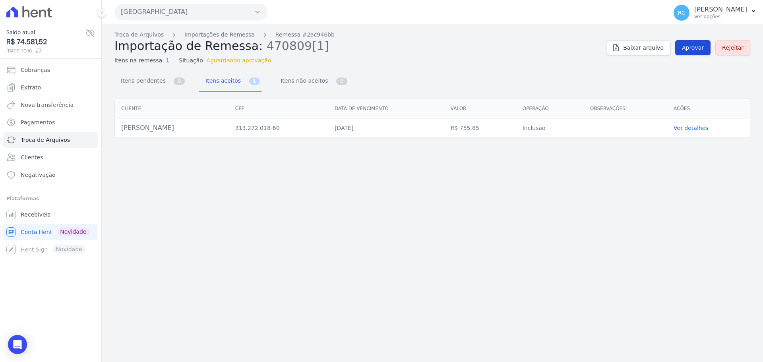
click at [696, 48] on span "Aprovar" at bounding box center [693, 48] width 22 height 8
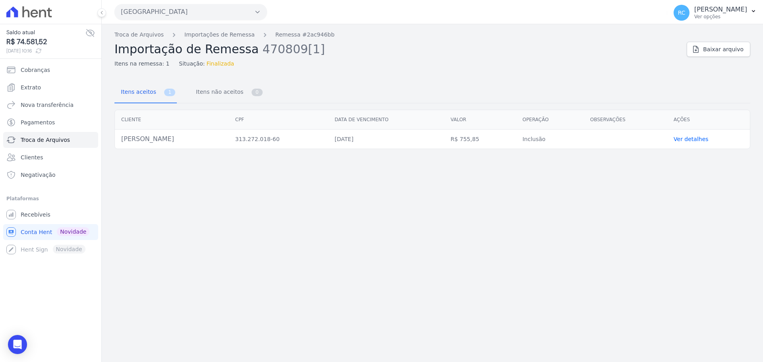
drag, startPoint x: 508, startPoint y: 138, endPoint x: 471, endPoint y: 147, distance: 37.6
click at [471, 147] on td "R$ 755,85" at bounding box center [480, 139] width 72 height 19
copy td "R$ 755,85"
click at [188, 9] on button "[GEOGRAPHIC_DATA]" at bounding box center [190, 12] width 153 height 16
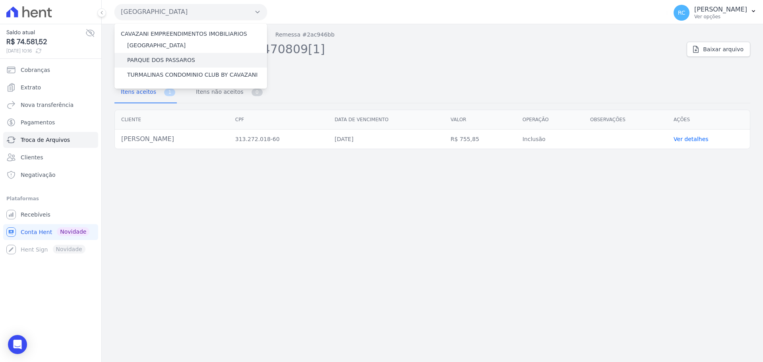
click at [151, 61] on label "PARQUE DOS PASSAROS" at bounding box center [161, 60] width 68 height 8
click at [0, 0] on input "PARQUE DOS PASSAROS" at bounding box center [0, 0] width 0 height 0
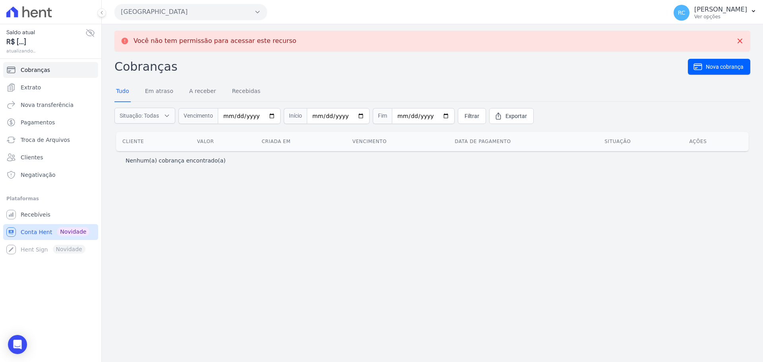
click at [45, 233] on span "Conta Hent" at bounding box center [36, 232] width 31 height 8
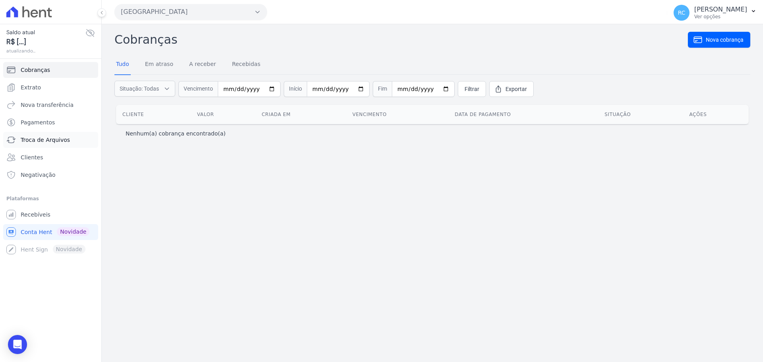
click at [60, 139] on span "Troca de Arquivos" at bounding box center [45, 140] width 49 height 8
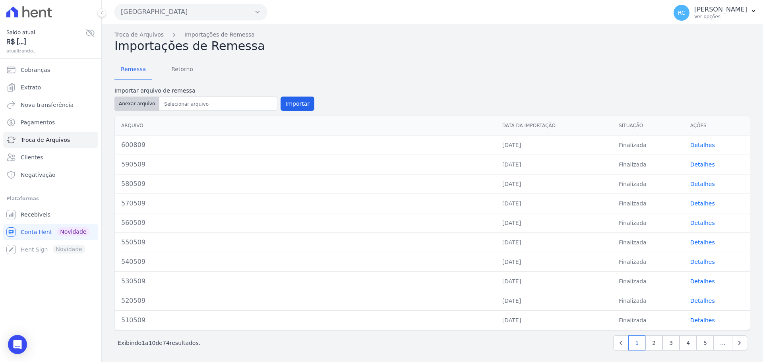
click at [136, 105] on button "Anexar arquivo" at bounding box center [136, 104] width 45 height 14
type input "610809"
click at [291, 104] on button "Importar" at bounding box center [298, 104] width 34 height 14
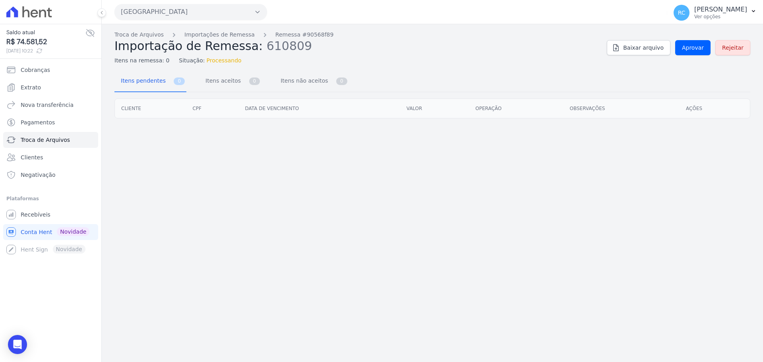
click at [706, 40] on div "Troca de Arquivos Importações de Remessa Remessa #90568f89 Importação de Remess…" at bounding box center [432, 48] width 636 height 34
click at [701, 49] on span "Aprovar" at bounding box center [693, 48] width 22 height 8
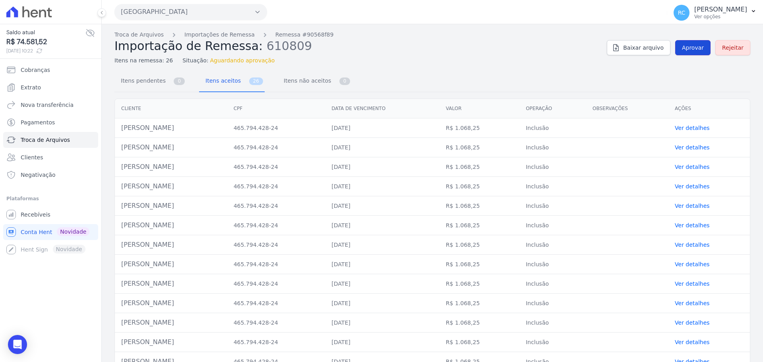
click at [693, 49] on span "Aprovar" at bounding box center [693, 48] width 22 height 8
click at [683, 45] on span "Aprovar" at bounding box center [693, 48] width 22 height 8
click at [696, 51] on span "Aprovar" at bounding box center [693, 48] width 22 height 8
click at [699, 49] on span "Aprovar" at bounding box center [693, 48] width 22 height 8
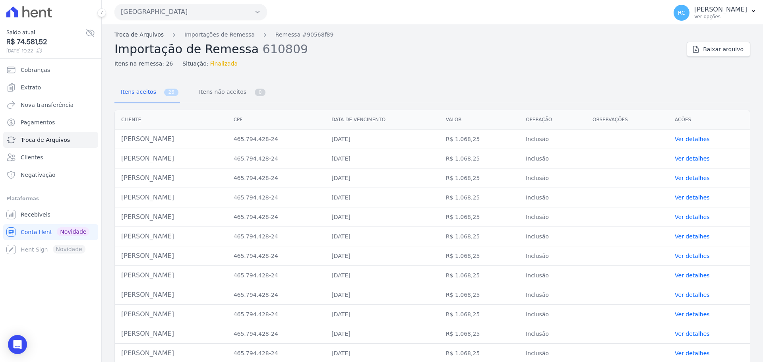
click at [147, 34] on link "Troca de Arquivos" at bounding box center [138, 35] width 49 height 8
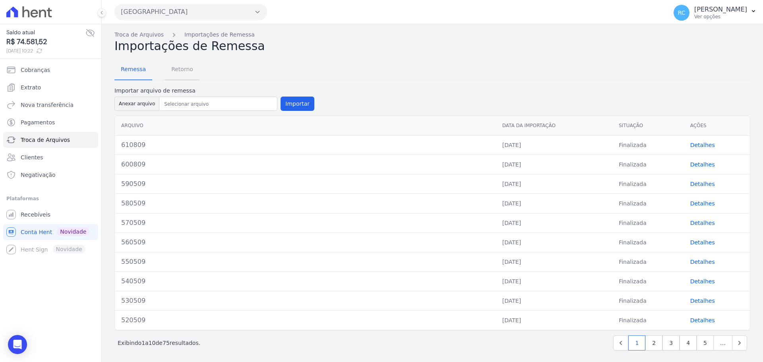
click at [188, 72] on span "Retorno" at bounding box center [182, 69] width 31 height 16
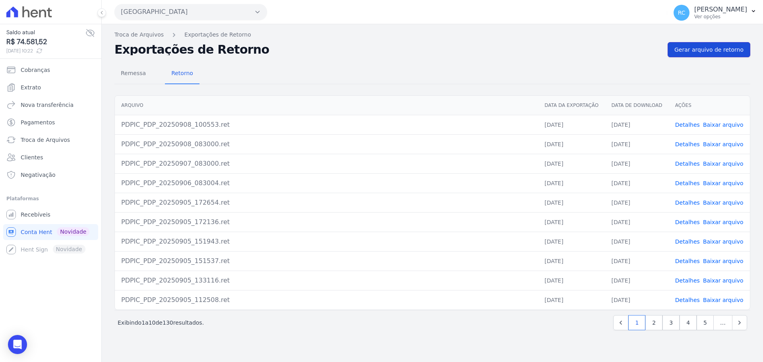
click at [722, 56] on link "Gerar arquivo de retorno" at bounding box center [709, 49] width 83 height 15
click at [720, 128] on link "Baixar arquivo" at bounding box center [723, 125] width 41 height 6
click at [136, 76] on span "Remessa" at bounding box center [133, 73] width 35 height 16
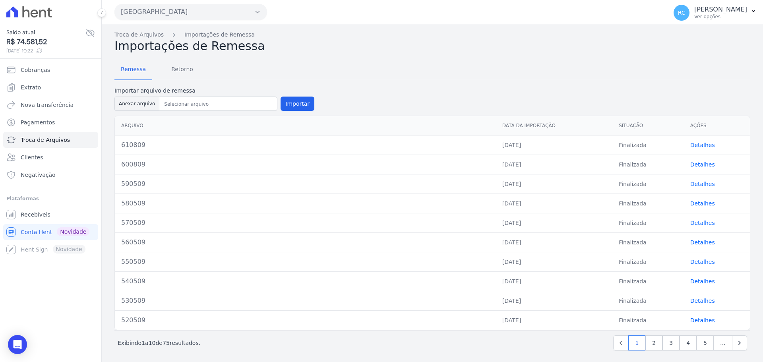
click at [167, 18] on button "[GEOGRAPHIC_DATA]" at bounding box center [190, 12] width 153 height 16
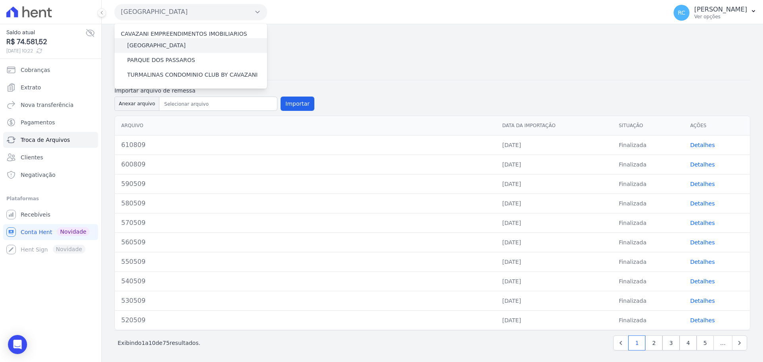
click at [162, 47] on label "[GEOGRAPHIC_DATA]" at bounding box center [156, 45] width 58 height 8
click at [0, 0] on input "[GEOGRAPHIC_DATA]" at bounding box center [0, 0] width 0 height 0
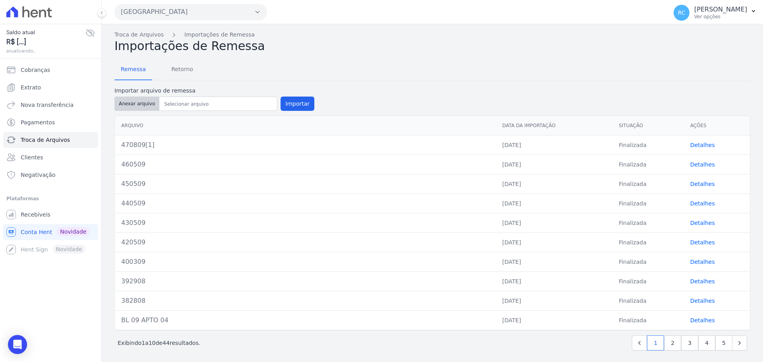
click at [136, 107] on button "Anexar arquivo" at bounding box center [136, 104] width 45 height 14
type input "480809"
click at [136, 103] on button "Anexar arquivo" at bounding box center [136, 104] width 45 height 14
click at [293, 101] on button "Importar" at bounding box center [298, 104] width 34 height 14
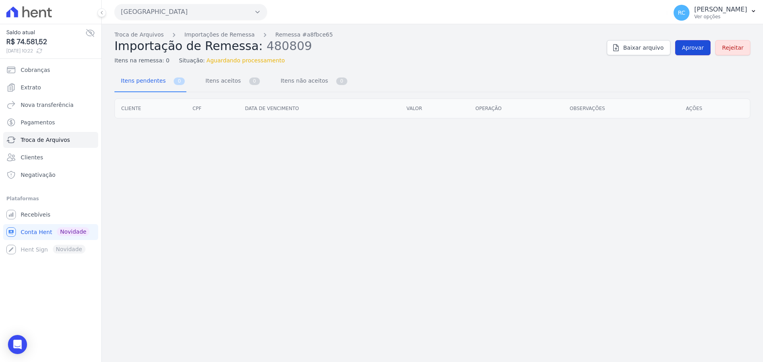
click at [690, 47] on span "Aprovar" at bounding box center [693, 48] width 22 height 8
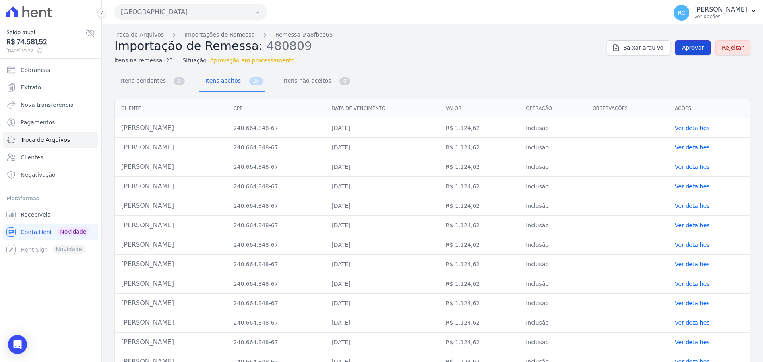
click at [684, 53] on link "Aprovar" at bounding box center [692, 47] width 35 height 15
click at [685, 48] on span "Aprovar" at bounding box center [693, 48] width 22 height 8
click at [689, 47] on span "Aprovar" at bounding box center [693, 48] width 22 height 8
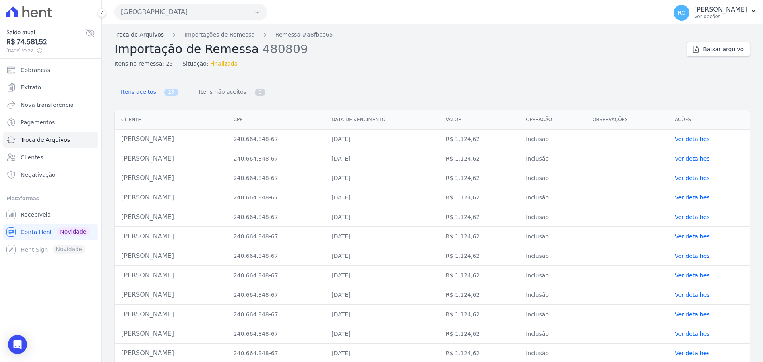
click at [130, 36] on link "Troca de Arquivos" at bounding box center [138, 35] width 49 height 8
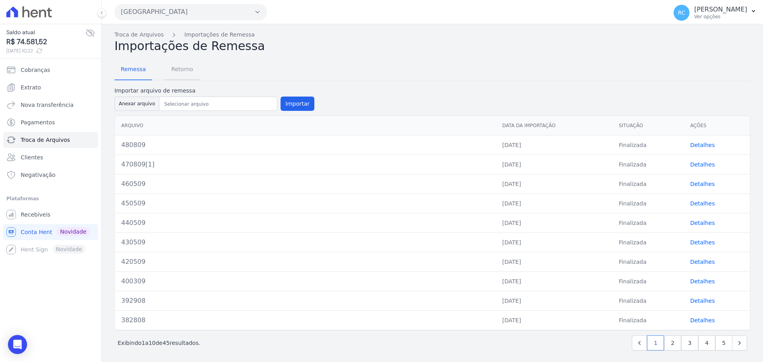
click at [179, 72] on span "Retorno" at bounding box center [182, 69] width 31 height 16
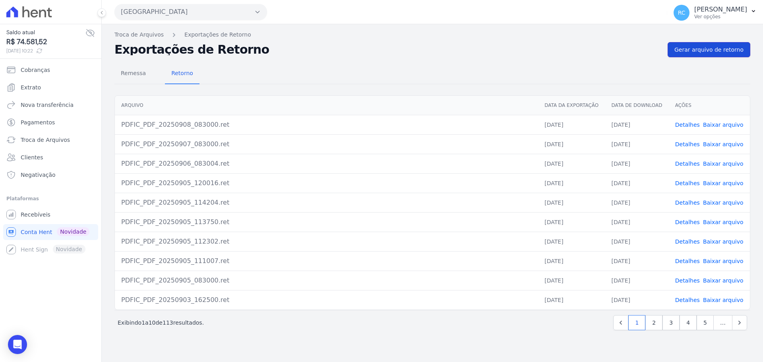
click at [715, 53] on span "Gerar arquivo de retorno" at bounding box center [709, 50] width 69 height 8
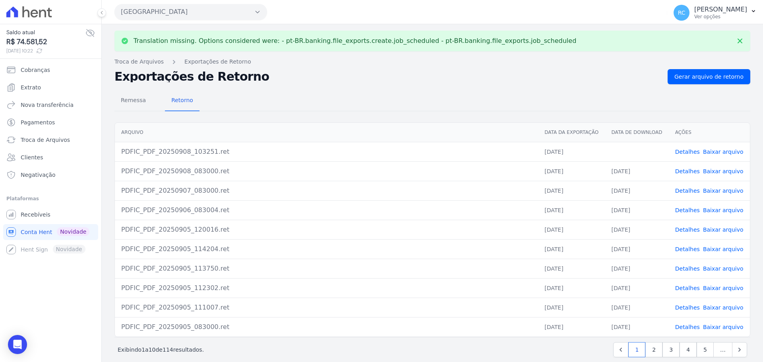
click at [704, 152] on link "Baixar arquivo" at bounding box center [723, 152] width 41 height 6
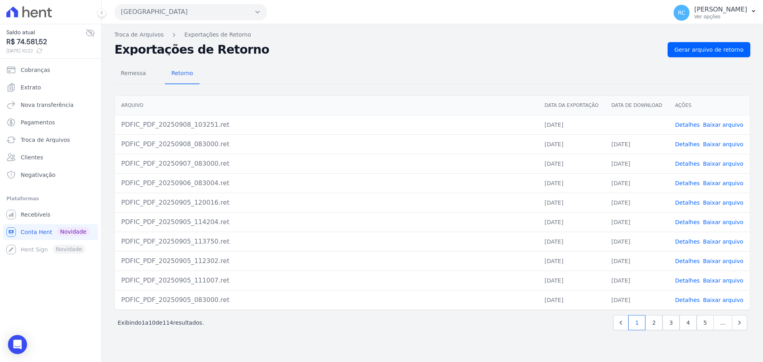
click at [172, 18] on button "[GEOGRAPHIC_DATA]" at bounding box center [190, 12] width 153 height 16
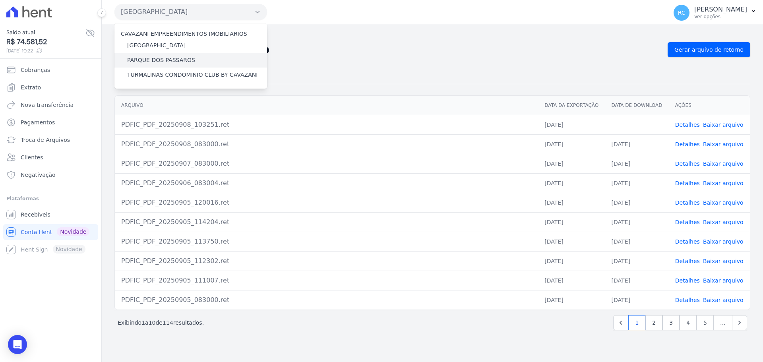
click at [146, 57] on label "PARQUE DOS PASSAROS" at bounding box center [161, 60] width 68 height 8
click at [0, 0] on input "PARQUE DOS PASSAROS" at bounding box center [0, 0] width 0 height 0
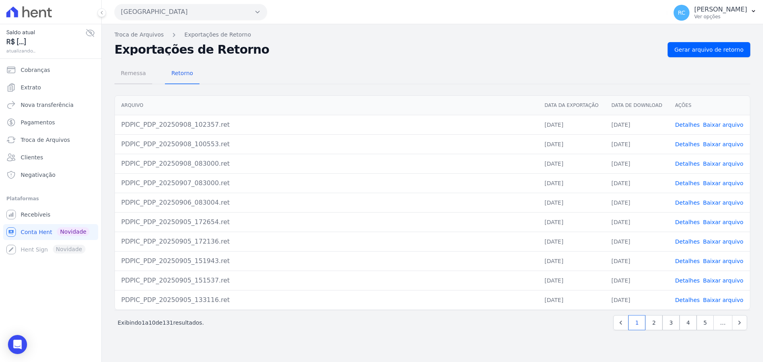
click at [134, 72] on span "Remessa" at bounding box center [133, 73] width 35 height 16
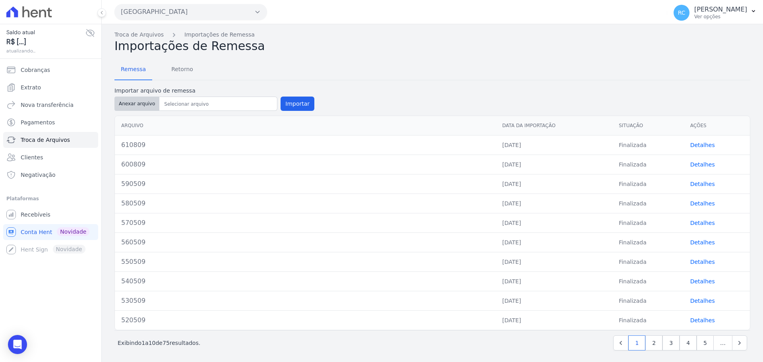
click at [143, 100] on button "Anexar arquivo" at bounding box center [136, 104] width 45 height 14
type input "620809"
click at [295, 103] on button "Importar" at bounding box center [298, 104] width 34 height 14
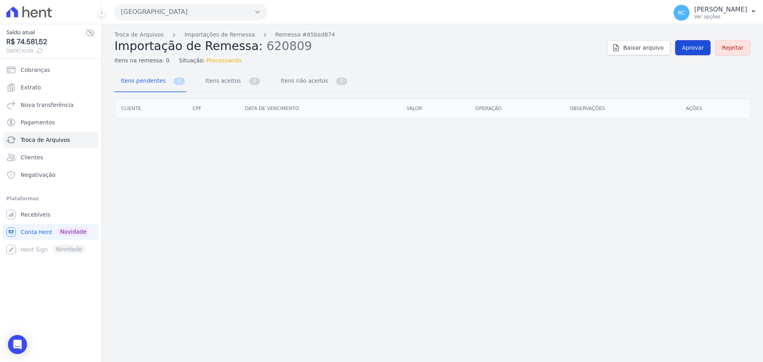
click at [693, 49] on span "Aprovar" at bounding box center [693, 48] width 22 height 8
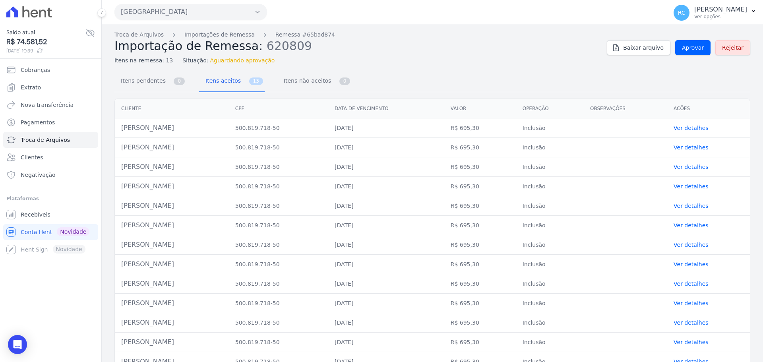
drag, startPoint x: 189, startPoint y: 133, endPoint x: 121, endPoint y: 129, distance: 68.1
click at [121, 129] on td "Lucas Augusto Alves" at bounding box center [172, 127] width 114 height 19
copy td "Lucas Augusto Alves"
click at [565, 65] on div "Troca de Arquivos Importações de Remessa Remessa #65bad874 Importação de Remess…" at bounding box center [433, 201] width 662 height 354
click at [550, 49] on h2 "Importação de Remessa: 620809" at bounding box center [357, 46] width 486 height 14
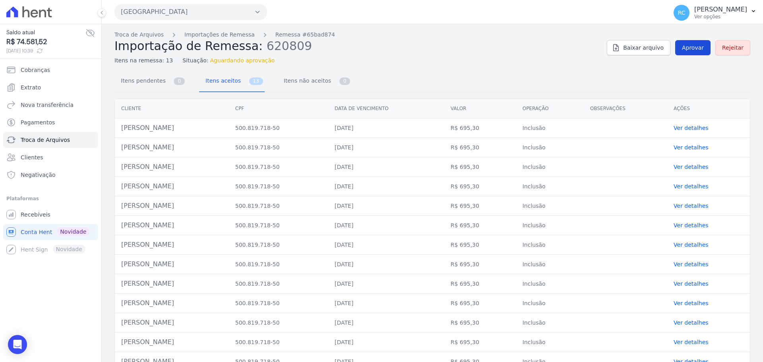
click at [680, 46] on link "Aprovar" at bounding box center [692, 47] width 35 height 15
click at [688, 49] on span "Aprovar" at bounding box center [693, 48] width 22 height 8
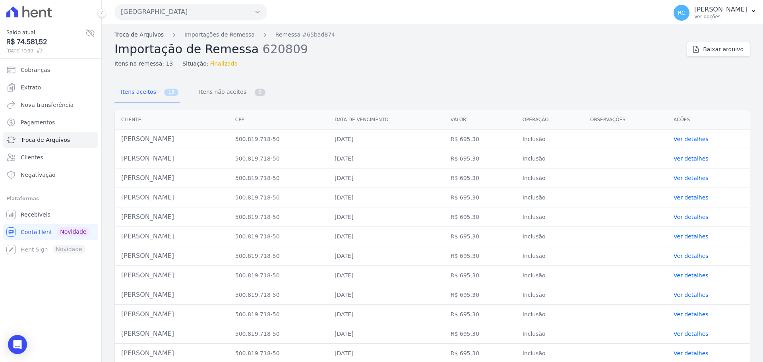
click at [136, 33] on link "Troca de Arquivos" at bounding box center [138, 35] width 49 height 8
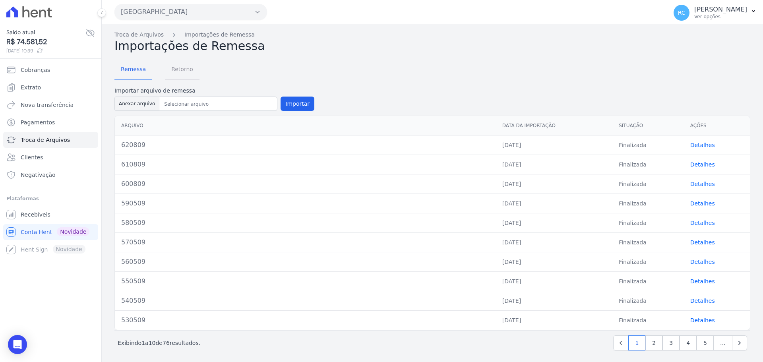
click at [172, 75] on span "Retorno" at bounding box center [182, 69] width 31 height 16
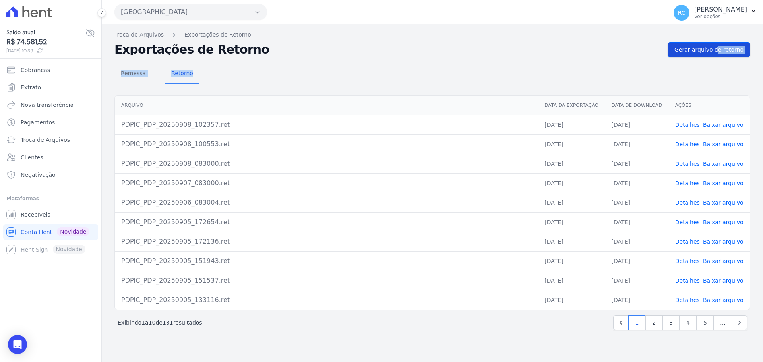
click at [696, 57] on div "Troca de Arquivos Exportações de Retorno Exportações de Retorno Gerar arquivo d…" at bounding box center [433, 193] width 662 height 338
click at [695, 50] on span "Gerar arquivo de retorno" at bounding box center [709, 50] width 69 height 8
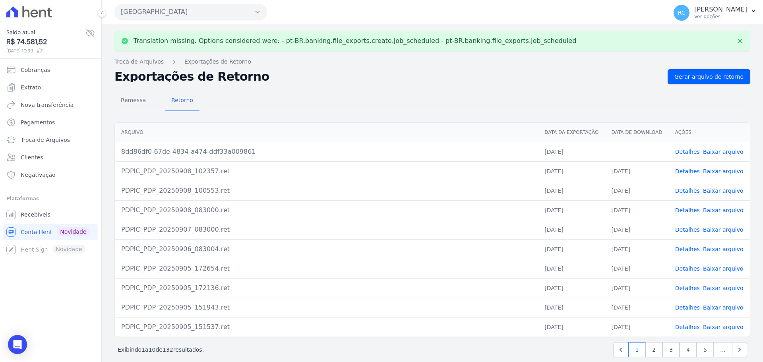
click at [712, 152] on link "Baixar arquivo" at bounding box center [723, 152] width 41 height 6
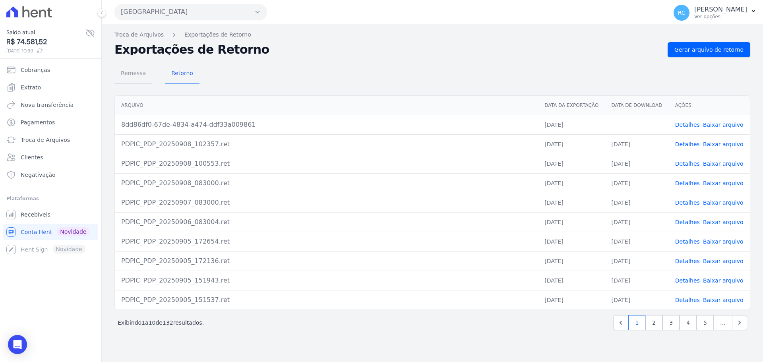
click at [135, 75] on span "Remessa" at bounding box center [133, 73] width 35 height 16
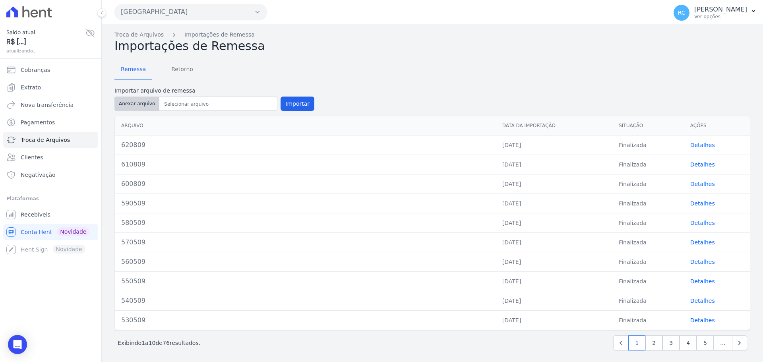
click at [145, 103] on button "Anexar arquivo" at bounding box center [136, 104] width 45 height 14
type input "630809"
click at [293, 107] on button "Importar" at bounding box center [298, 104] width 34 height 14
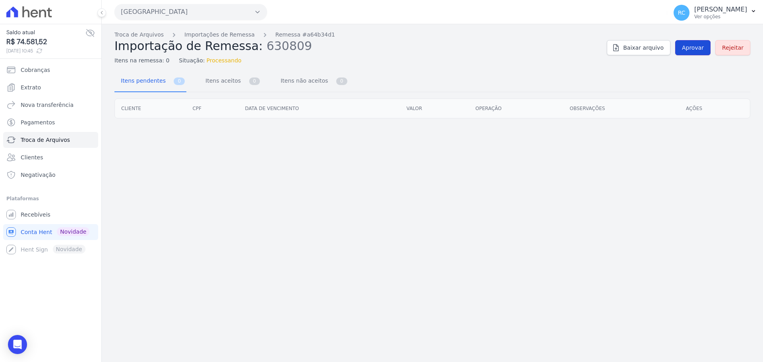
click at [691, 45] on span "Aprovar" at bounding box center [693, 48] width 22 height 8
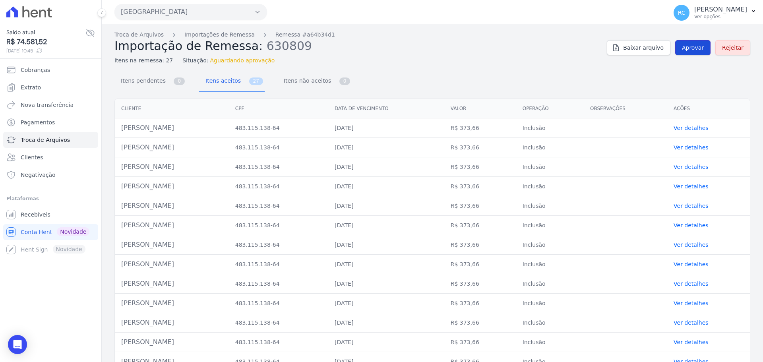
click at [692, 54] on link "Aprovar" at bounding box center [692, 47] width 35 height 15
click at [23, 343] on div "Open Intercom Messenger" at bounding box center [17, 344] width 21 height 21
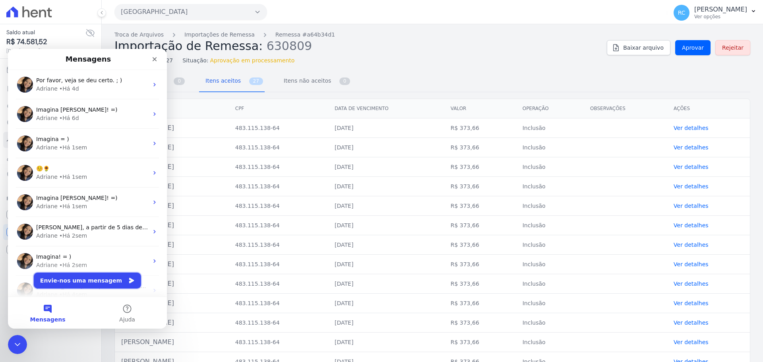
click at [89, 284] on button "Envie-nos uma mensagem" at bounding box center [87, 281] width 107 height 16
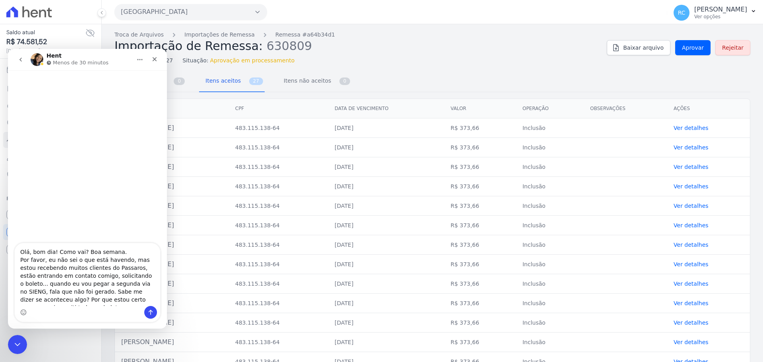
type textarea "Olá, bom dia! Como vai? Boa semana. Por favor, eu não sei o que está havendo, m…"
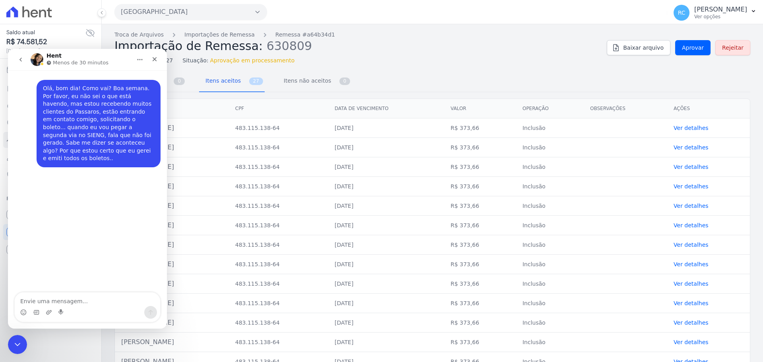
click at [14, 332] on div "Saldo atual R$ 74.581,52 08/09/2025, 10:45 Cobranças Extrato Nova transferência…" at bounding box center [50, 181] width 101 height 362
click at [10, 336] on div "Fechar mensagem da Intercom" at bounding box center [16, 343] width 19 height 19
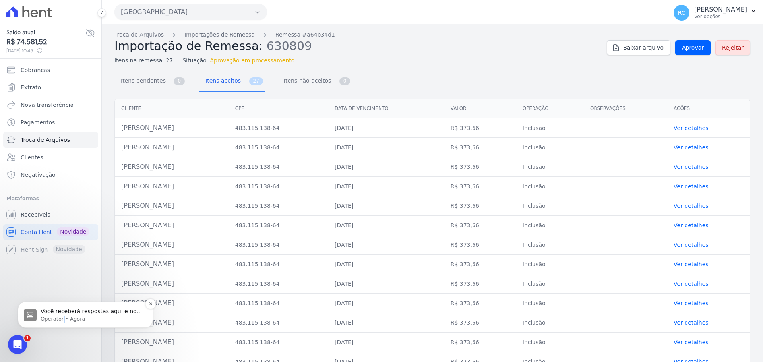
click at [62, 320] on p "Operator • Agora" at bounding box center [92, 319] width 103 height 7
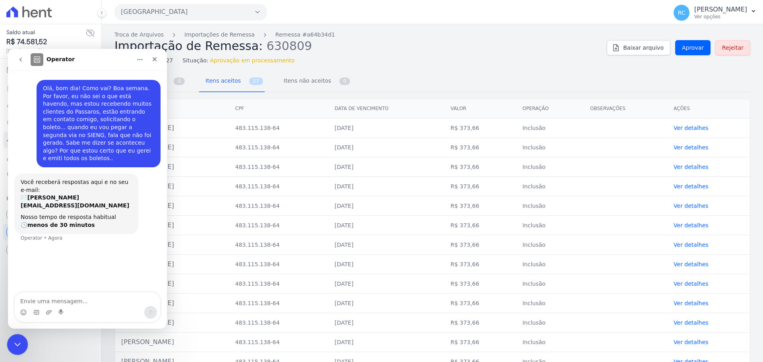
click at [16, 348] on div "Fechar mensagem da Intercom" at bounding box center [16, 343] width 19 height 19
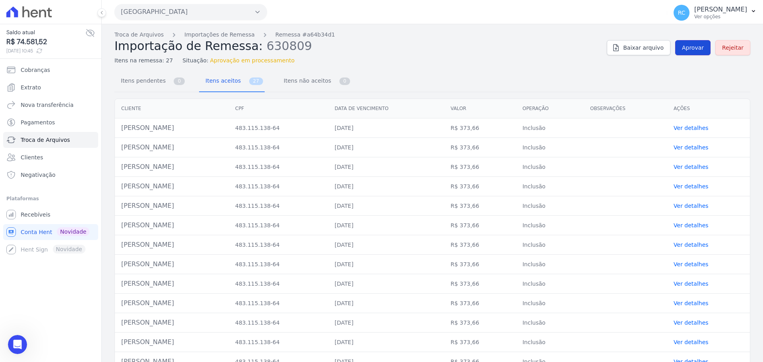
click at [691, 49] on span "Aprovar" at bounding box center [693, 48] width 22 height 8
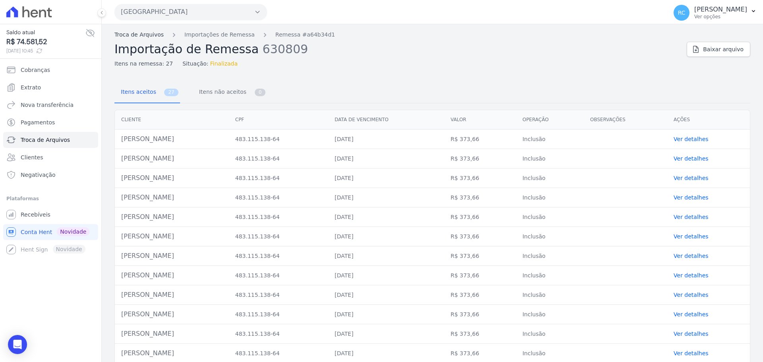
click at [144, 39] on link "Troca de Arquivos" at bounding box center [138, 35] width 49 height 8
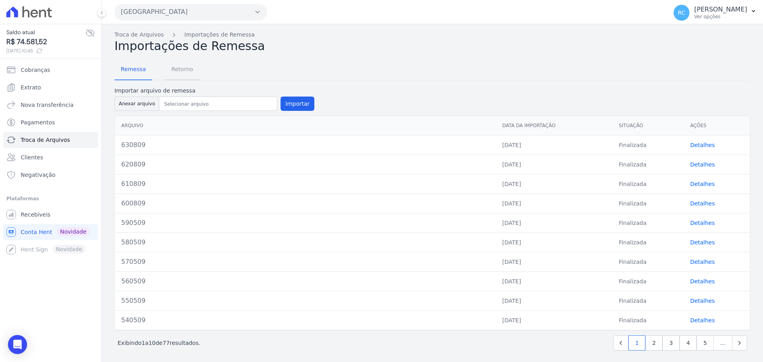
click at [187, 72] on span "Retorno" at bounding box center [182, 69] width 31 height 16
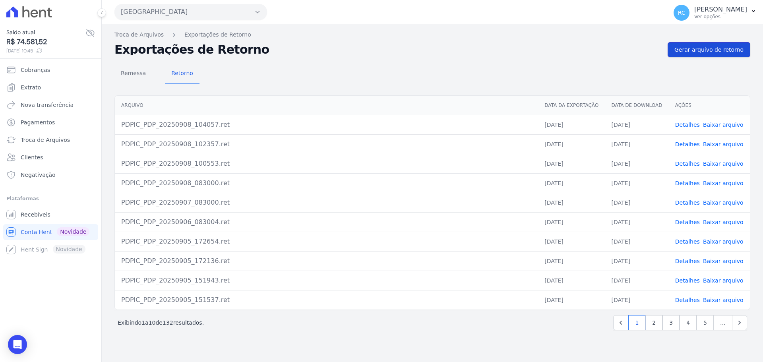
click at [704, 48] on span "Gerar arquivo de retorno" at bounding box center [709, 50] width 69 height 8
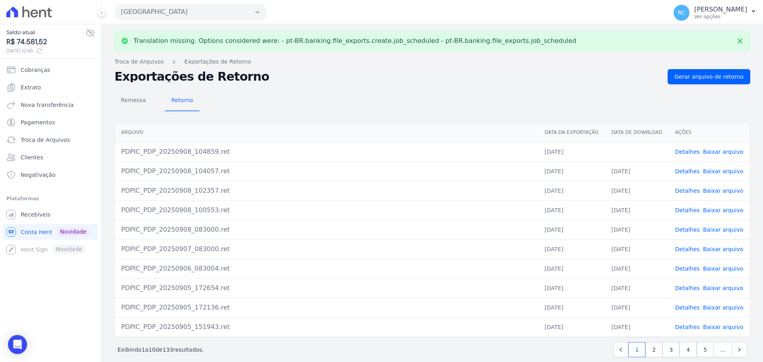
click at [722, 151] on link "Baixar arquivo" at bounding box center [723, 152] width 41 height 6
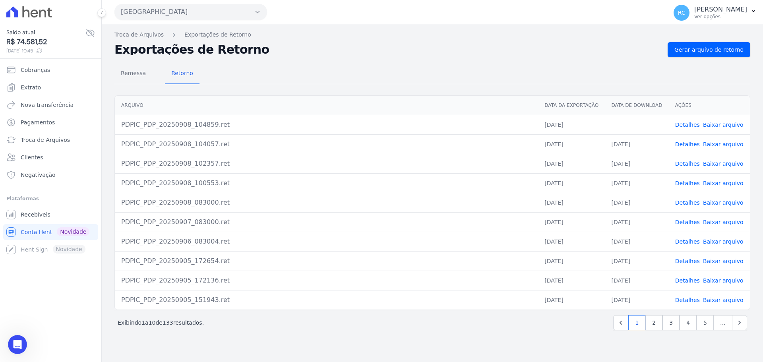
click at [171, 14] on button "[GEOGRAPHIC_DATA]" at bounding box center [190, 12] width 153 height 16
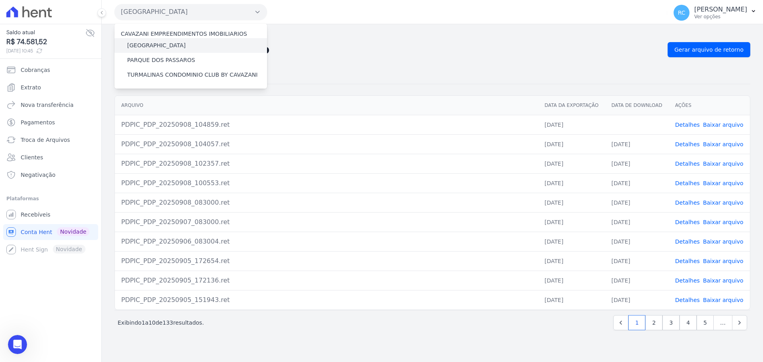
click at [148, 45] on label "[GEOGRAPHIC_DATA]" at bounding box center [156, 45] width 58 height 8
click at [0, 0] on input "[GEOGRAPHIC_DATA]" at bounding box center [0, 0] width 0 height 0
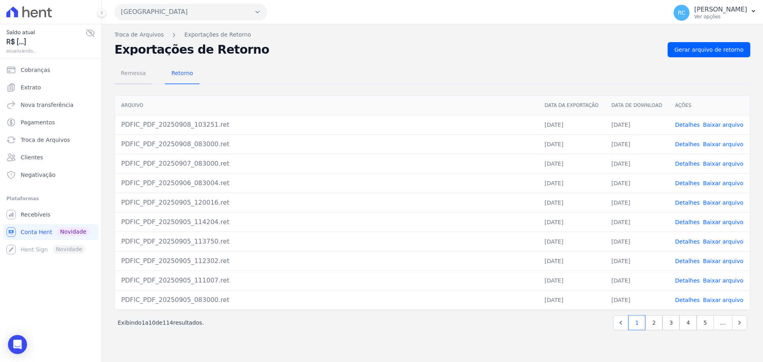
click at [139, 75] on span "Remessa" at bounding box center [133, 73] width 35 height 16
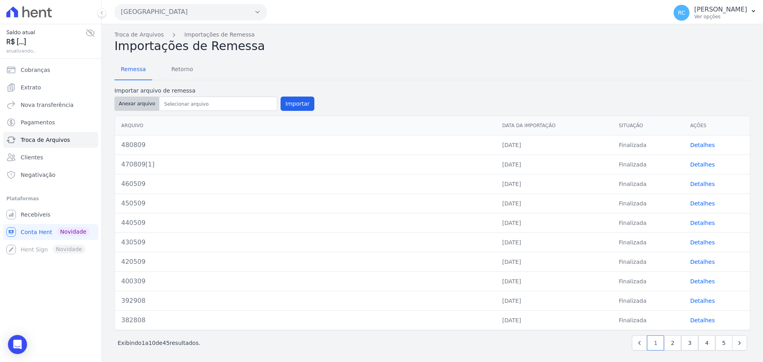
click at [125, 103] on button "Anexar arquivo" at bounding box center [136, 104] width 45 height 14
type input "490809"
click at [294, 99] on button "Importar" at bounding box center [298, 104] width 34 height 14
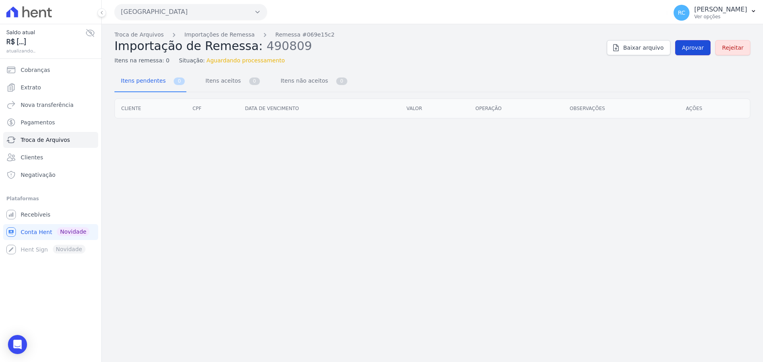
click at [698, 51] on link "Aprovar" at bounding box center [692, 47] width 35 height 15
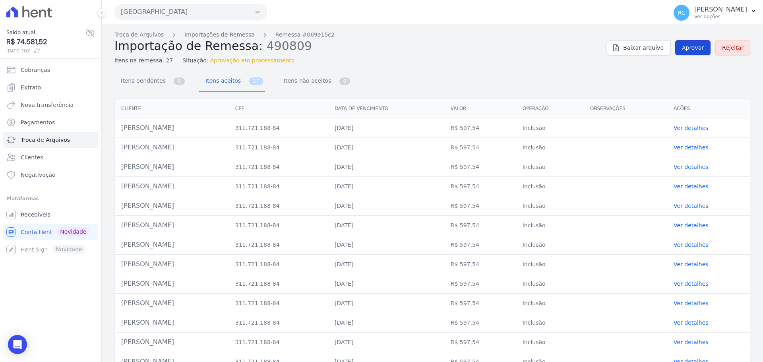
click at [683, 49] on span "Aprovar" at bounding box center [693, 48] width 22 height 8
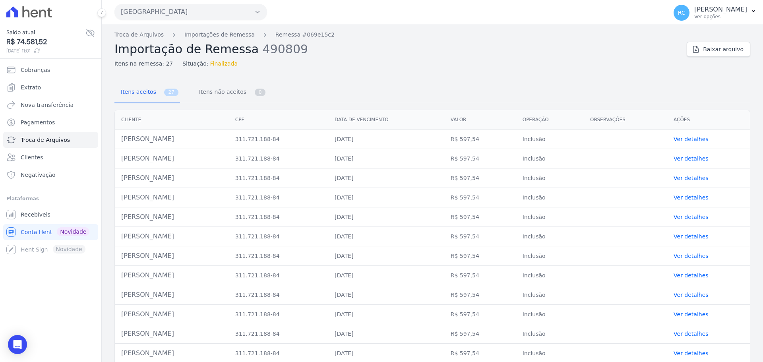
click at [145, 30] on div "Troca de Arquivos Importações de Remessa Remessa #069e15c2 Importação de Remess…" at bounding box center [433, 343] width 662 height 638
click at [142, 33] on link "Troca de Arquivos" at bounding box center [138, 35] width 49 height 8
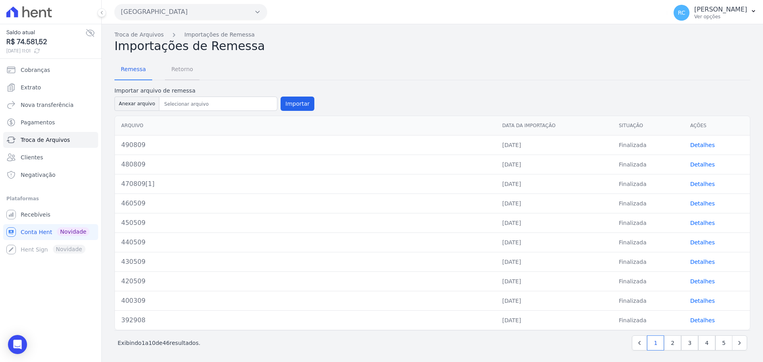
click at [177, 76] on span "Retorno" at bounding box center [182, 69] width 31 height 16
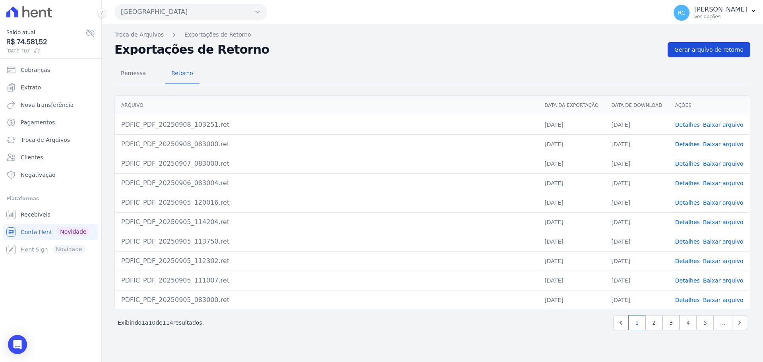
click at [710, 56] on link "Gerar arquivo de retorno" at bounding box center [709, 49] width 83 height 15
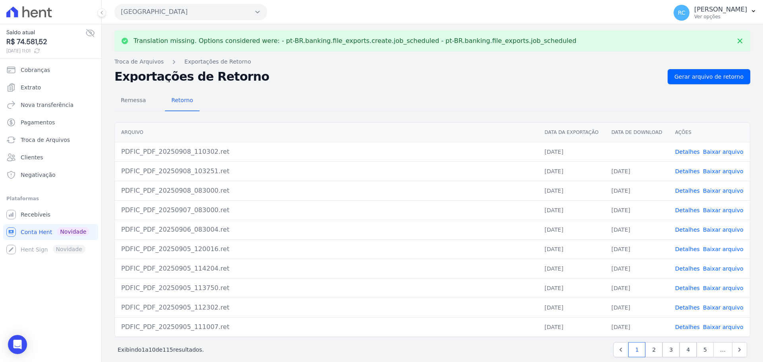
click at [710, 151] on link "Baixar arquivo" at bounding box center [723, 152] width 41 height 6
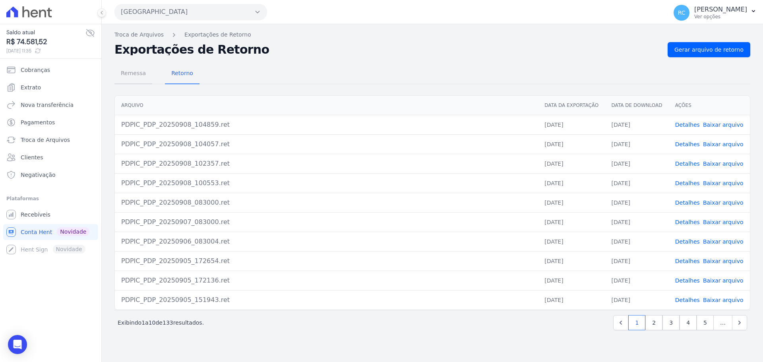
click at [142, 78] on span "Remessa" at bounding box center [133, 73] width 35 height 16
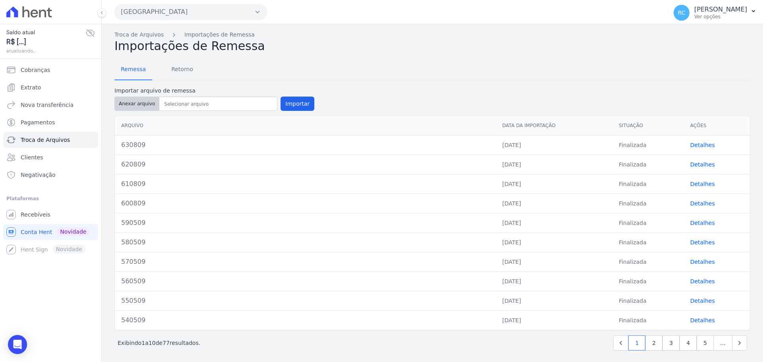
click at [128, 107] on button "Anexar arquivo" at bounding box center [136, 104] width 45 height 14
type input "640809"
click at [296, 104] on button "Importar" at bounding box center [298, 104] width 34 height 14
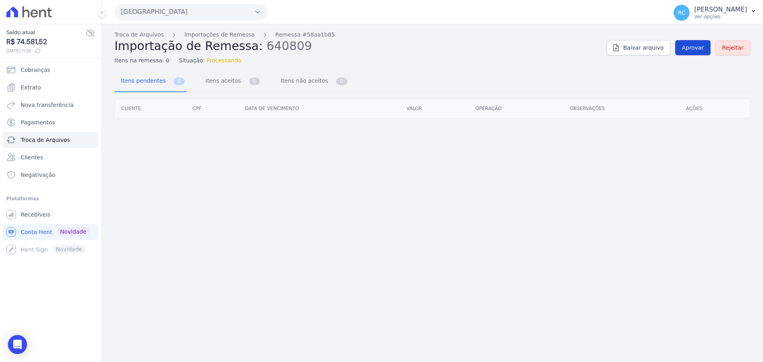
click at [691, 44] on span "Aprovar" at bounding box center [693, 48] width 22 height 8
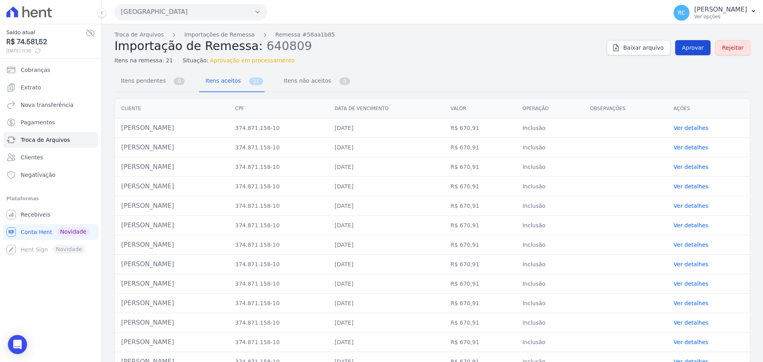
click at [688, 54] on link "Aprovar" at bounding box center [692, 47] width 35 height 15
click at [685, 50] on span "Aprovar" at bounding box center [693, 48] width 22 height 8
click at [680, 47] on link "Aprovar" at bounding box center [692, 47] width 35 height 15
click at [685, 51] on span "Aprovar" at bounding box center [693, 48] width 22 height 8
click at [685, 49] on span "Aprovar" at bounding box center [693, 48] width 22 height 8
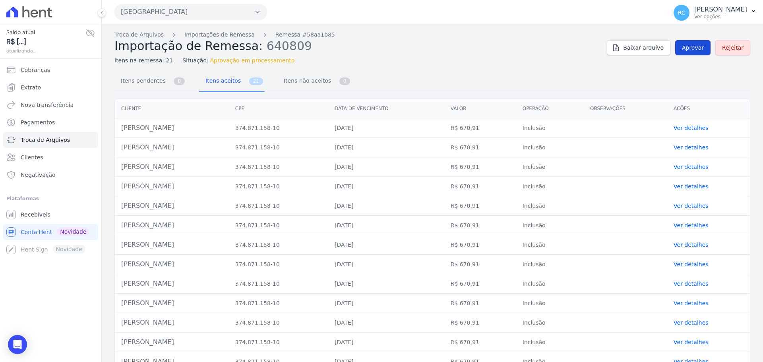
click at [685, 49] on span "Aprovar" at bounding box center [693, 48] width 22 height 8
click at [688, 50] on span "Aprovar" at bounding box center [693, 48] width 22 height 8
click at [685, 51] on span "Aprovar" at bounding box center [693, 48] width 22 height 8
click at [690, 47] on span "Aprovar" at bounding box center [693, 48] width 22 height 8
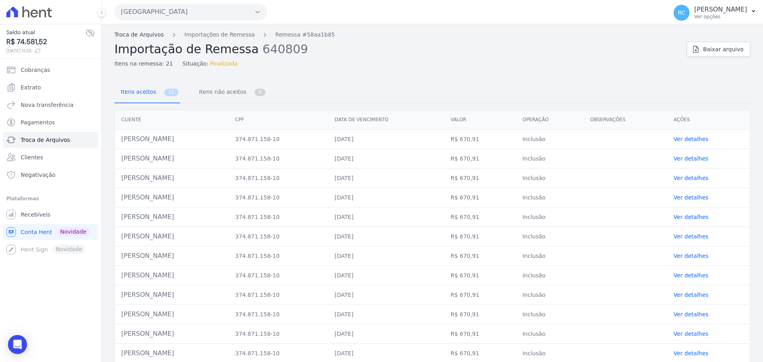
click at [139, 37] on link "Troca de Arquivos" at bounding box center [138, 35] width 49 height 8
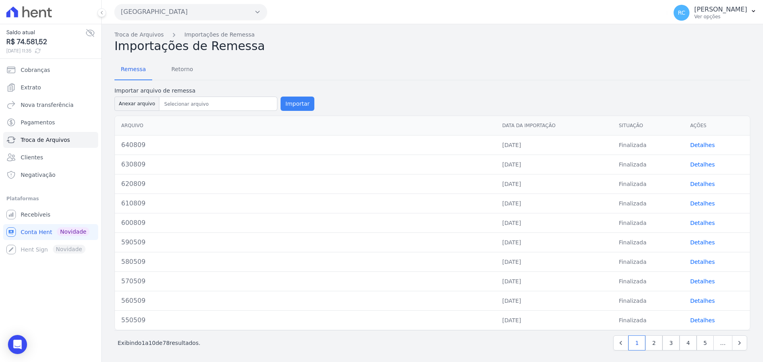
click at [298, 102] on button "Importar" at bounding box center [298, 104] width 34 height 14
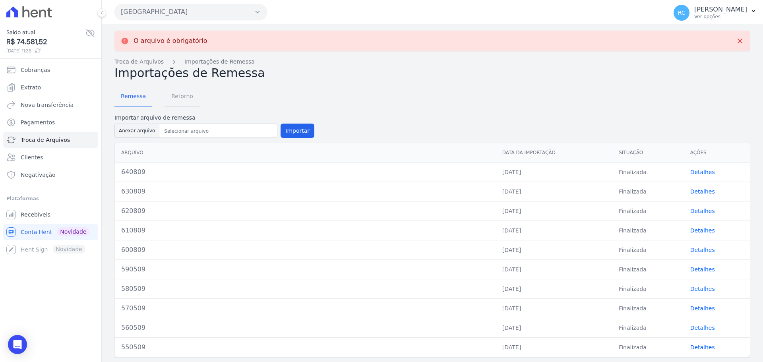
drag, startPoint x: 187, startPoint y: 98, endPoint x: 200, endPoint y: 95, distance: 13.1
click at [187, 98] on span "Retorno" at bounding box center [182, 96] width 31 height 16
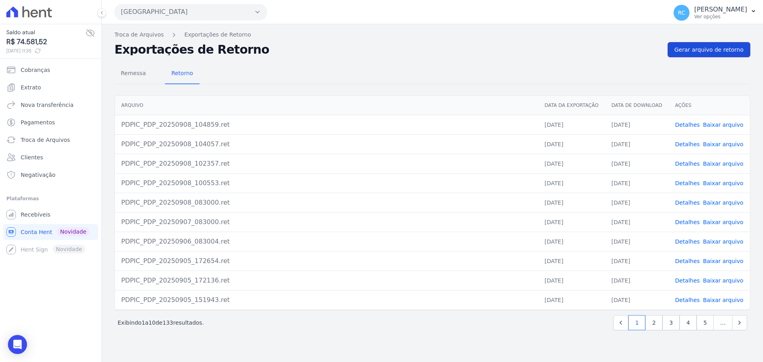
click at [716, 45] on link "Gerar arquivo de retorno" at bounding box center [709, 49] width 83 height 15
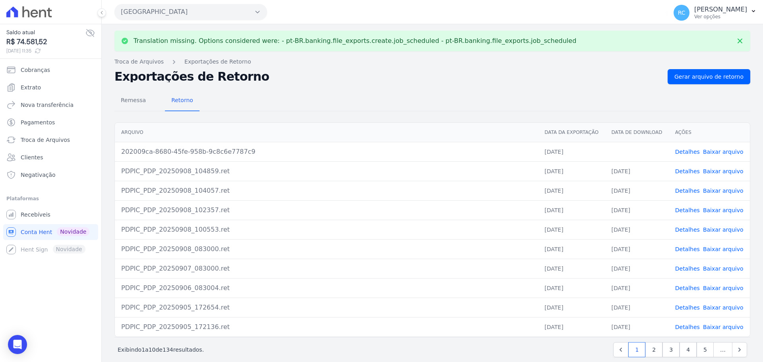
click at [717, 153] on link "Baixar arquivo" at bounding box center [723, 152] width 41 height 6
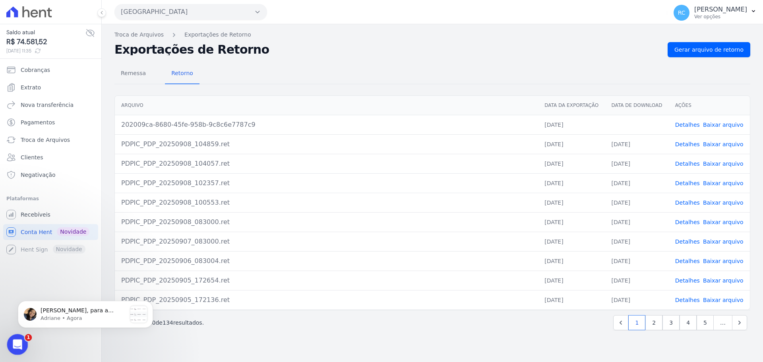
click at [15, 345] on icon "Abrir mensagem da Intercom" at bounding box center [17, 343] width 6 height 6
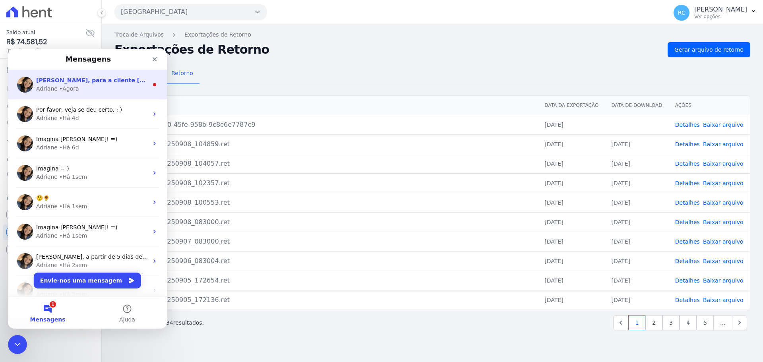
click at [101, 82] on span "[PERSON_NAME], para a cliente [PERSON_NAME]: Vi que a remessa foi importada hoj…" at bounding box center [287, 80] width 502 height 6
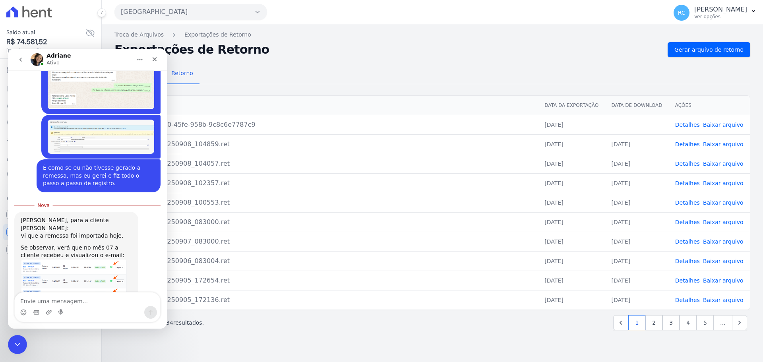
scroll to position [1003, 0]
click at [58, 258] on img "Adriane diz…" at bounding box center [74, 279] width 107 height 43
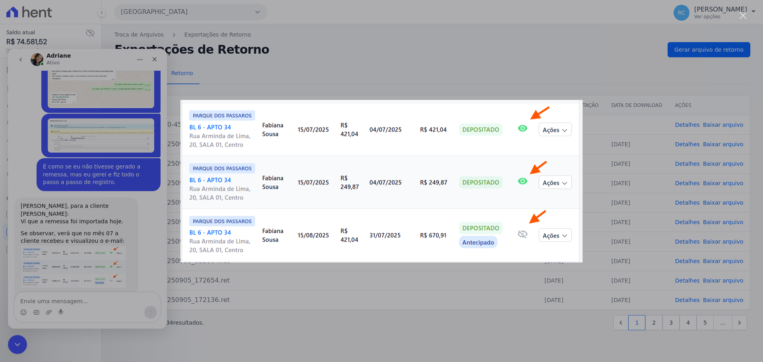
click at [133, 251] on div "Messenger da Intercom" at bounding box center [381, 181] width 763 height 362
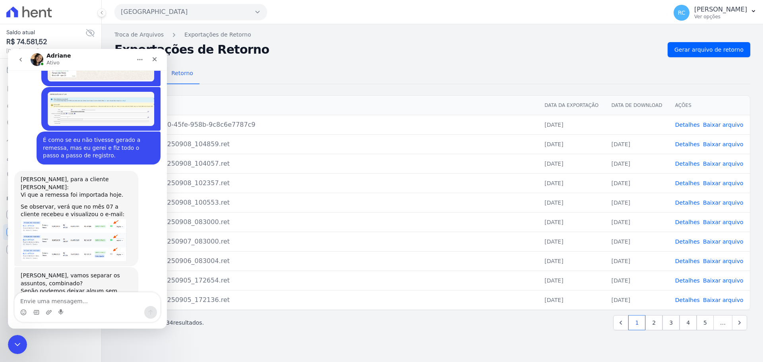
scroll to position [1030, 0]
click at [106, 218] on img "Adriane diz…" at bounding box center [74, 239] width 107 height 43
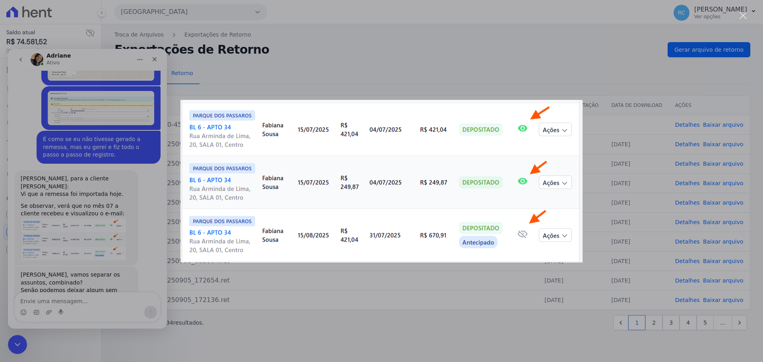
click at [129, 241] on div "Messenger da Intercom" at bounding box center [381, 181] width 763 height 362
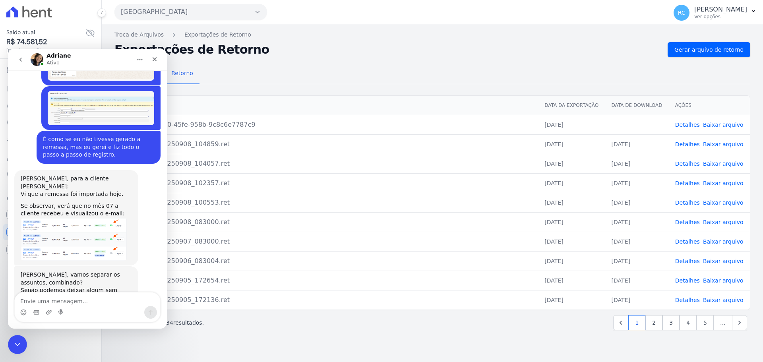
click at [84, 307] on div "Messenger da Intercom" at bounding box center [87, 312] width 145 height 13
click at [83, 305] on textarea "Envie uma mensagem..." at bounding box center [87, 300] width 145 height 14
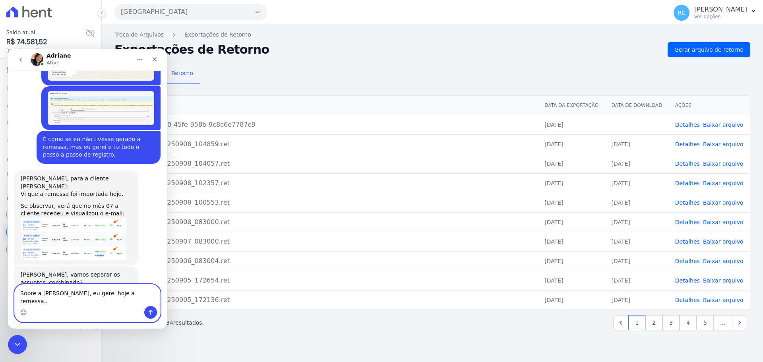
type textarea "Sobre a [PERSON_NAME], eu gerei hoje a remessa.."
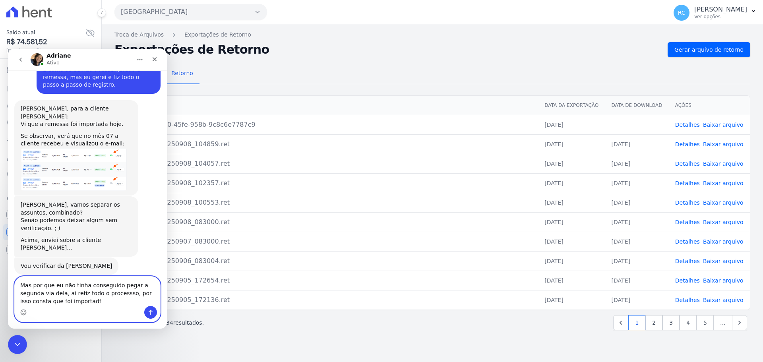
scroll to position [1100, 0]
type textarea "Mas por que eu não tinha conseguido pegar a segunda via dela, ai refiz todo o p…"
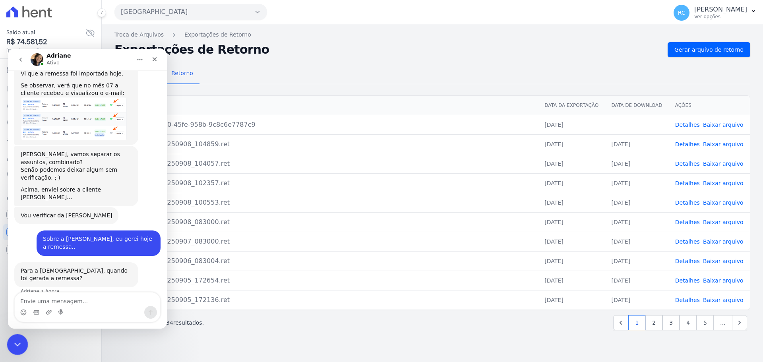
scroll to position [1155, 0]
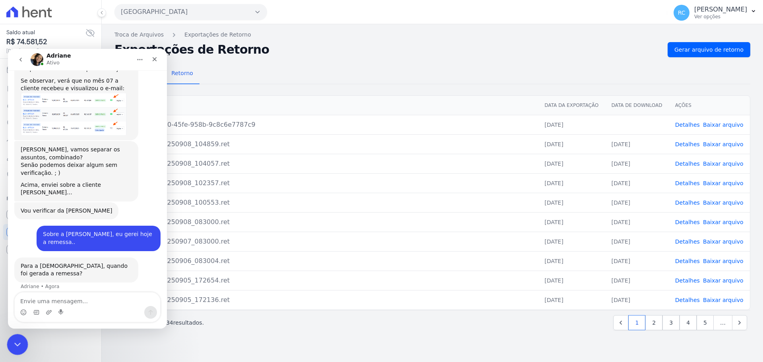
drag, startPoint x: 19, startPoint y: 342, endPoint x: 17, endPoint y: 345, distance: 4.2
click at [17, 345] on icon "Fechar mensagem da Intercom" at bounding box center [17, 344] width 10 height 10
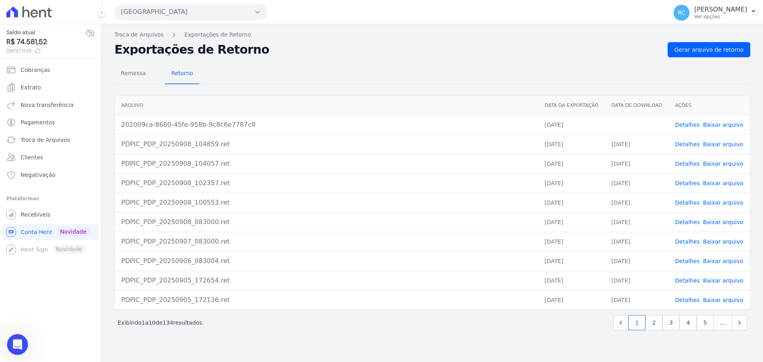
click at [16, 345] on icon "Abrir mensagem da Intercom" at bounding box center [16, 343] width 13 height 13
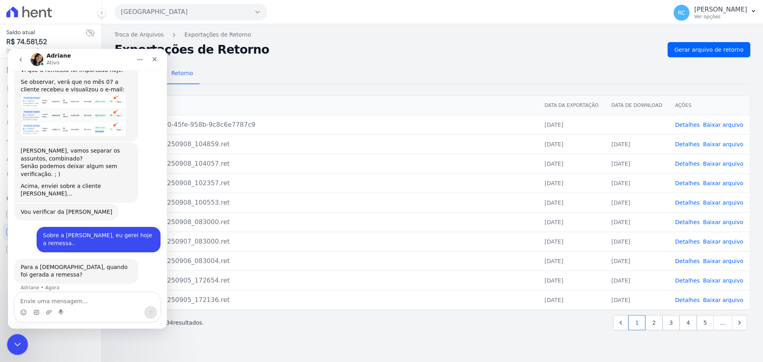
click at [19, 343] on icon "Fechar mensagem da Intercom" at bounding box center [17, 344] width 10 height 10
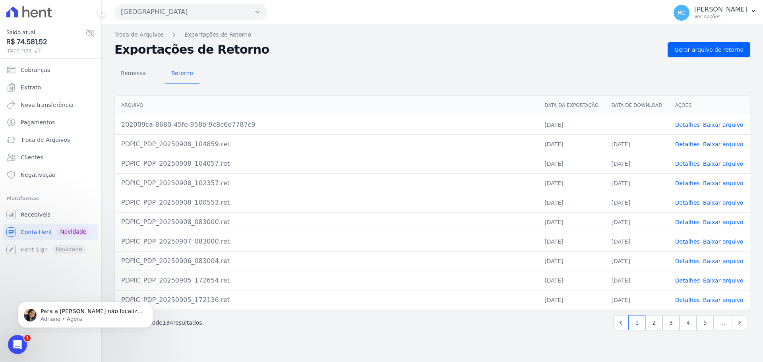
scroll to position [1156, 0]
click at [8, 338] on div "Abrir mensagem da Intercom" at bounding box center [16, 343] width 26 height 26
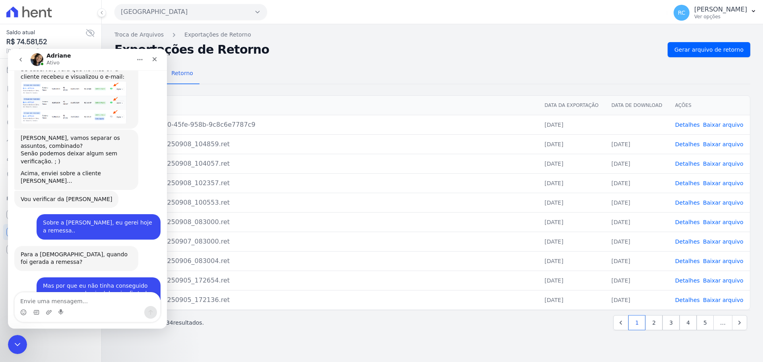
scroll to position [1169, 0]
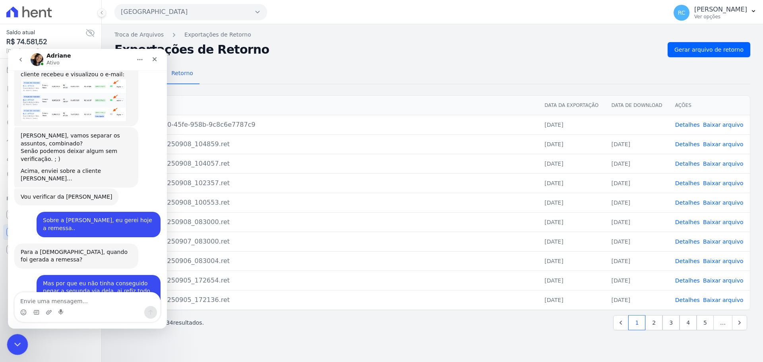
click at [24, 335] on body "Saldo atual R$ 74.581,52 [DATE] 11:35 Cobranças Extrato Nova transferência Paga…" at bounding box center [381, 181] width 763 height 362
click at [57, 300] on textarea "Envie uma mensagem..." at bounding box center [87, 300] width 145 height 14
type textarea "Certo, um momento."
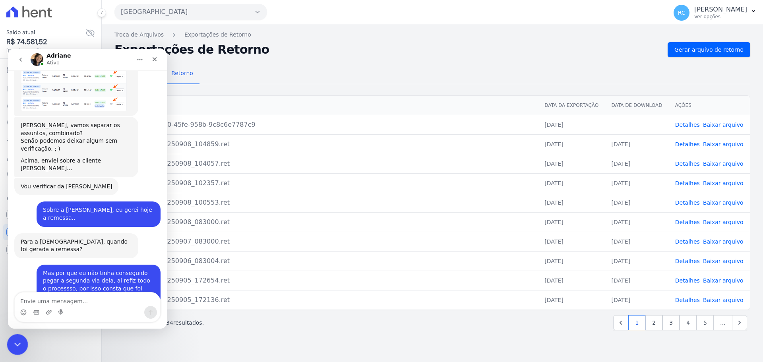
click at [14, 341] on icon "Fechar mensagem da Intercom" at bounding box center [17, 344] width 10 height 10
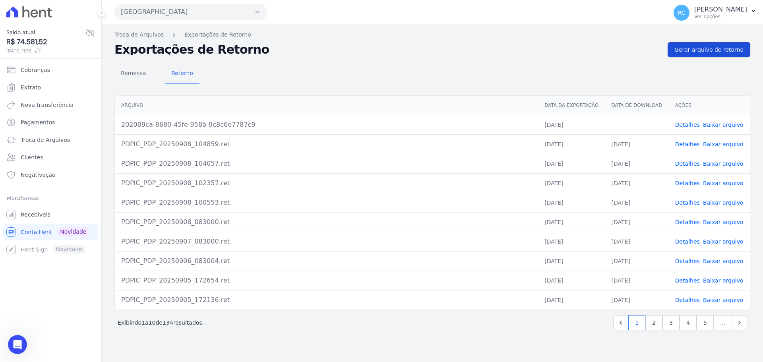
click at [718, 47] on span "Gerar arquivo de retorno" at bounding box center [709, 50] width 69 height 8
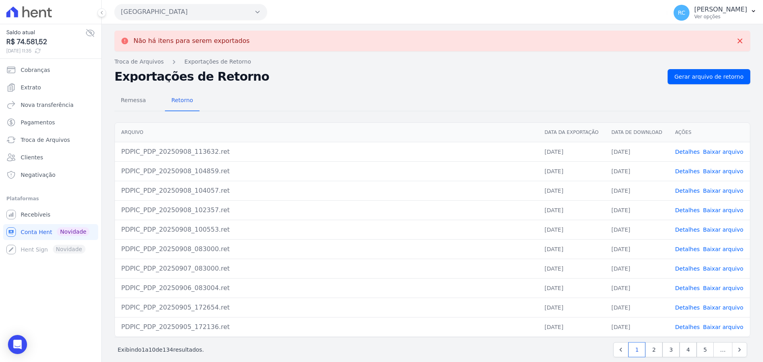
click at [683, 151] on link "Detalhes" at bounding box center [687, 152] width 25 height 6
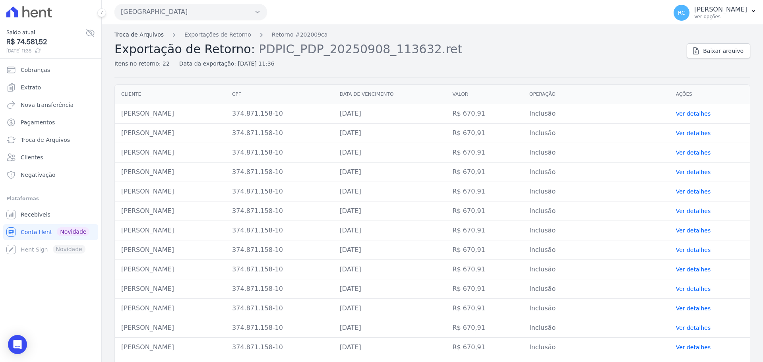
click at [138, 36] on link "Troca de Arquivos" at bounding box center [138, 35] width 49 height 8
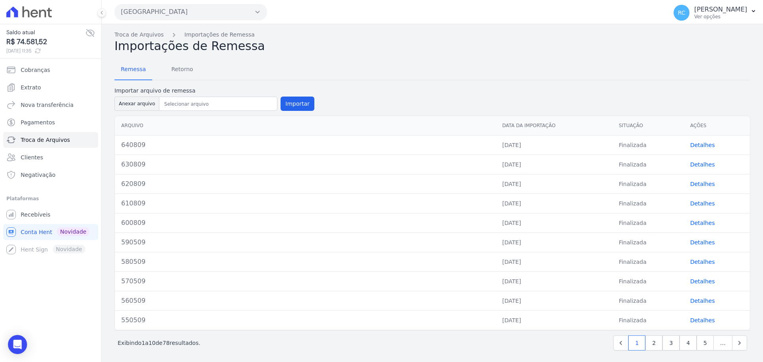
drag, startPoint x: 167, startPoint y: 4, endPoint x: 167, endPoint y: 10, distance: 5.6
click at [167, 4] on div "[GEOGRAPHIC_DATA] [PERSON_NAME] EMPREENDIMENTOS IMOBILIARIOS [GEOGRAPHIC_DATA] …" at bounding box center [389, 12] width 550 height 25
click at [183, 12] on button "[GEOGRAPHIC_DATA]" at bounding box center [190, 12] width 153 height 16
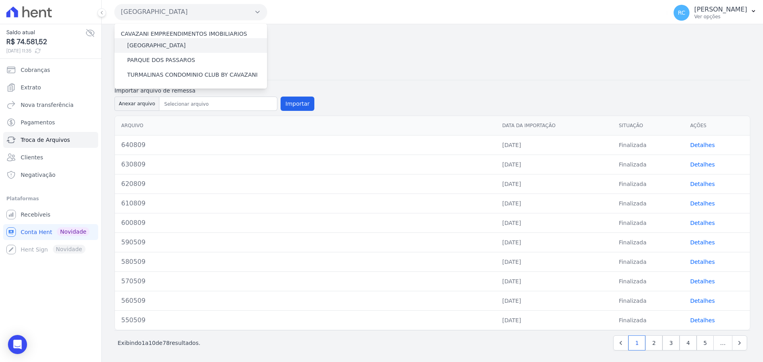
click at [167, 45] on label "[GEOGRAPHIC_DATA]" at bounding box center [156, 45] width 58 height 8
click at [0, 0] on input "[GEOGRAPHIC_DATA]" at bounding box center [0, 0] width 0 height 0
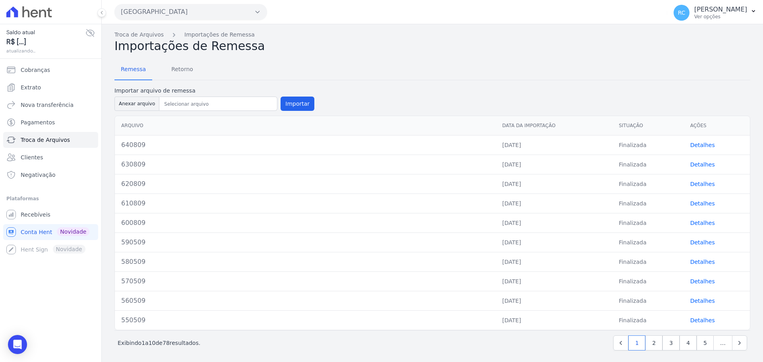
click at [217, 14] on button "[GEOGRAPHIC_DATA]" at bounding box center [190, 12] width 153 height 16
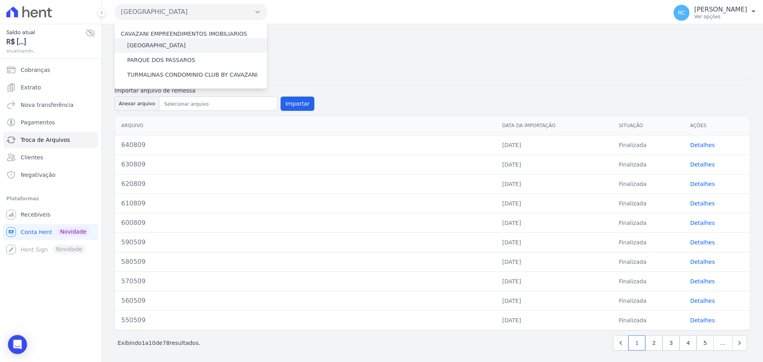
click at [173, 45] on label "[GEOGRAPHIC_DATA]" at bounding box center [156, 45] width 58 height 8
click at [0, 0] on input "[GEOGRAPHIC_DATA]" at bounding box center [0, 0] width 0 height 0
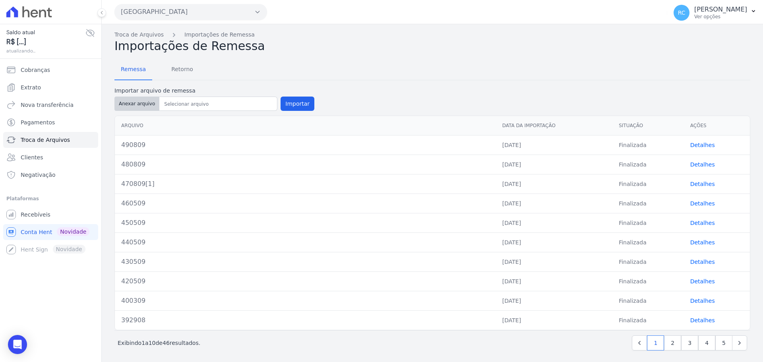
click at [141, 107] on button "Anexar arquivo" at bounding box center [136, 104] width 45 height 14
type input "500809"
click at [299, 109] on button "Importar" at bounding box center [298, 104] width 34 height 14
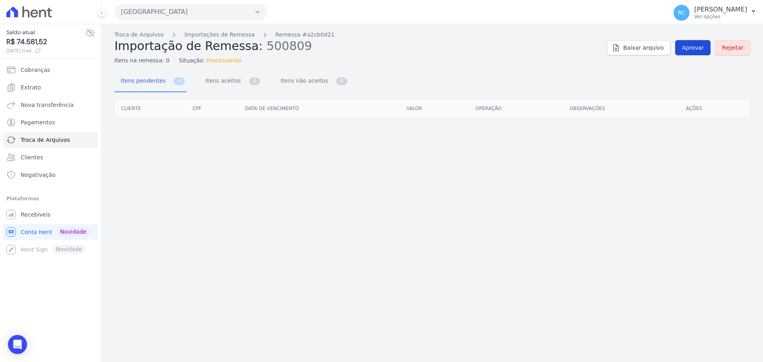
click at [691, 50] on span "Aprovar" at bounding box center [693, 48] width 22 height 8
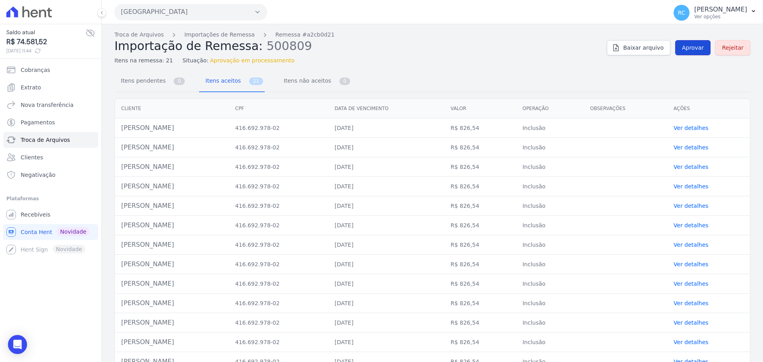
click at [698, 47] on span "Aprovar" at bounding box center [693, 48] width 22 height 8
click at [696, 50] on span "Aprovar" at bounding box center [693, 48] width 22 height 8
click at [682, 48] on span "Aprovar" at bounding box center [693, 48] width 22 height 8
click at [690, 46] on span "Aprovar" at bounding box center [693, 48] width 22 height 8
click at [683, 44] on span "Aprovar" at bounding box center [693, 48] width 22 height 8
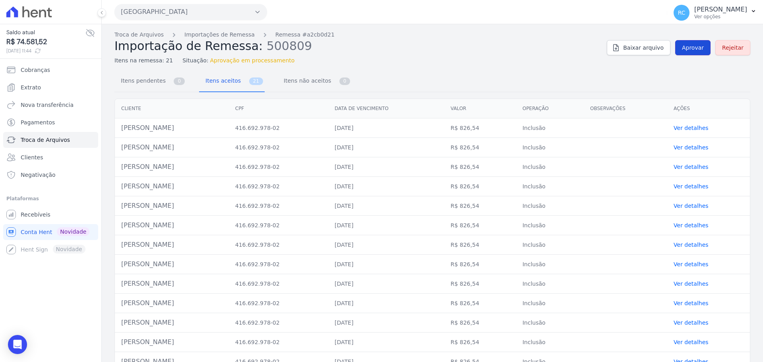
click at [682, 54] on link "Aprovar" at bounding box center [692, 47] width 35 height 15
click at [683, 43] on link "Aprovar" at bounding box center [692, 47] width 35 height 15
click at [693, 54] on link "Aprovar" at bounding box center [692, 47] width 35 height 15
click at [683, 43] on link "Aprovar" at bounding box center [692, 47] width 35 height 15
click at [688, 49] on span "Aprovar" at bounding box center [693, 48] width 22 height 8
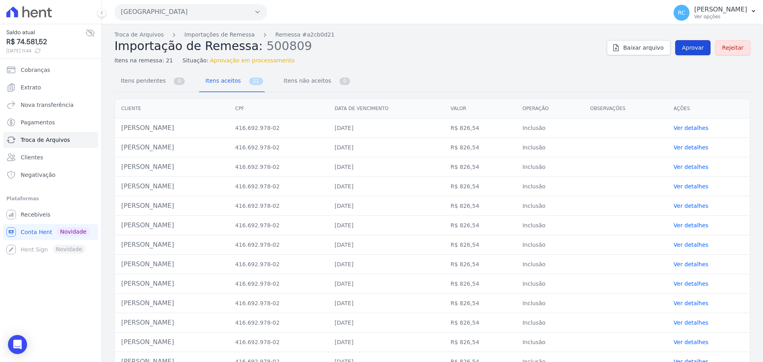
click at [692, 42] on link "Aprovar" at bounding box center [692, 47] width 35 height 15
click at [686, 47] on span "Aprovar" at bounding box center [693, 48] width 22 height 8
click at [693, 52] on link "Aprovar" at bounding box center [692, 47] width 35 height 15
click at [683, 41] on link "Aprovar" at bounding box center [692, 47] width 35 height 15
click at [690, 51] on span "Aprovar" at bounding box center [693, 48] width 22 height 8
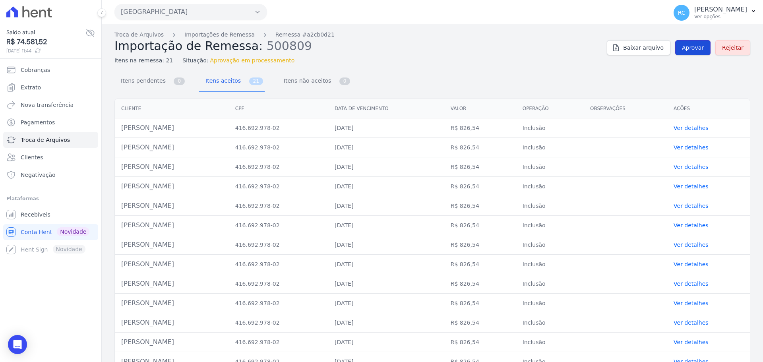
click at [682, 47] on span "Aprovar" at bounding box center [693, 48] width 22 height 8
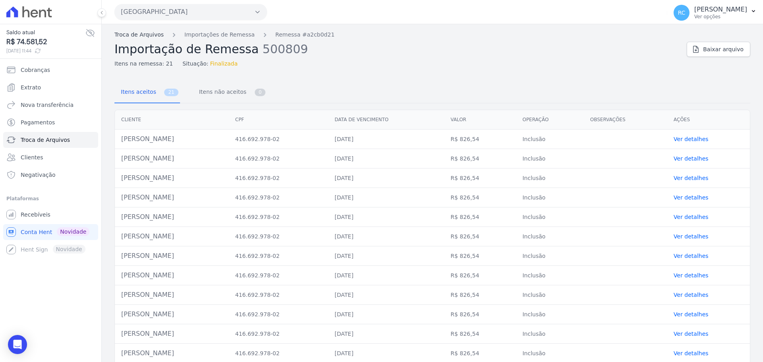
click at [129, 32] on link "Troca de Arquivos" at bounding box center [138, 35] width 49 height 8
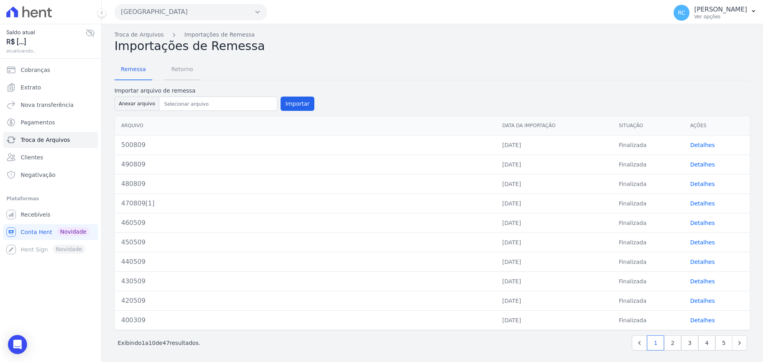
click at [171, 71] on span "Retorno" at bounding box center [182, 69] width 31 height 16
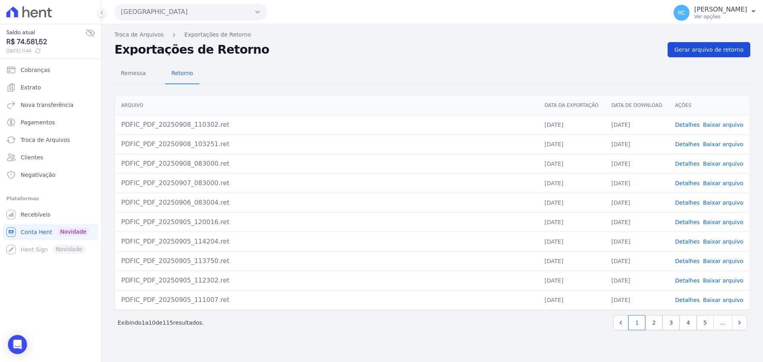
click at [708, 50] on span "Gerar arquivo de retorno" at bounding box center [709, 50] width 69 height 8
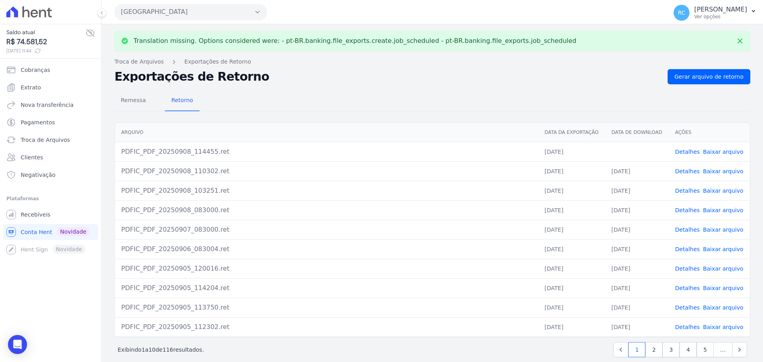
click at [711, 149] on link "Baixar arquivo" at bounding box center [723, 152] width 41 height 6
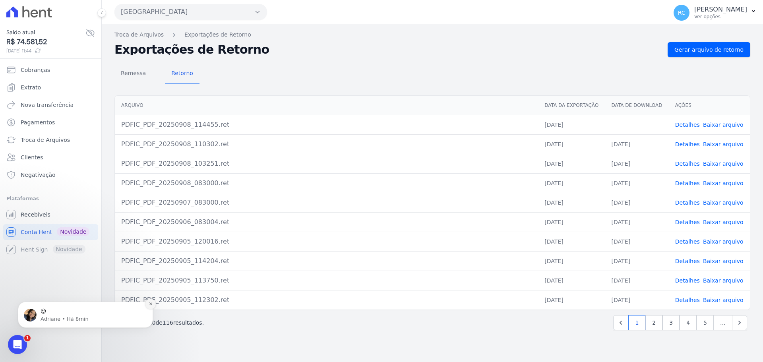
click at [152, 301] on button "Dismiss notification" at bounding box center [150, 304] width 10 height 10
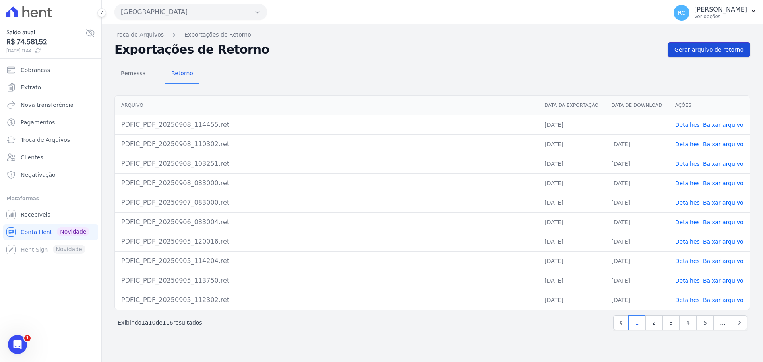
click at [683, 46] on span "Gerar arquivo de retorno" at bounding box center [709, 50] width 69 height 8
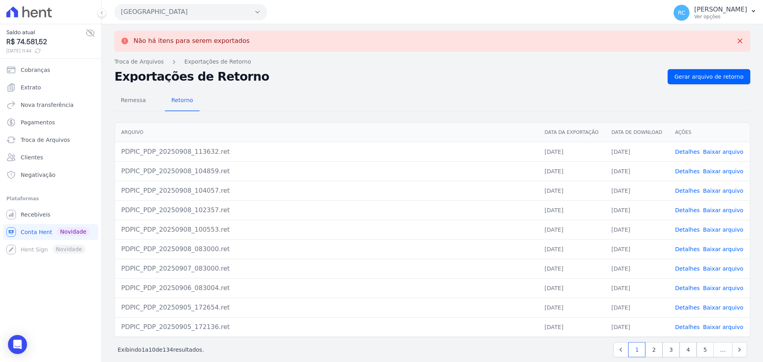
click at [240, 12] on button "[GEOGRAPHIC_DATA]" at bounding box center [190, 12] width 153 height 16
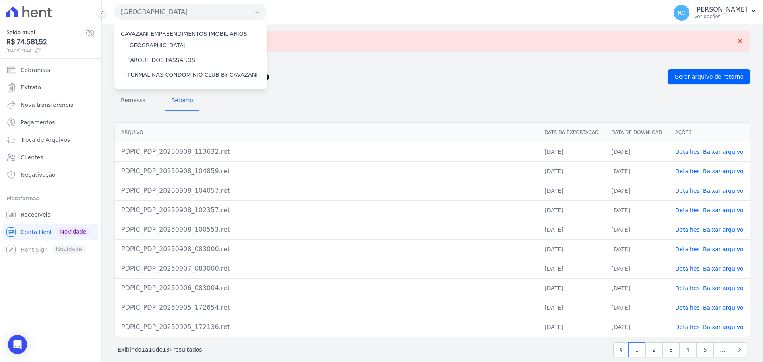
click at [473, 73] on h2 "Exportações de Retorno" at bounding box center [387, 76] width 547 height 11
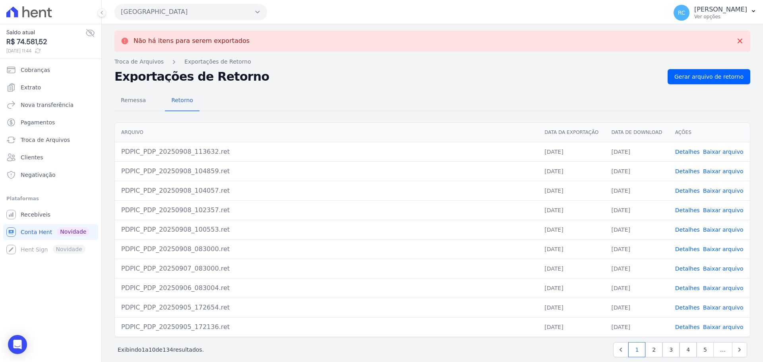
click at [724, 150] on link "Baixar arquivo" at bounding box center [723, 152] width 41 height 6
click at [706, 173] on link "Baixar arquivo" at bounding box center [723, 171] width 41 height 6
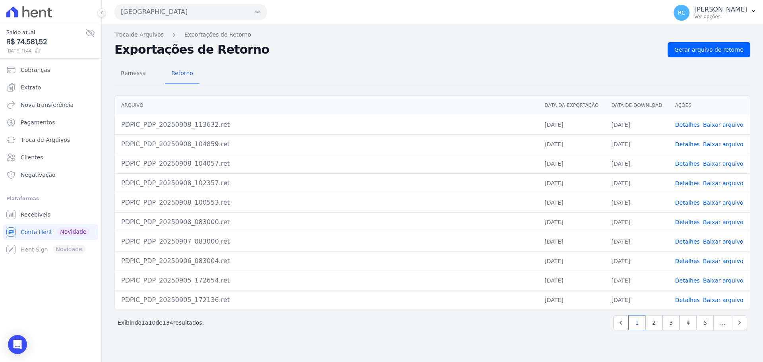
click at [687, 127] on link "Detalhes" at bounding box center [687, 125] width 25 height 6
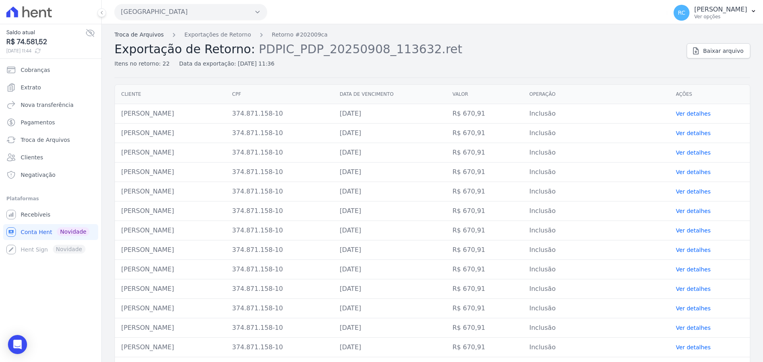
click at [124, 38] on link "Troca de Arquivos" at bounding box center [138, 35] width 49 height 8
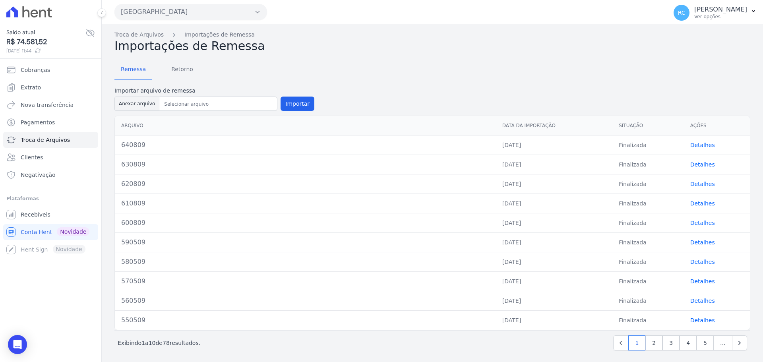
click at [696, 147] on link "Detalhes" at bounding box center [703, 145] width 25 height 6
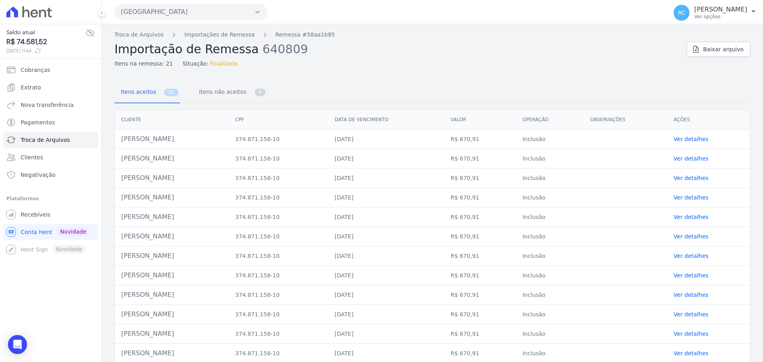
click at [134, 41] on div "Troca de Arquivos Importações de Remessa Remessa #58aa1b85 Importação de Remess…" at bounding box center [397, 49] width 566 height 37
click at [128, 36] on link "Troca de Arquivos" at bounding box center [138, 35] width 49 height 8
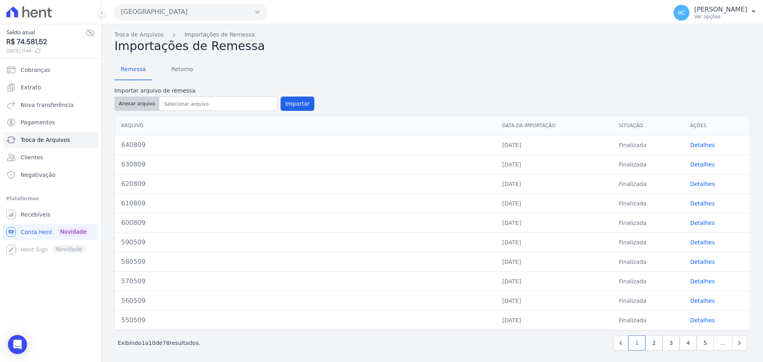
click at [125, 103] on button "Anexar arquivo" at bounding box center [136, 104] width 45 height 14
type input "650809"
click at [291, 105] on button "Importar" at bounding box center [298, 104] width 34 height 14
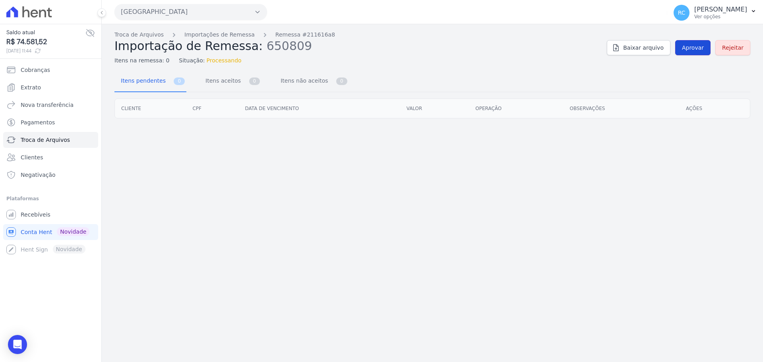
click at [695, 49] on span "Aprovar" at bounding box center [693, 48] width 22 height 8
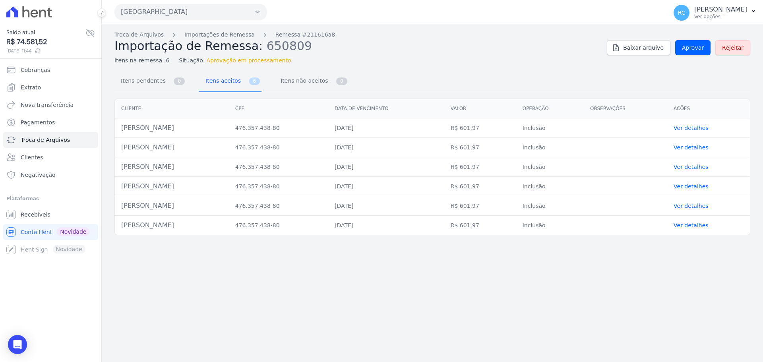
click at [180, 129] on td "Juliana Rodrigues De Souza" at bounding box center [172, 127] width 114 height 19
copy tr "Juliana Rodrigues De Souza"
click at [696, 42] on link "Aprovar" at bounding box center [692, 47] width 35 height 15
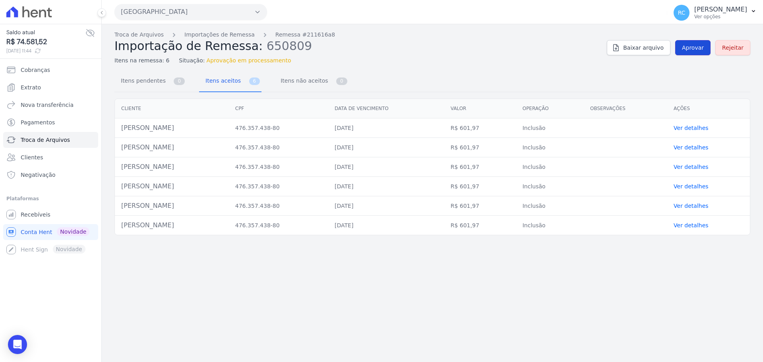
click at [692, 41] on link "Aprovar" at bounding box center [692, 47] width 35 height 15
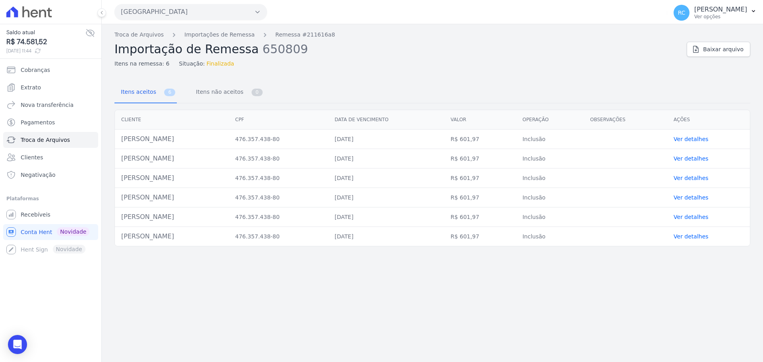
click at [170, 143] on td "Juliana Rodrigues De Souza" at bounding box center [172, 139] width 114 height 19
copy tr "Juliana Rodrigues De Souza"
click at [171, 141] on td "Juliana Rodrigues De Souza" at bounding box center [172, 139] width 114 height 19
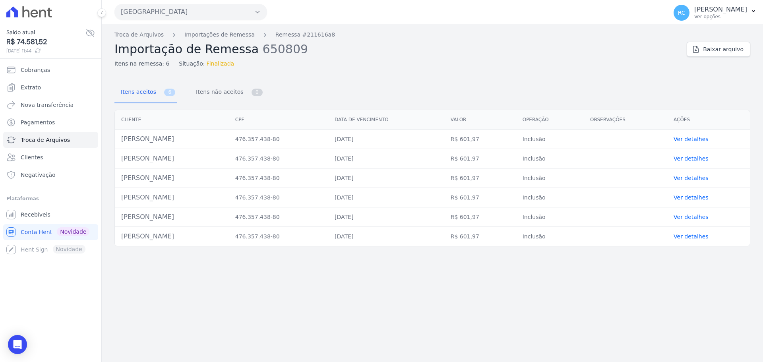
click at [171, 141] on td "Juliana Rodrigues De Souza" at bounding box center [172, 139] width 114 height 19
click at [140, 34] on link "Troca de Arquivos" at bounding box center [138, 35] width 49 height 8
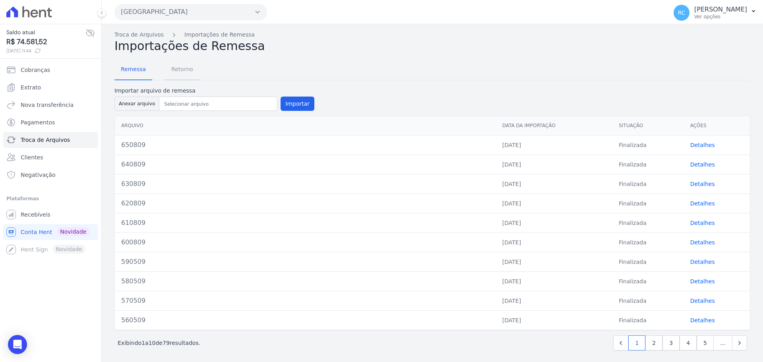
click at [193, 67] on link "Retorno" at bounding box center [182, 70] width 35 height 21
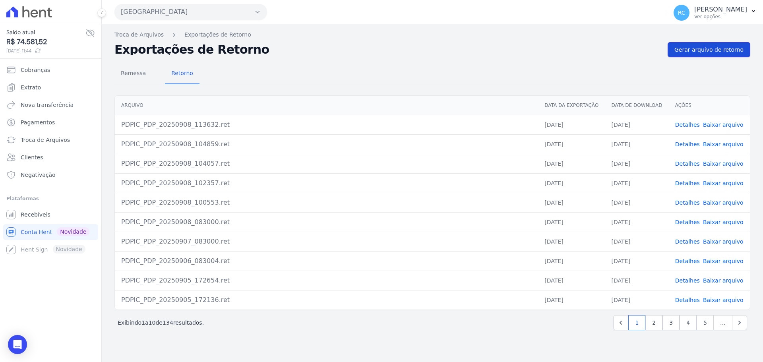
click at [709, 51] on span "Gerar arquivo de retorno" at bounding box center [709, 50] width 69 height 8
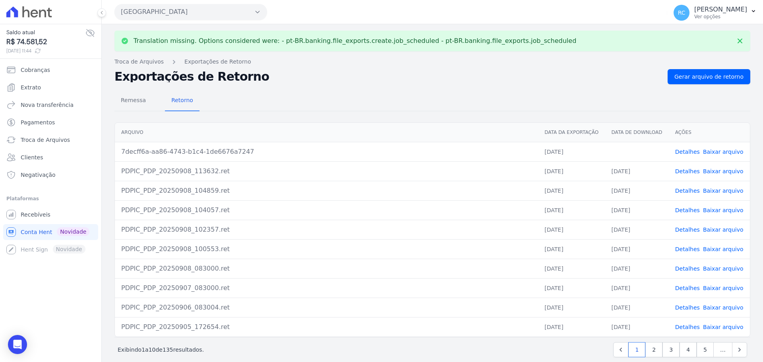
click at [713, 155] on link "Baixar arquivo" at bounding box center [723, 152] width 41 height 6
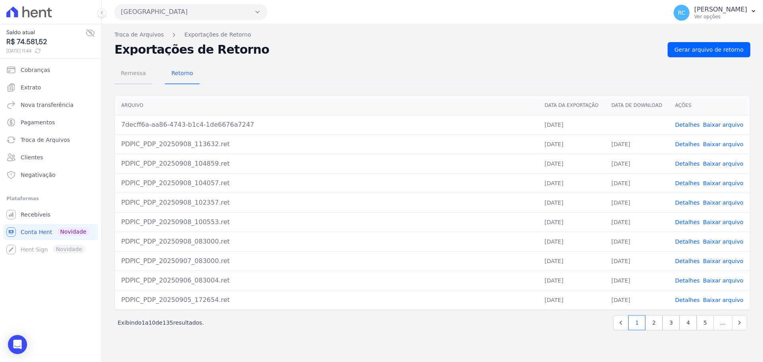
click at [132, 72] on span "Remessa" at bounding box center [133, 73] width 35 height 16
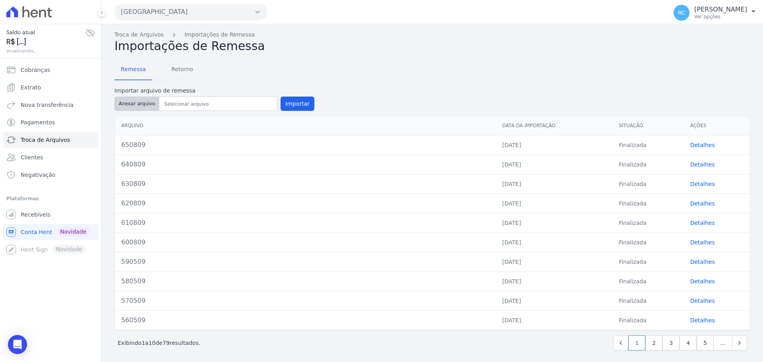
click at [128, 109] on button "Anexar arquivo" at bounding box center [136, 104] width 45 height 14
type input "660809"
click at [286, 105] on button "Importar" at bounding box center [298, 104] width 34 height 14
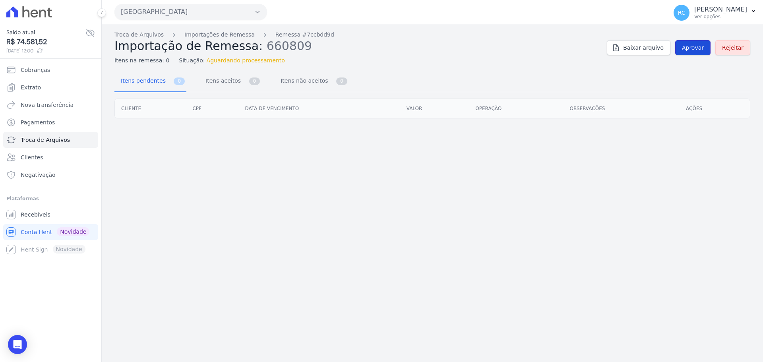
click at [695, 50] on span "Aprovar" at bounding box center [693, 48] width 22 height 8
click at [683, 49] on link "Aprovar" at bounding box center [692, 47] width 35 height 15
click at [691, 45] on span "Aprovar" at bounding box center [693, 48] width 22 height 8
click at [702, 48] on span "Aprovar" at bounding box center [693, 48] width 22 height 8
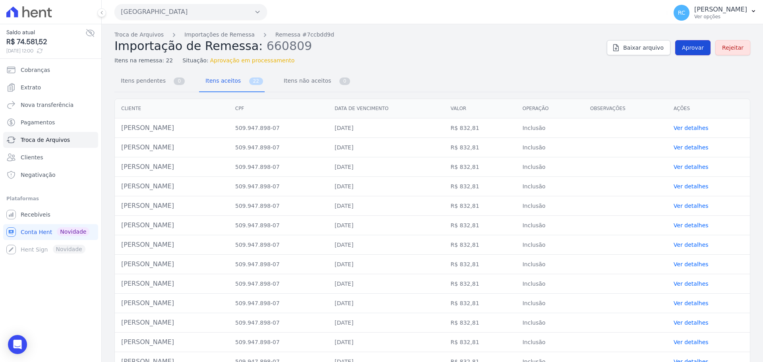
click at [691, 47] on span "Aprovar" at bounding box center [693, 48] width 22 height 8
click at [695, 44] on span "Aprovar" at bounding box center [693, 48] width 22 height 8
click at [689, 56] on div "Troca de Arquivos Importações de Remessa Remessa #7ccbdd9d Importação de Remess…" at bounding box center [432, 48] width 636 height 34
click at [691, 53] on link "Aprovar" at bounding box center [692, 47] width 35 height 15
click at [681, 43] on link "Aprovar" at bounding box center [692, 47] width 35 height 15
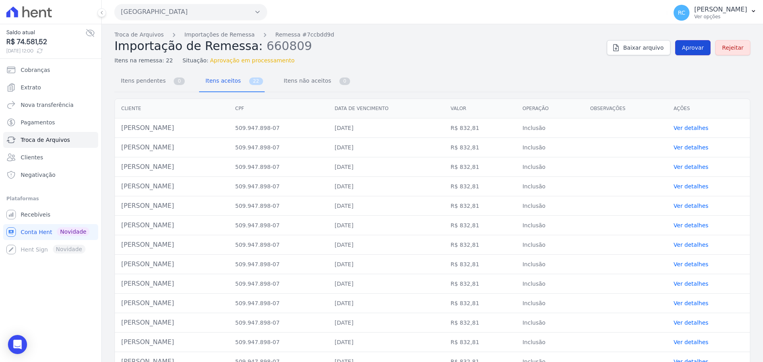
click at [691, 49] on span "Aprovar" at bounding box center [693, 48] width 22 height 8
click at [693, 54] on link "Aprovar" at bounding box center [692, 47] width 35 height 15
click at [701, 44] on link "Aprovar" at bounding box center [692, 47] width 35 height 15
drag, startPoint x: 686, startPoint y: 52, endPoint x: 596, endPoint y: 4, distance: 102.6
click at [686, 52] on link "Aprovar" at bounding box center [692, 47] width 35 height 15
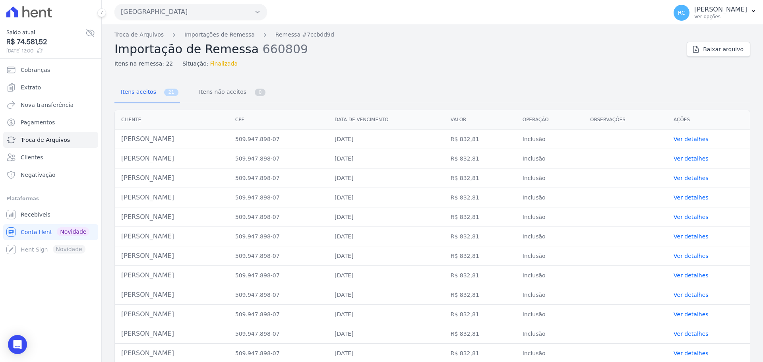
click at [140, 41] on div "Troca de Arquivos Importações de Remessa Remessa #7ccbdd9d Importação de Remess…" at bounding box center [397, 49] width 566 height 37
click at [142, 37] on link "Troca de Arquivos" at bounding box center [138, 35] width 49 height 8
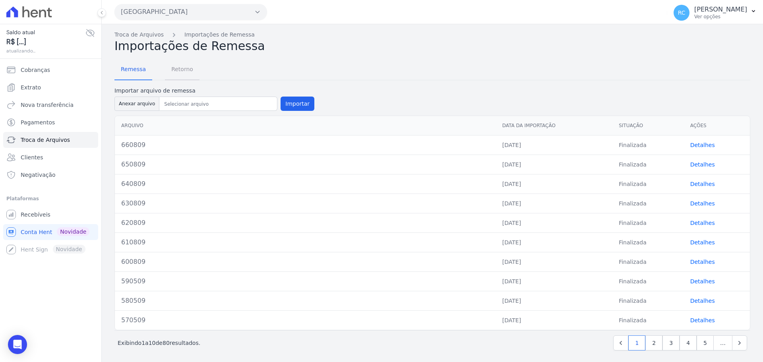
click at [180, 74] on span "Retorno" at bounding box center [182, 69] width 31 height 16
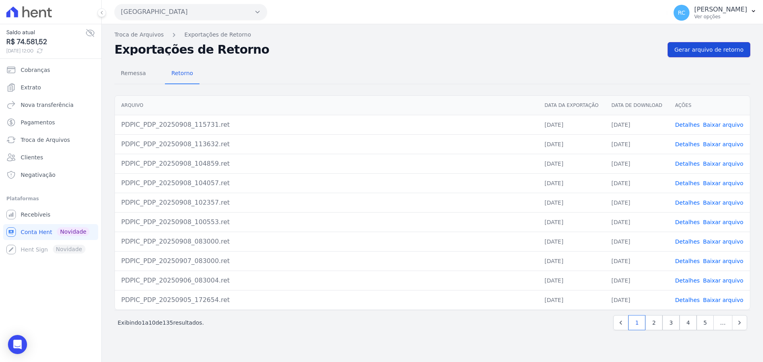
click at [698, 47] on span "Gerar arquivo de retorno" at bounding box center [709, 50] width 69 height 8
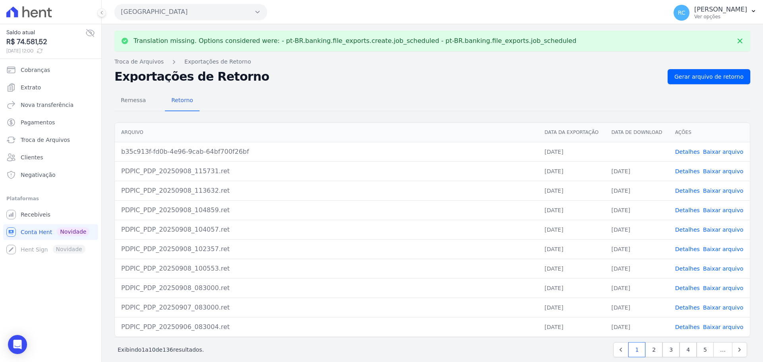
click at [710, 155] on link "Baixar arquivo" at bounding box center [723, 152] width 41 height 6
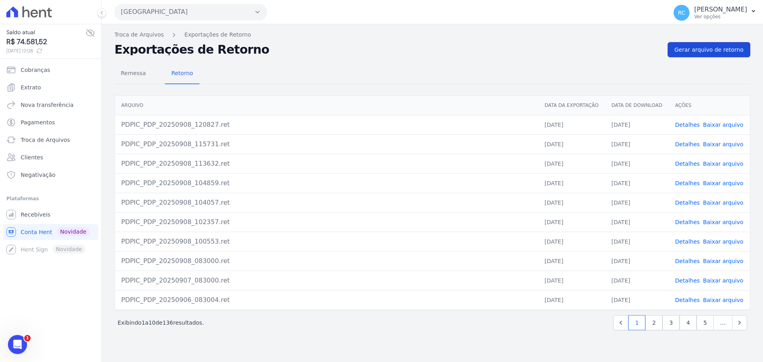
click at [708, 46] on span "Gerar arquivo de retorno" at bounding box center [709, 50] width 69 height 8
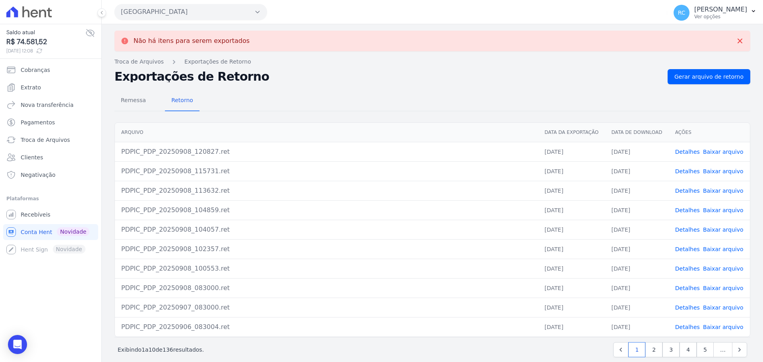
click at [717, 149] on link "Baixar arquivo" at bounding box center [723, 152] width 41 height 6
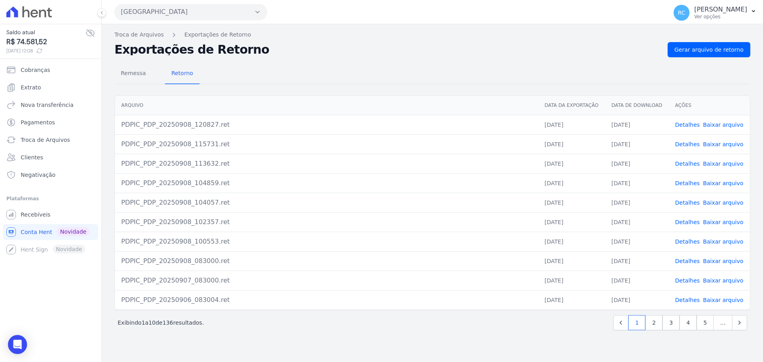
click at [190, 10] on button "[GEOGRAPHIC_DATA]" at bounding box center [190, 12] width 153 height 16
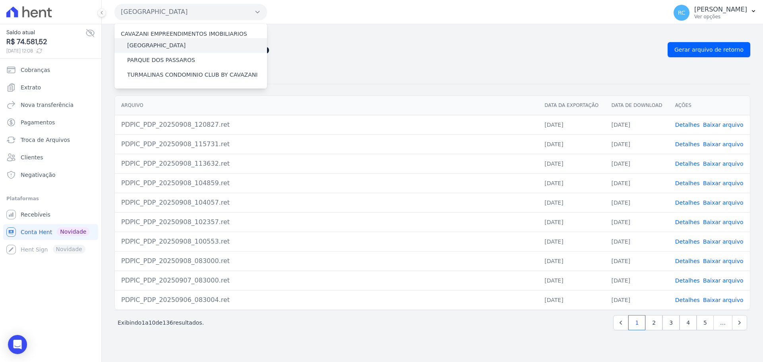
click at [153, 47] on label "[GEOGRAPHIC_DATA]" at bounding box center [156, 45] width 58 height 8
click at [0, 0] on input "[GEOGRAPHIC_DATA]" at bounding box center [0, 0] width 0 height 0
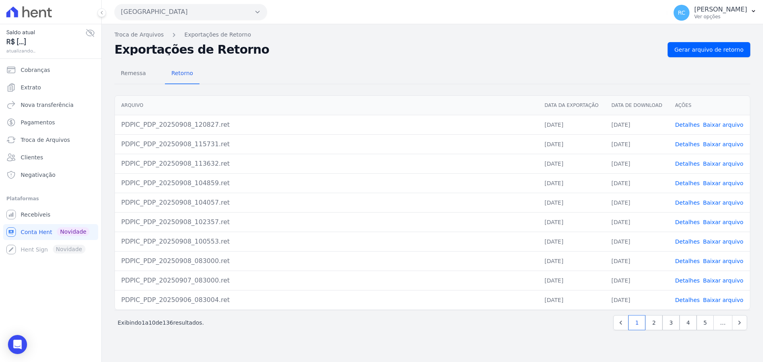
click at [193, 7] on button "[GEOGRAPHIC_DATA]" at bounding box center [190, 12] width 153 height 16
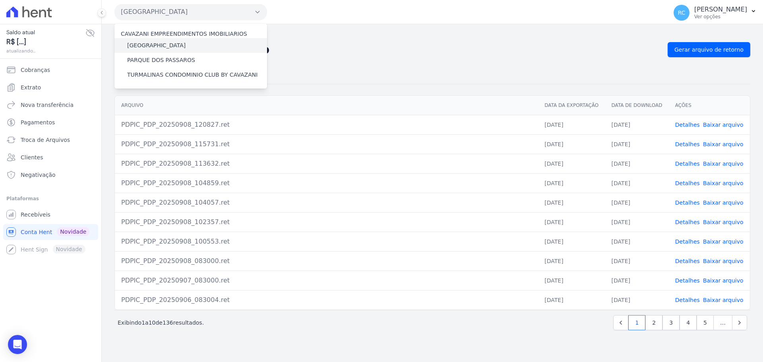
click at [159, 47] on label "[GEOGRAPHIC_DATA]" at bounding box center [156, 45] width 58 height 8
click at [0, 0] on input "[GEOGRAPHIC_DATA]" at bounding box center [0, 0] width 0 height 0
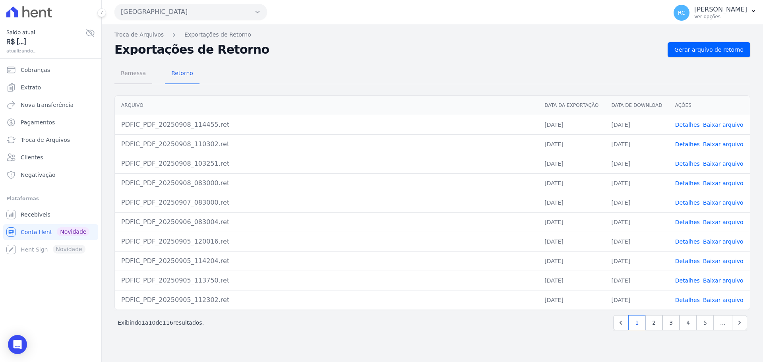
click at [135, 73] on span "Remessa" at bounding box center [133, 73] width 35 height 16
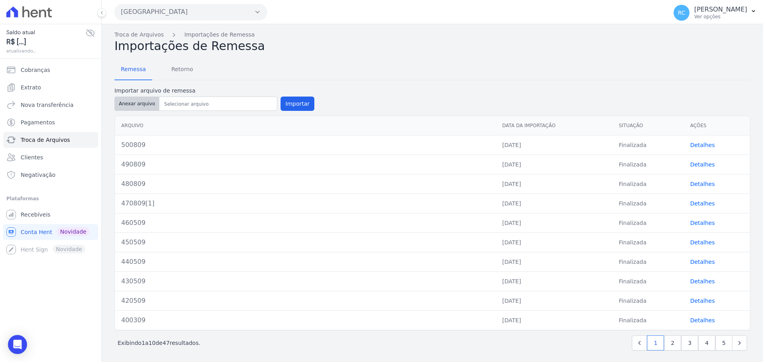
click at [142, 107] on button "Anexar arquivo" at bounding box center [136, 104] width 45 height 14
type input "510809"
click at [294, 102] on button "Importar" at bounding box center [298, 104] width 34 height 14
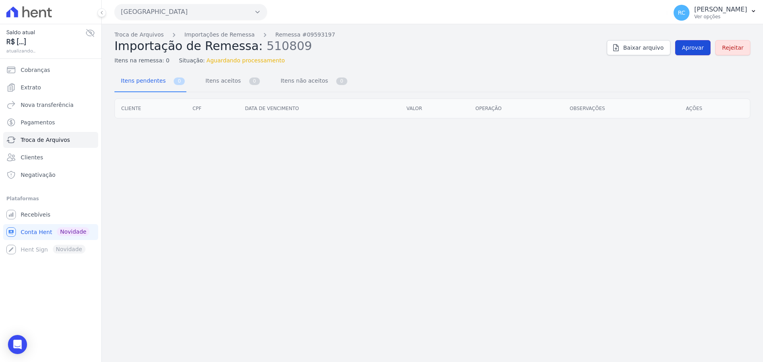
click at [693, 49] on span "Aprovar" at bounding box center [693, 48] width 22 height 8
click at [694, 53] on link "Aprovar" at bounding box center [692, 47] width 35 height 15
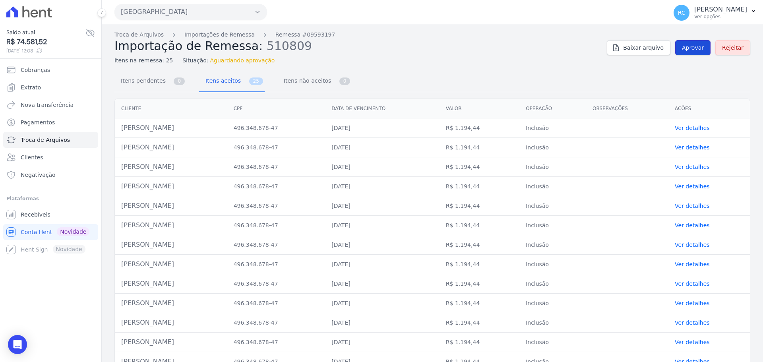
click at [682, 46] on span "Aprovar" at bounding box center [693, 48] width 22 height 8
click at [164, 128] on td "Thiago Valdevino Da Silva" at bounding box center [171, 127] width 113 height 19
copy tr "Thiago Valdevino Da Silva"
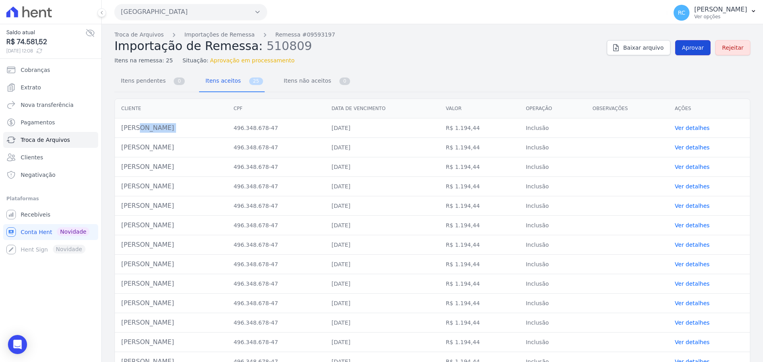
click at [694, 44] on span "Aprovar" at bounding box center [693, 48] width 22 height 8
click at [685, 42] on link "Aprovar" at bounding box center [692, 47] width 35 height 15
click at [690, 52] on link "Aprovar" at bounding box center [692, 47] width 35 height 15
click at [682, 55] on link "Aprovar" at bounding box center [692, 47] width 35 height 15
click at [702, 46] on link "Aprovar" at bounding box center [692, 47] width 35 height 15
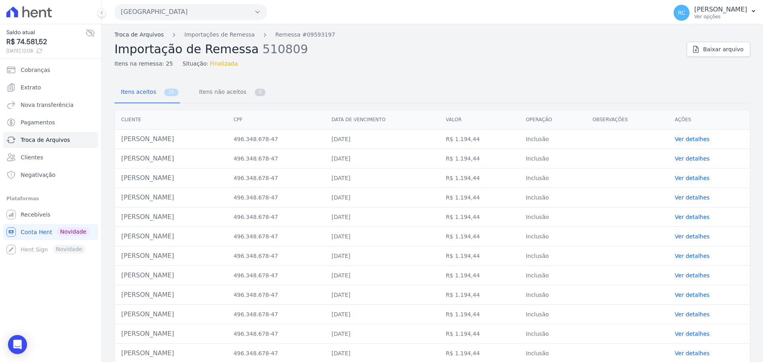
click at [147, 36] on link "Troca de Arquivos" at bounding box center [138, 35] width 49 height 8
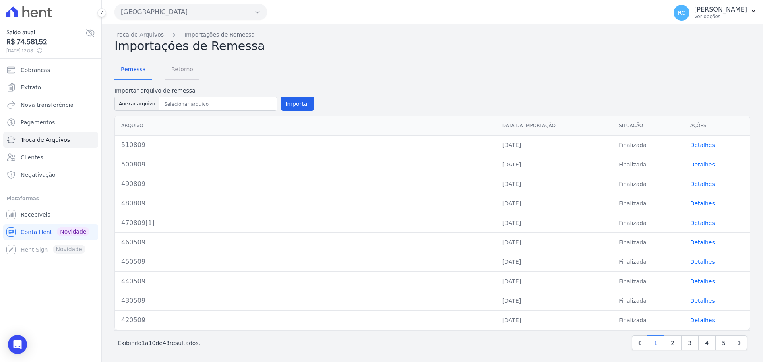
click at [184, 74] on span "Retorno" at bounding box center [182, 69] width 31 height 16
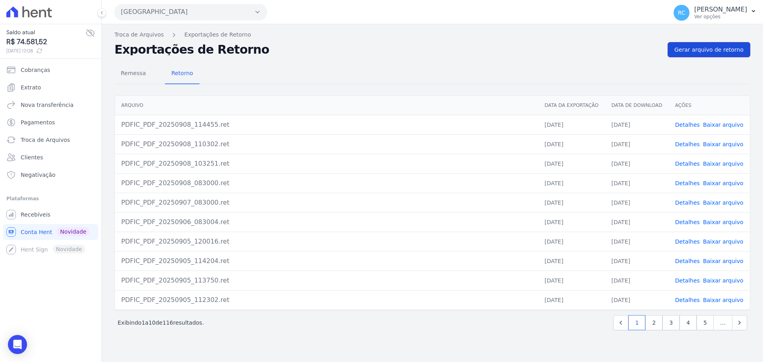
click at [712, 52] on span "Gerar arquivo de retorno" at bounding box center [709, 50] width 69 height 8
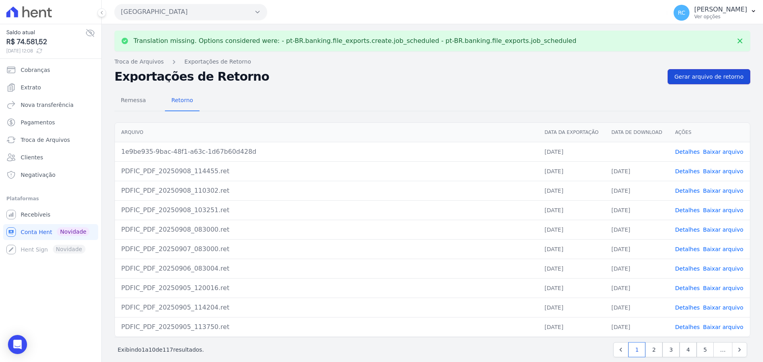
click at [688, 80] on span "Gerar arquivo de retorno" at bounding box center [709, 77] width 69 height 8
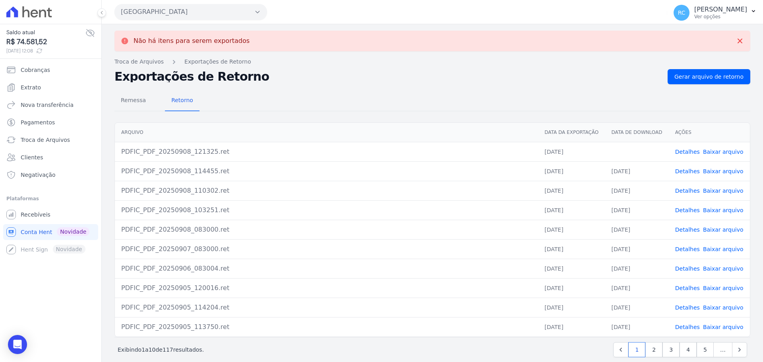
click at [722, 152] on link "Baixar arquivo" at bounding box center [723, 152] width 41 height 6
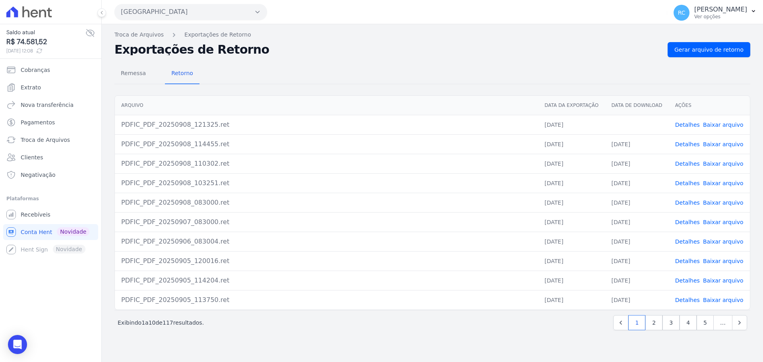
click at [183, 16] on button "Parque Das Flores" at bounding box center [190, 12] width 153 height 16
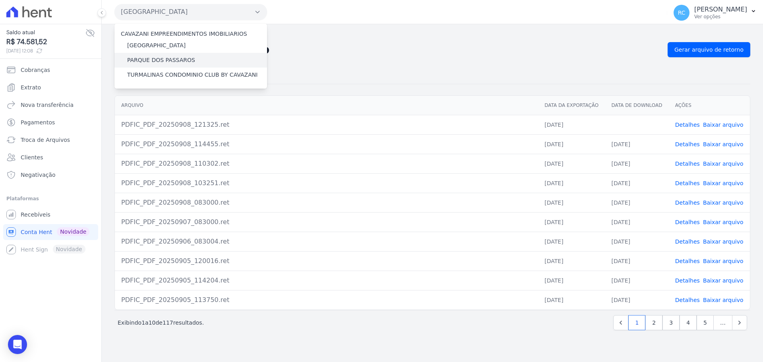
click at [145, 60] on label "PARQUE DOS PASSAROS" at bounding box center [161, 60] width 68 height 8
click at [0, 0] on input "PARQUE DOS PASSAROS" at bounding box center [0, 0] width 0 height 0
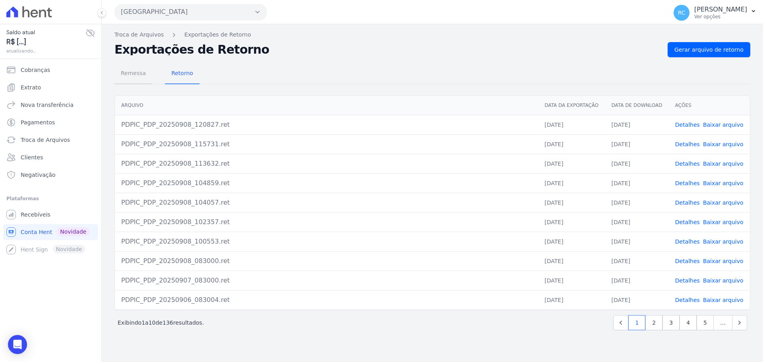
click at [138, 75] on span "Remessa" at bounding box center [133, 73] width 35 height 16
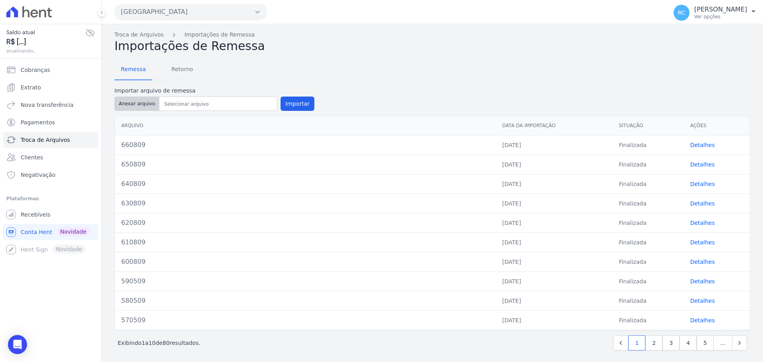
click at [134, 104] on button "Anexar arquivo" at bounding box center [136, 104] width 45 height 14
type input "670809"
click at [299, 103] on button "Importar" at bounding box center [298, 104] width 34 height 14
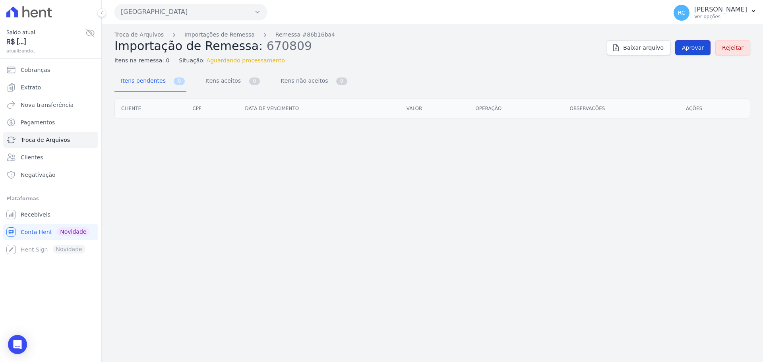
click at [692, 42] on link "Aprovar" at bounding box center [692, 47] width 35 height 15
click at [694, 52] on link "Aprovar" at bounding box center [692, 47] width 35 height 15
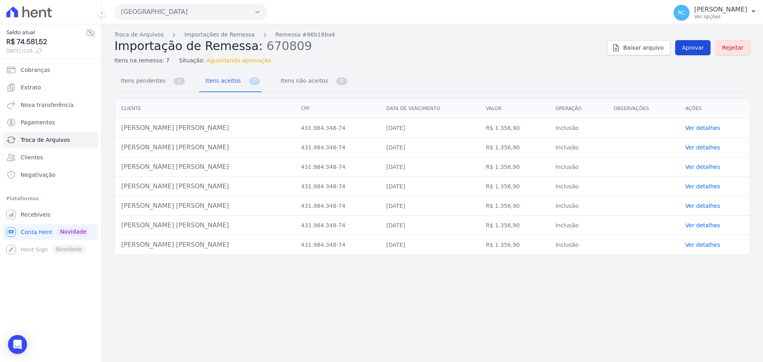
click at [693, 48] on span "Aprovar" at bounding box center [693, 48] width 22 height 8
click at [219, 308] on div "Troca de Arquivos Importações de Remessa Remessa #86b16ba4 Importação de Remess…" at bounding box center [433, 193] width 662 height 338
click at [704, 46] on span "Aprovar" at bounding box center [693, 48] width 22 height 8
drag, startPoint x: 694, startPoint y: 40, endPoint x: 691, endPoint y: 49, distance: 9.6
click at [694, 40] on div "Troca de Arquivos Importações de Remessa Remessa #86b16ba4 Importação de Remess…" at bounding box center [432, 48] width 636 height 34
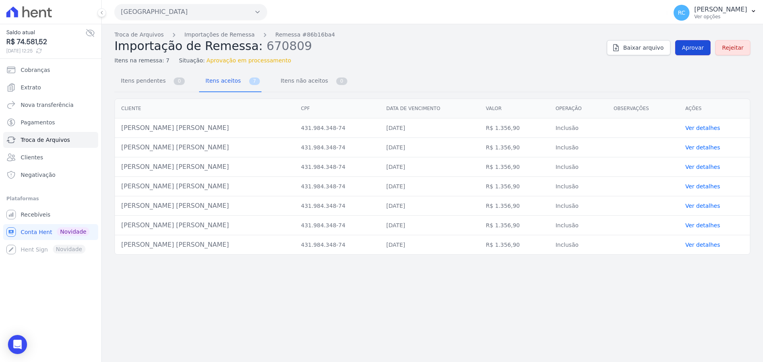
click at [691, 49] on span "Aprovar" at bounding box center [693, 48] width 22 height 8
click at [687, 50] on span "Aprovar" at bounding box center [693, 48] width 22 height 8
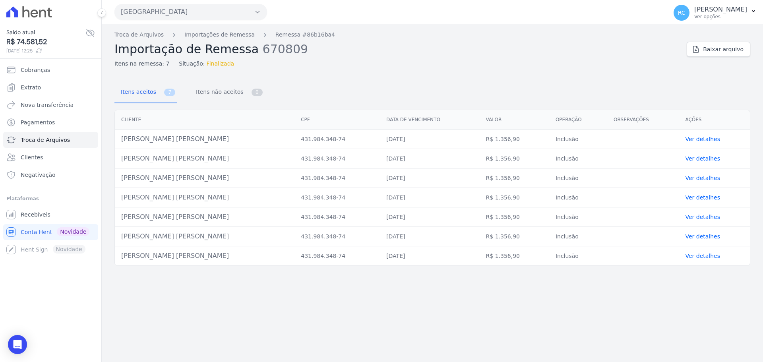
drag, startPoint x: 201, startPoint y: 138, endPoint x: 118, endPoint y: 145, distance: 83.8
click at [118, 145] on td "Tatiane Silva Rego Oliveira" at bounding box center [205, 139] width 180 height 19
copy td "Tatiane Silva Rego Oliveira"
click at [143, 35] on link "Troca de Arquivos" at bounding box center [138, 35] width 49 height 8
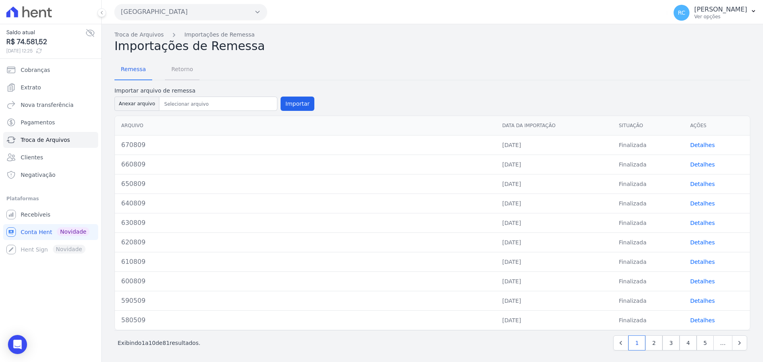
click at [183, 74] on span "Retorno" at bounding box center [182, 69] width 31 height 16
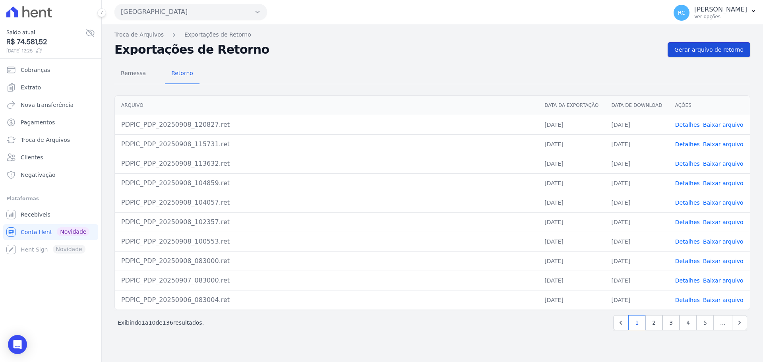
click at [707, 51] on span "Gerar arquivo de retorno" at bounding box center [709, 50] width 69 height 8
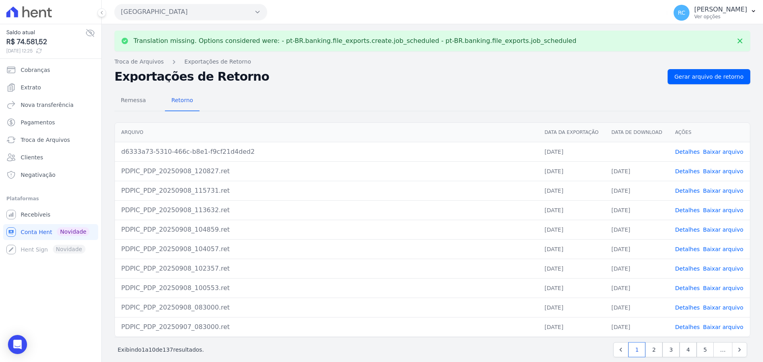
click at [710, 151] on link "Baixar arquivo" at bounding box center [723, 152] width 41 height 6
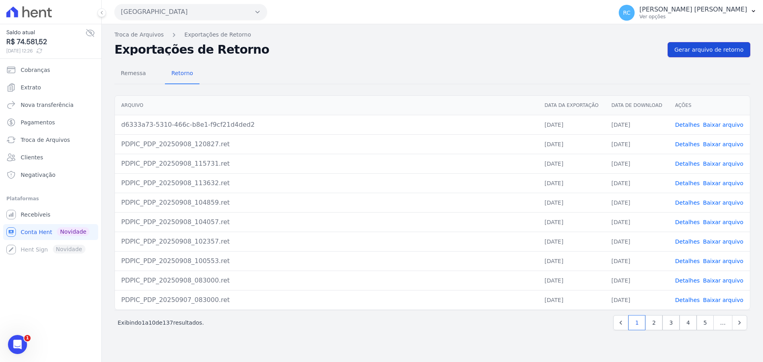
click at [711, 50] on span "Gerar arquivo de retorno" at bounding box center [709, 50] width 69 height 8
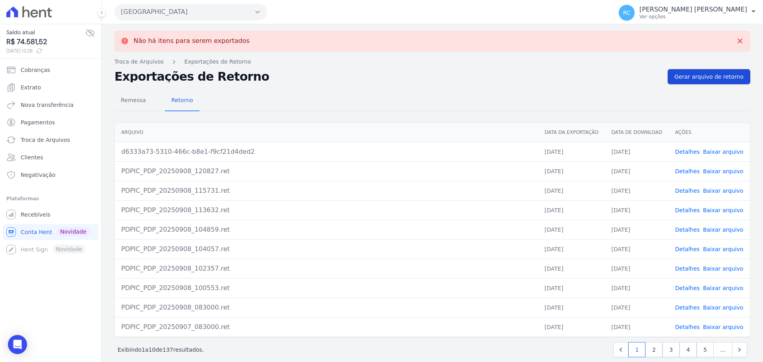
click at [697, 78] on span "Gerar arquivo de retorno" at bounding box center [709, 77] width 69 height 8
click at [714, 151] on link "Baixar arquivo" at bounding box center [723, 152] width 41 height 6
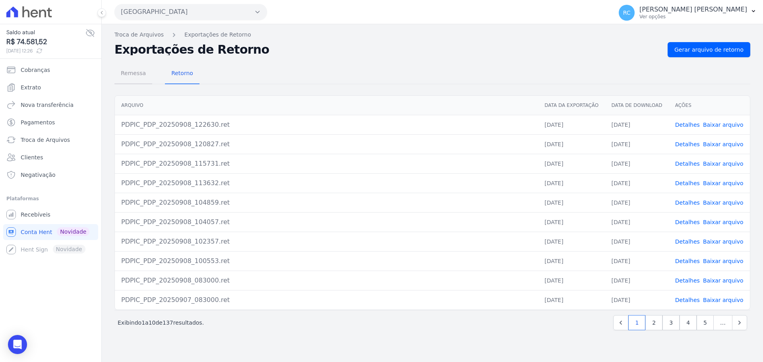
click at [128, 74] on span "Remessa" at bounding box center [133, 73] width 35 height 16
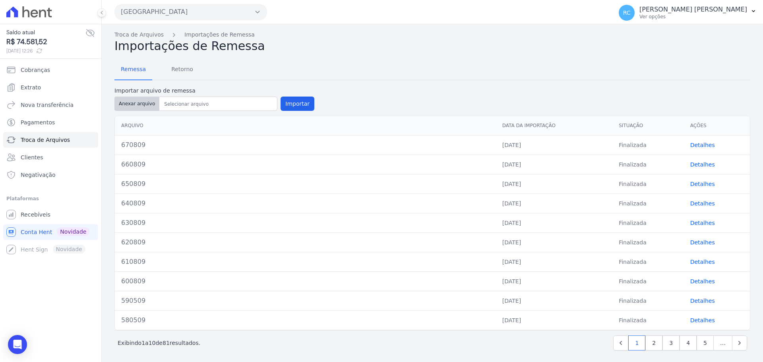
click at [145, 103] on button "Anexar arquivo" at bounding box center [136, 104] width 45 height 14
type input "520809"
click at [295, 104] on button "Importar" at bounding box center [298, 104] width 34 height 14
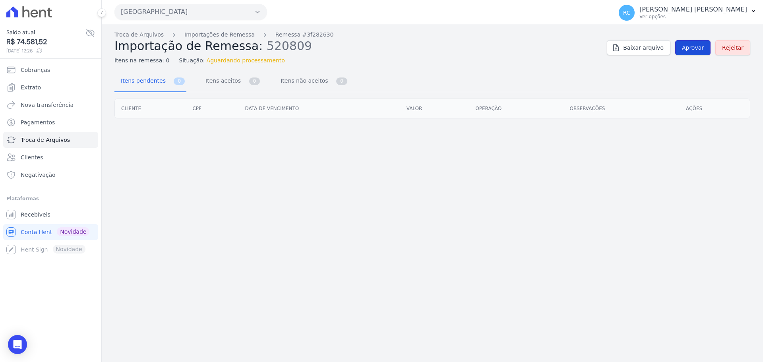
click at [698, 48] on span "Aprovar" at bounding box center [693, 48] width 22 height 8
click at [691, 47] on span "Aprovar" at bounding box center [693, 48] width 22 height 8
click at [700, 45] on span "Aprovar" at bounding box center [693, 48] width 22 height 8
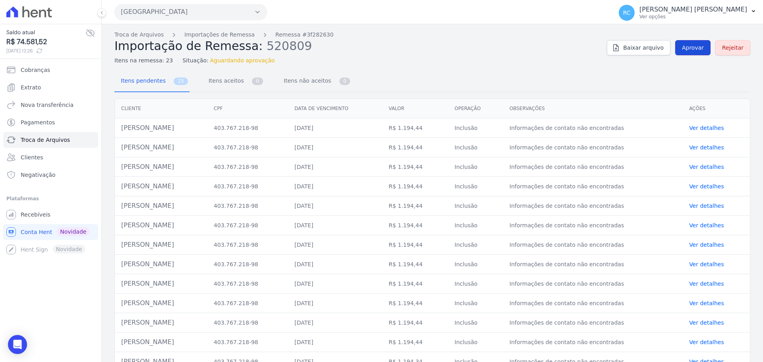
click at [693, 51] on span "Aprovar" at bounding box center [693, 48] width 22 height 8
click at [685, 46] on span "Aprovar" at bounding box center [693, 48] width 22 height 8
click at [678, 54] on link "Aprovar" at bounding box center [692, 47] width 35 height 15
click at [688, 47] on span "Aprovar" at bounding box center [693, 48] width 22 height 8
click at [694, 47] on span "Aprovar" at bounding box center [693, 48] width 22 height 8
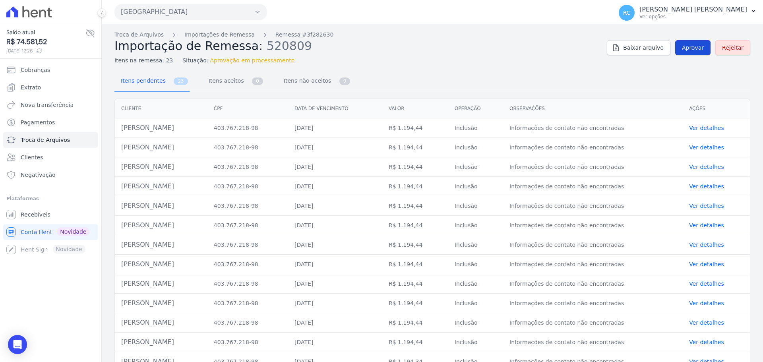
click at [684, 49] on span "Aprovar" at bounding box center [693, 48] width 22 height 8
click at [411, 71] on div "Itens pendentes 23 Itens aceitos 0 Itens não aceitos 0" at bounding box center [432, 81] width 636 height 21
click at [692, 42] on link "Aprovar" at bounding box center [692, 47] width 35 height 15
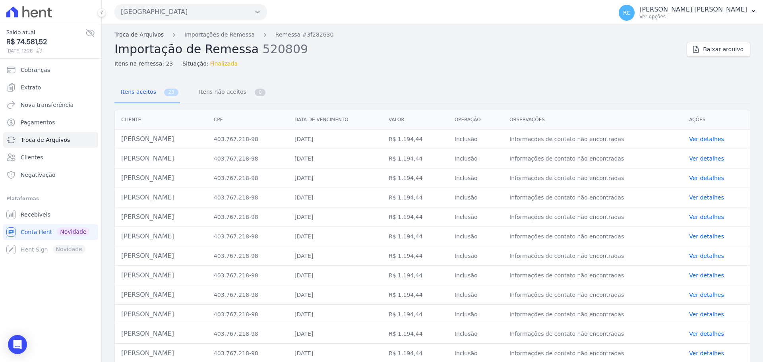
click at [144, 36] on link "Troca de Arquivos" at bounding box center [138, 35] width 49 height 8
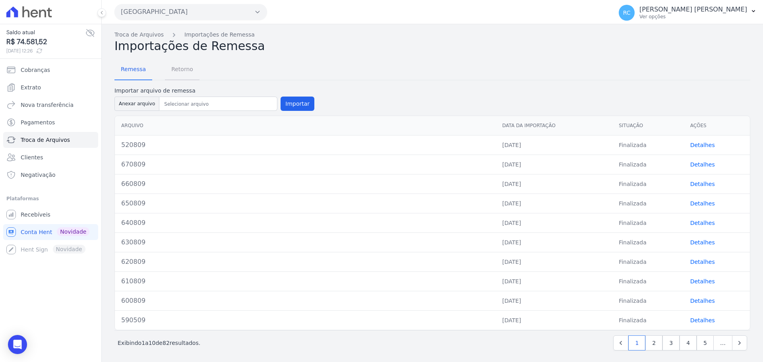
click at [175, 66] on span "Retorno" at bounding box center [182, 69] width 31 height 16
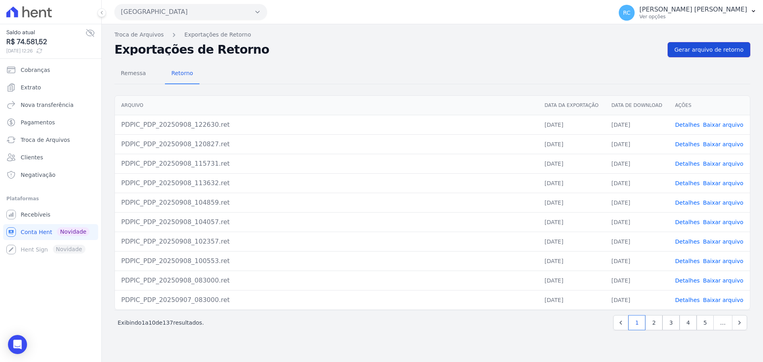
click at [707, 53] on span "Gerar arquivo de retorno" at bounding box center [709, 50] width 69 height 8
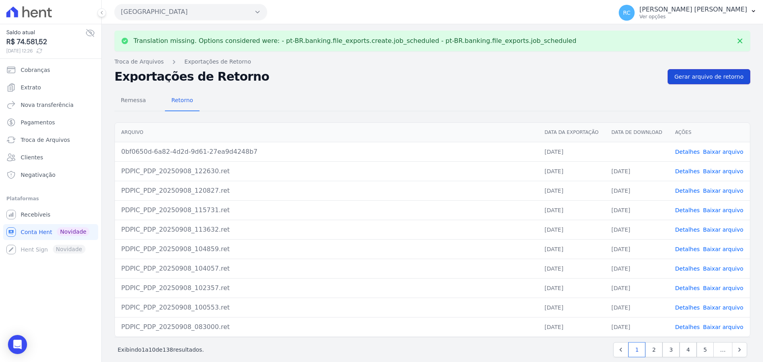
click at [694, 72] on link "Gerar arquivo de retorno" at bounding box center [709, 76] width 83 height 15
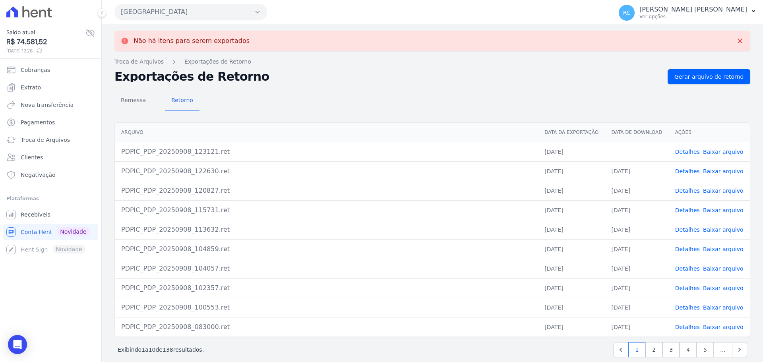
click at [725, 153] on link "Baixar arquivo" at bounding box center [723, 152] width 41 height 6
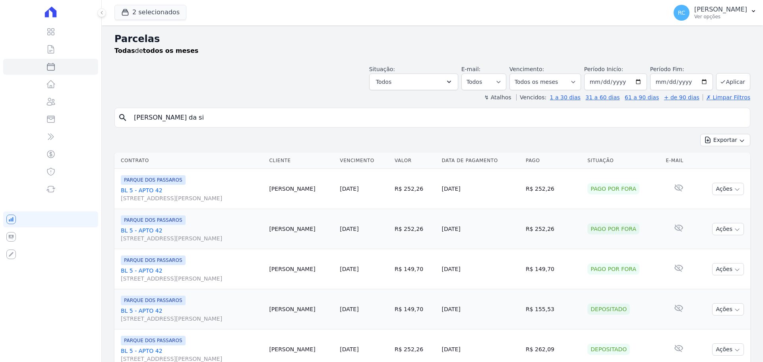
select select
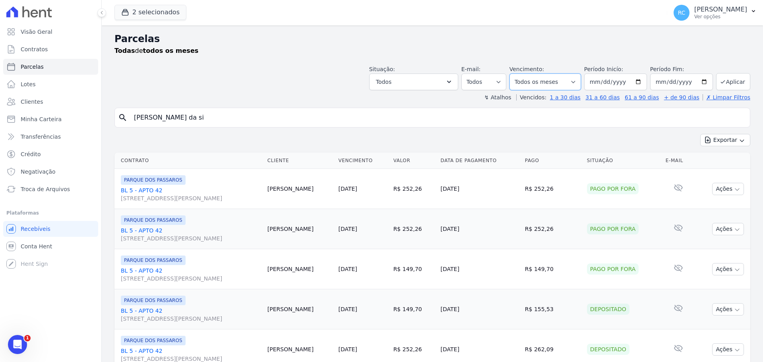
click at [545, 87] on select "[GEOGRAPHIC_DATA] por período ──────── Todos os meses Dezembro/2021 [GEOGRAPHIC…" at bounding box center [546, 82] width 72 height 17
select select "05/2025"
click at [515, 74] on select "[GEOGRAPHIC_DATA] por período ──────── Todos os meses Dezembro/2021 [GEOGRAPHIC…" at bounding box center [546, 82] width 72 height 17
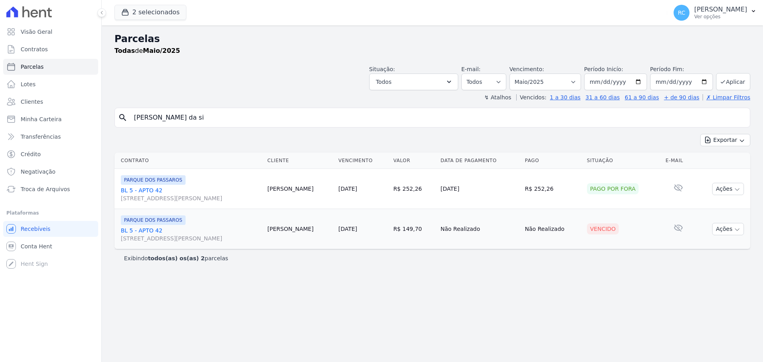
select select
click at [731, 225] on button "Ações" at bounding box center [728, 229] width 32 height 12
click at [710, 295] on link "Liquidação Manual" at bounding box center [725, 291] width 76 height 15
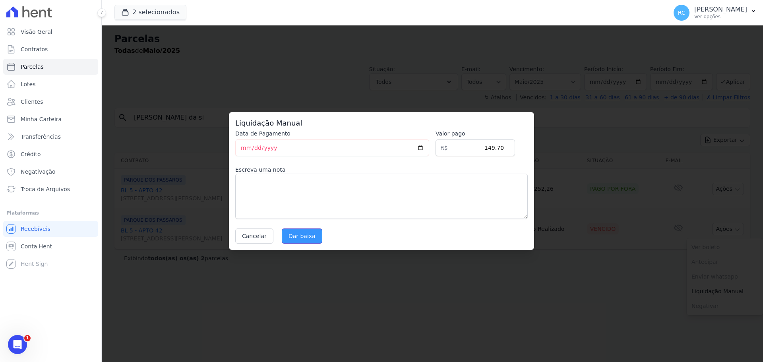
click at [297, 235] on input "Dar baixa" at bounding box center [302, 236] width 41 height 15
select select
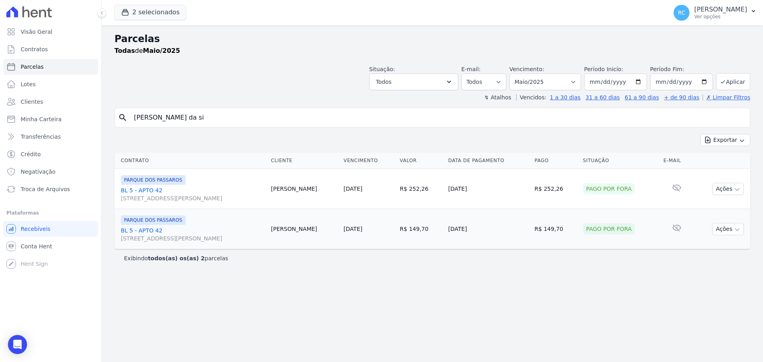
drag, startPoint x: 237, startPoint y: 119, endPoint x: 135, endPoint y: 118, distance: 102.6
click at [80, 140] on div "Visão Geral Contratos Parcelas Lotes Clientes Minha Carteira Transferências Cré…" at bounding box center [381, 181] width 763 height 362
paste input "[PERSON_NAME]"
type input "[PERSON_NAME]"
select select
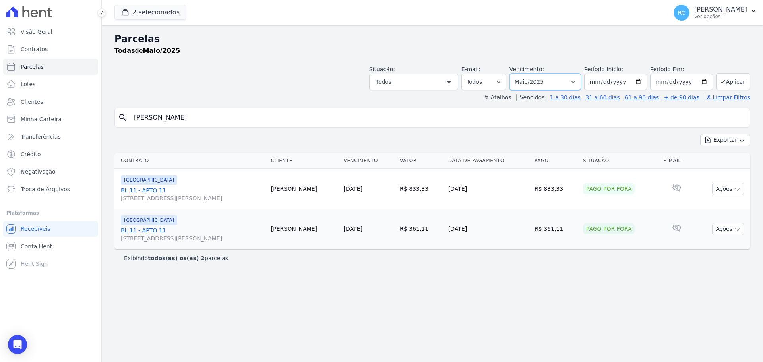
click at [560, 80] on select "Filtrar por período ──────── Todos os meses Dezembro/2021 Janeiro/2022 Fevereir…" at bounding box center [546, 82] width 72 height 17
select select "all"
click at [521, 74] on select "Filtrar por período ──────── Todos os meses Dezembro/2021 Janeiro/2022 Fevereir…" at bounding box center [546, 82] width 72 height 17
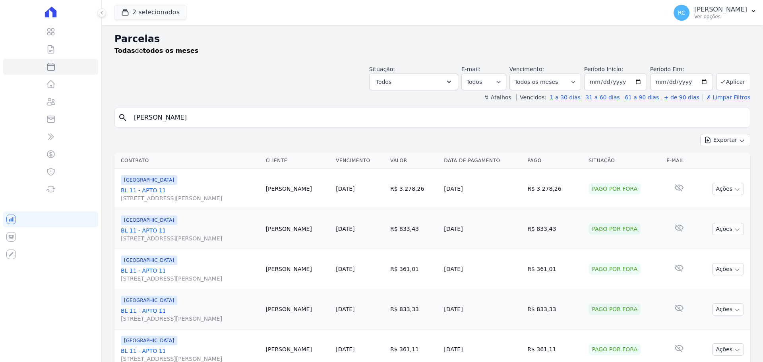
select select
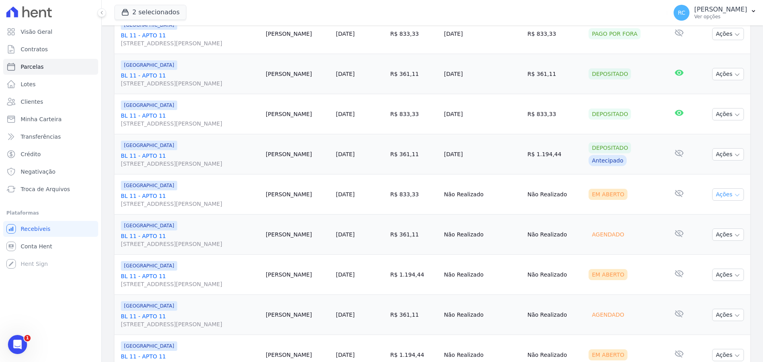
click at [713, 193] on button "Ações" at bounding box center [728, 194] width 32 height 12
click at [706, 259] on link "Liquidação Manual" at bounding box center [725, 257] width 76 height 15
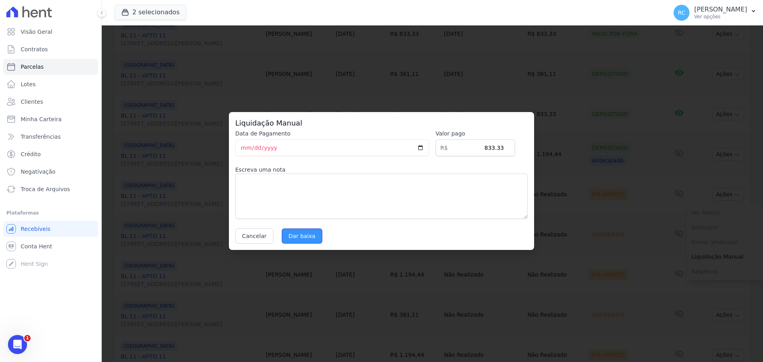
click at [288, 234] on input "Dar baixa" at bounding box center [302, 236] width 41 height 15
select select
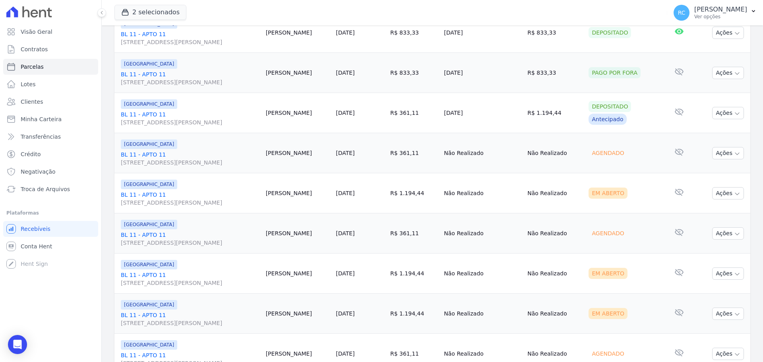
scroll to position [636, 0]
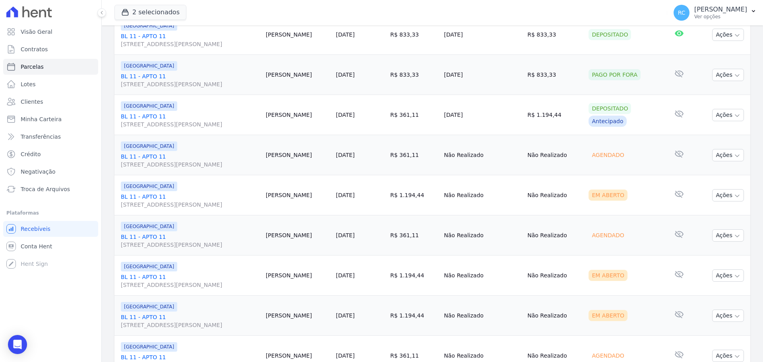
drag, startPoint x: 333, startPoint y: 155, endPoint x: 600, endPoint y: 157, distance: 267.2
click at [600, 157] on tr "[GEOGRAPHIC_DATA] BL 11 - APTO 11 [STREET_ADDRESS][PERSON_NAME] [PERSON_NAME] […" at bounding box center [432, 155] width 636 height 40
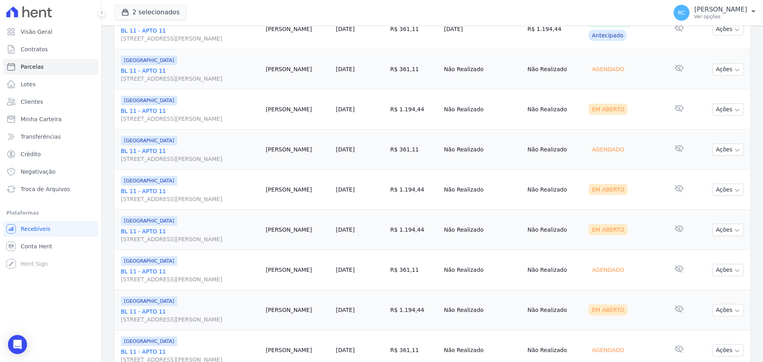
scroll to position [596, 0]
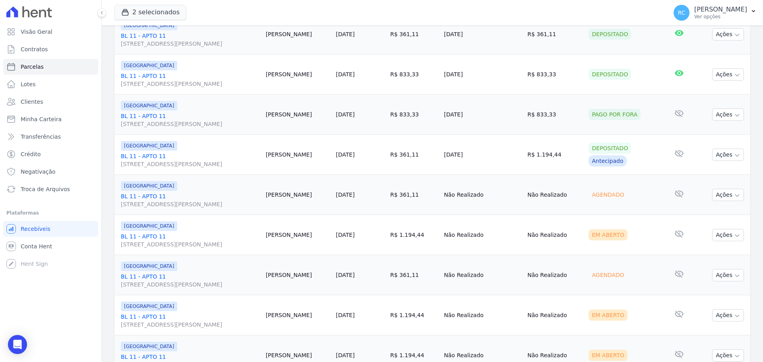
drag, startPoint x: 473, startPoint y: 188, endPoint x: 478, endPoint y: 187, distance: 4.4
click at [475, 188] on td "Não Realizado" at bounding box center [482, 195] width 83 height 40
click at [386, 125] on td "[DATE]" at bounding box center [360, 115] width 54 height 40
drag, startPoint x: 556, startPoint y: 156, endPoint x: 543, endPoint y: 162, distance: 14.6
click at [524, 153] on td "R$ 1.194,44" at bounding box center [554, 155] width 61 height 40
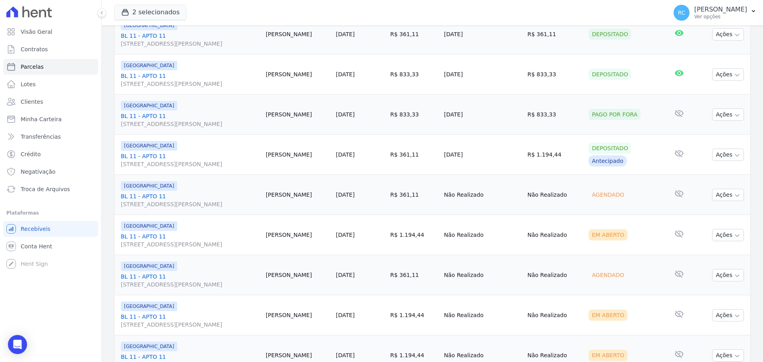
click at [549, 213] on td "Não Realizado" at bounding box center [554, 195] width 61 height 40
click at [347, 198] on td "[DATE]" at bounding box center [360, 195] width 54 height 40
drag, startPoint x: 336, startPoint y: 196, endPoint x: 443, endPoint y: 202, distance: 107.5
click at [443, 202] on tr "[GEOGRAPHIC_DATA] BL 11 - APTO 11 [STREET_ADDRESS][PERSON_NAME] [PERSON_NAME] […" at bounding box center [432, 195] width 636 height 40
click at [445, 247] on td "Não Realizado" at bounding box center [482, 235] width 83 height 40
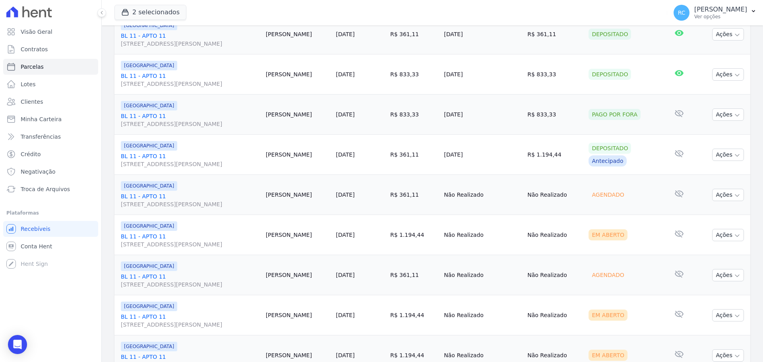
drag, startPoint x: 330, startPoint y: 196, endPoint x: 404, endPoint y: 207, distance: 74.7
click at [422, 202] on tr "[GEOGRAPHIC_DATA] BL 11 - APTO 11 [STREET_ADDRESS][PERSON_NAME] [PERSON_NAME] […" at bounding box center [432, 195] width 636 height 40
drag, startPoint x: 326, startPoint y: 236, endPoint x: 464, endPoint y: 239, distance: 138.0
click at [464, 239] on tr "[GEOGRAPHIC_DATA] BL 11 - APTO 11 [STREET_ADDRESS][PERSON_NAME] [PERSON_NAME] […" at bounding box center [432, 235] width 636 height 40
drag, startPoint x: 348, startPoint y: 249, endPoint x: 335, endPoint y: 246, distance: 13.4
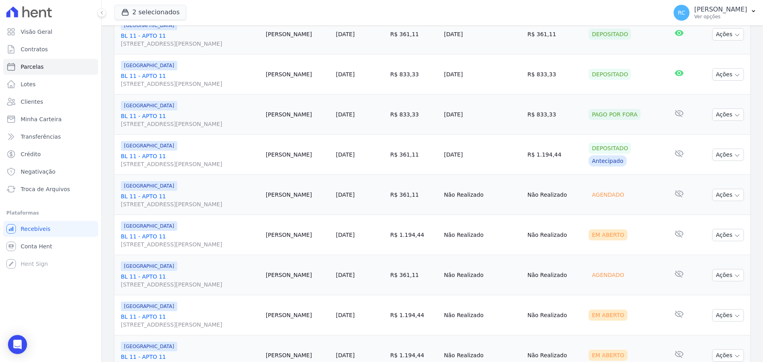
click at [347, 249] on td "[DATE]" at bounding box center [360, 235] width 54 height 40
click at [318, 239] on td "[PERSON_NAME]" at bounding box center [298, 235] width 70 height 40
drag, startPoint x: 312, startPoint y: 236, endPoint x: 479, endPoint y: 230, distance: 166.7
click at [454, 242] on tr "[GEOGRAPHIC_DATA] BL 11 - APTO 11 [STREET_ADDRESS][PERSON_NAME] [PERSON_NAME] […" at bounding box center [432, 235] width 636 height 40
drag, startPoint x: 458, startPoint y: 201, endPoint x: 318, endPoint y: 196, distance: 139.6
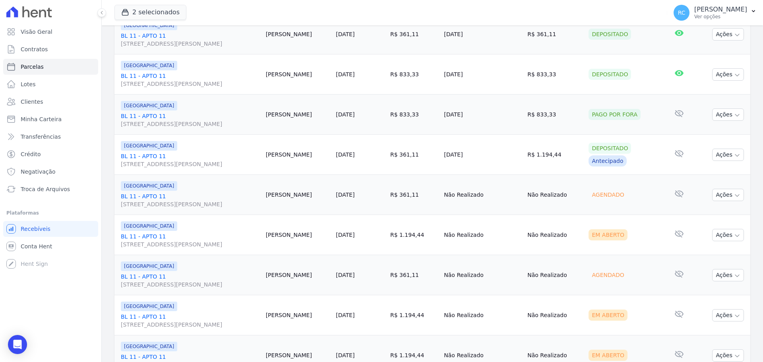
click at [318, 196] on tr "[GEOGRAPHIC_DATA] BL 11 - APTO 11 [STREET_ADDRESS][PERSON_NAME] [PERSON_NAME] […" at bounding box center [432, 195] width 636 height 40
drag, startPoint x: 603, startPoint y: 202, endPoint x: 301, endPoint y: 192, distance: 301.9
click at [297, 194] on tr "[GEOGRAPHIC_DATA] BL 11 - APTO 11 [STREET_ADDRESS][PERSON_NAME] [PERSON_NAME] […" at bounding box center [432, 195] width 636 height 40
